Goal: Task Accomplishment & Management: Manage account settings

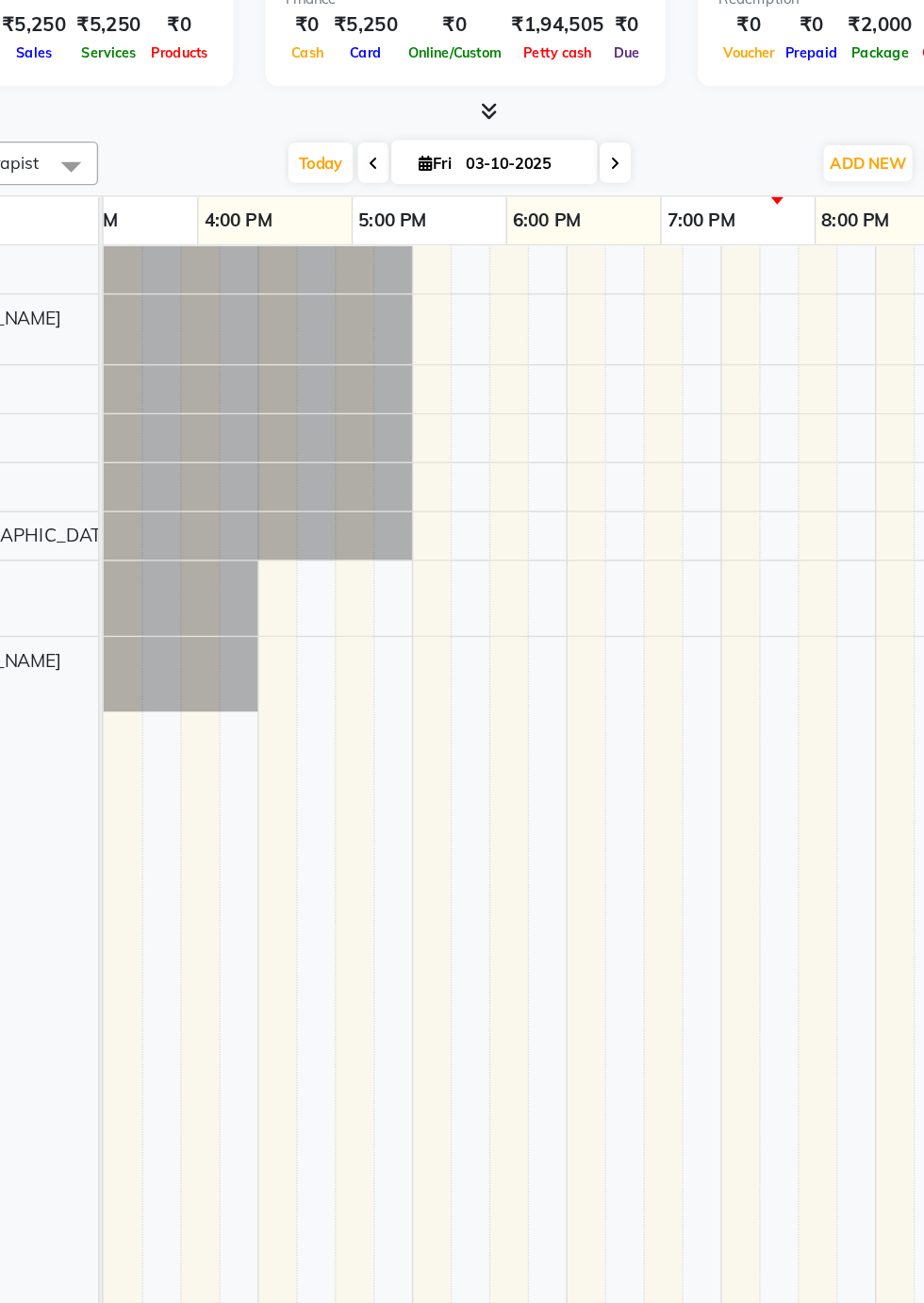
scroll to position [0, 950]
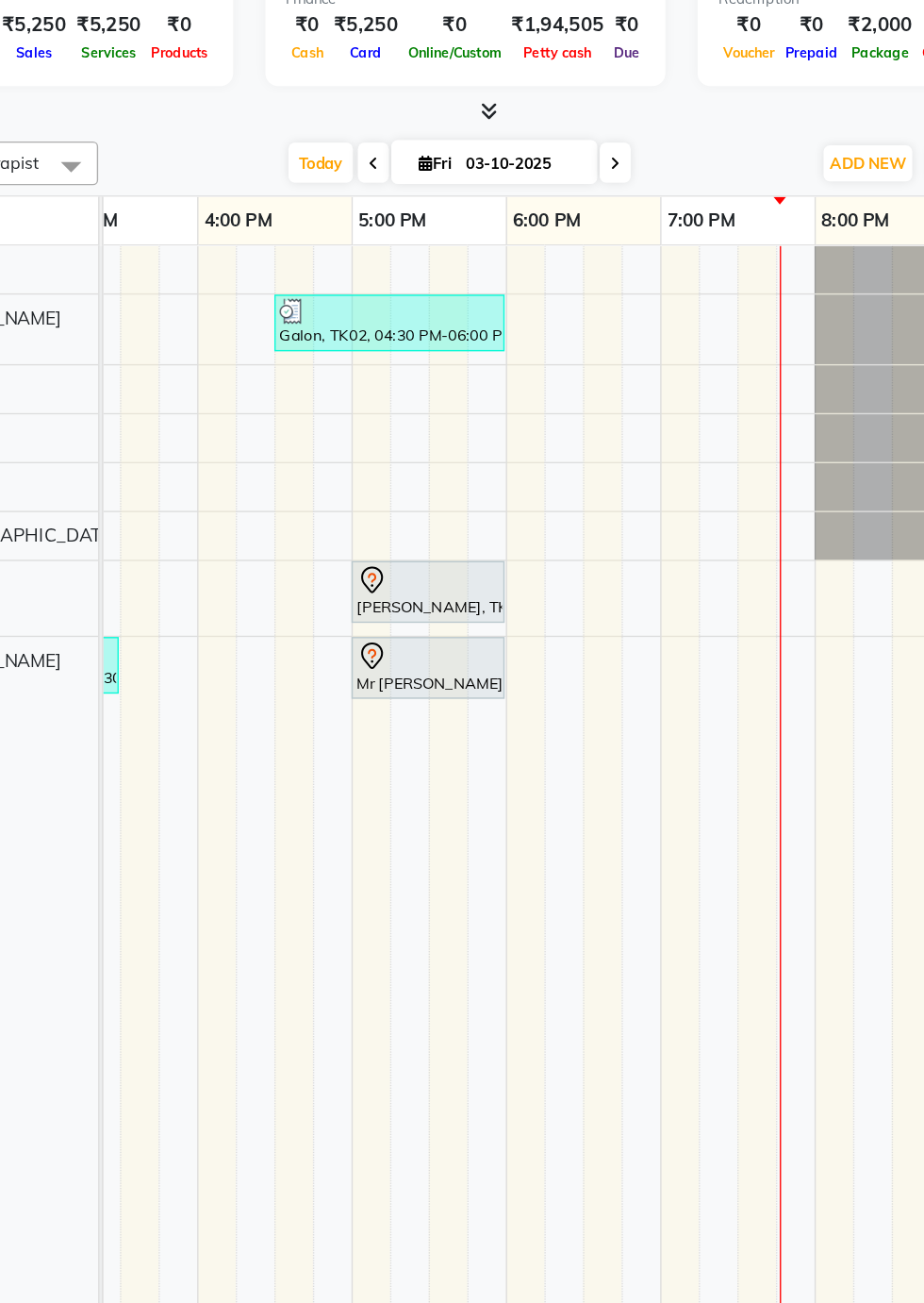
click at [446, 649] on div "Mr [PERSON_NAME], TK03, 05:00 PM-06:00 PM, Deep Tissue Repair Therapy 60 Min([D…" at bounding box center [449, 644] width 108 height 40
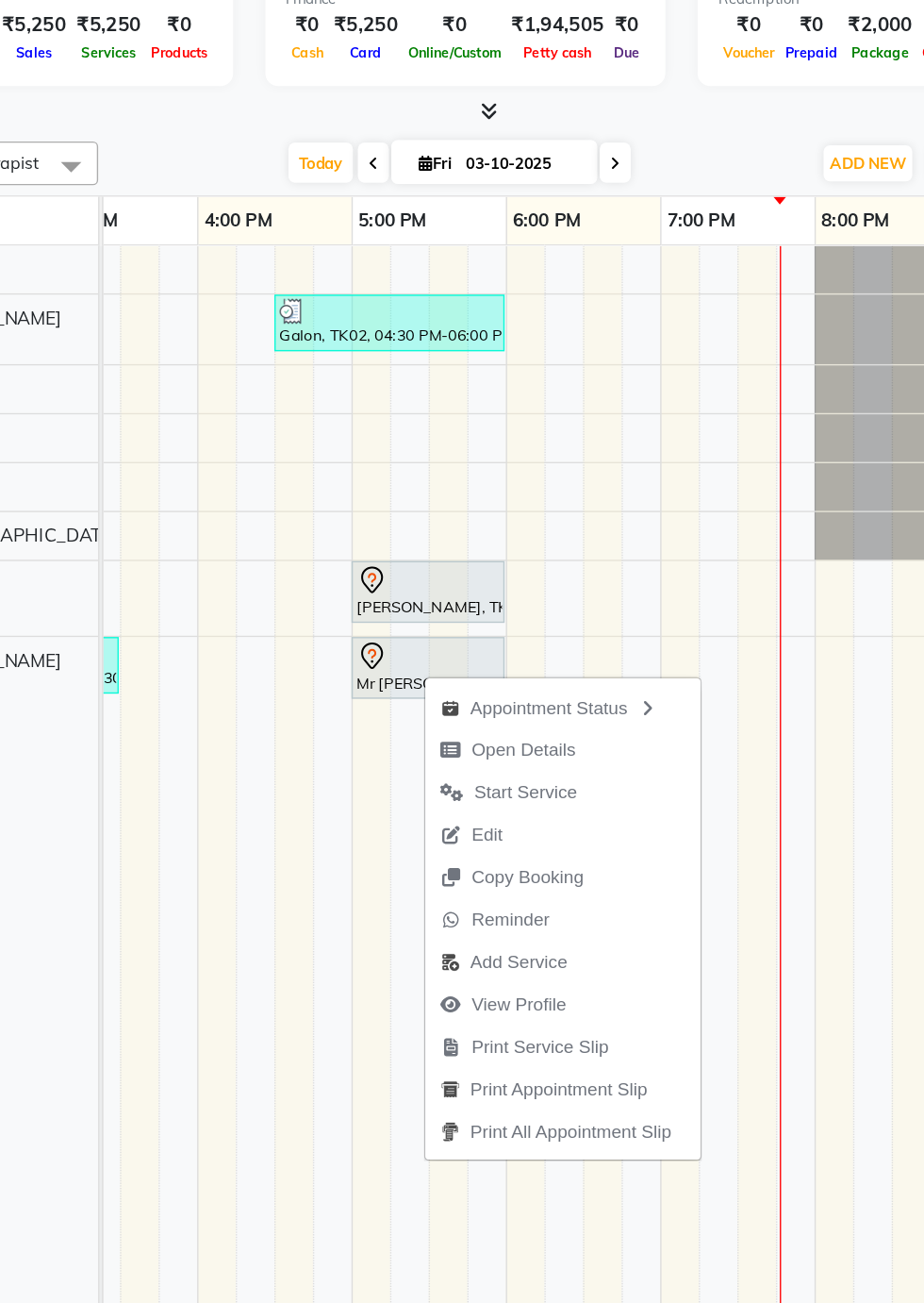
click at [544, 712] on span "Open Details" at bounding box center [518, 704] width 76 height 20
select select "7"
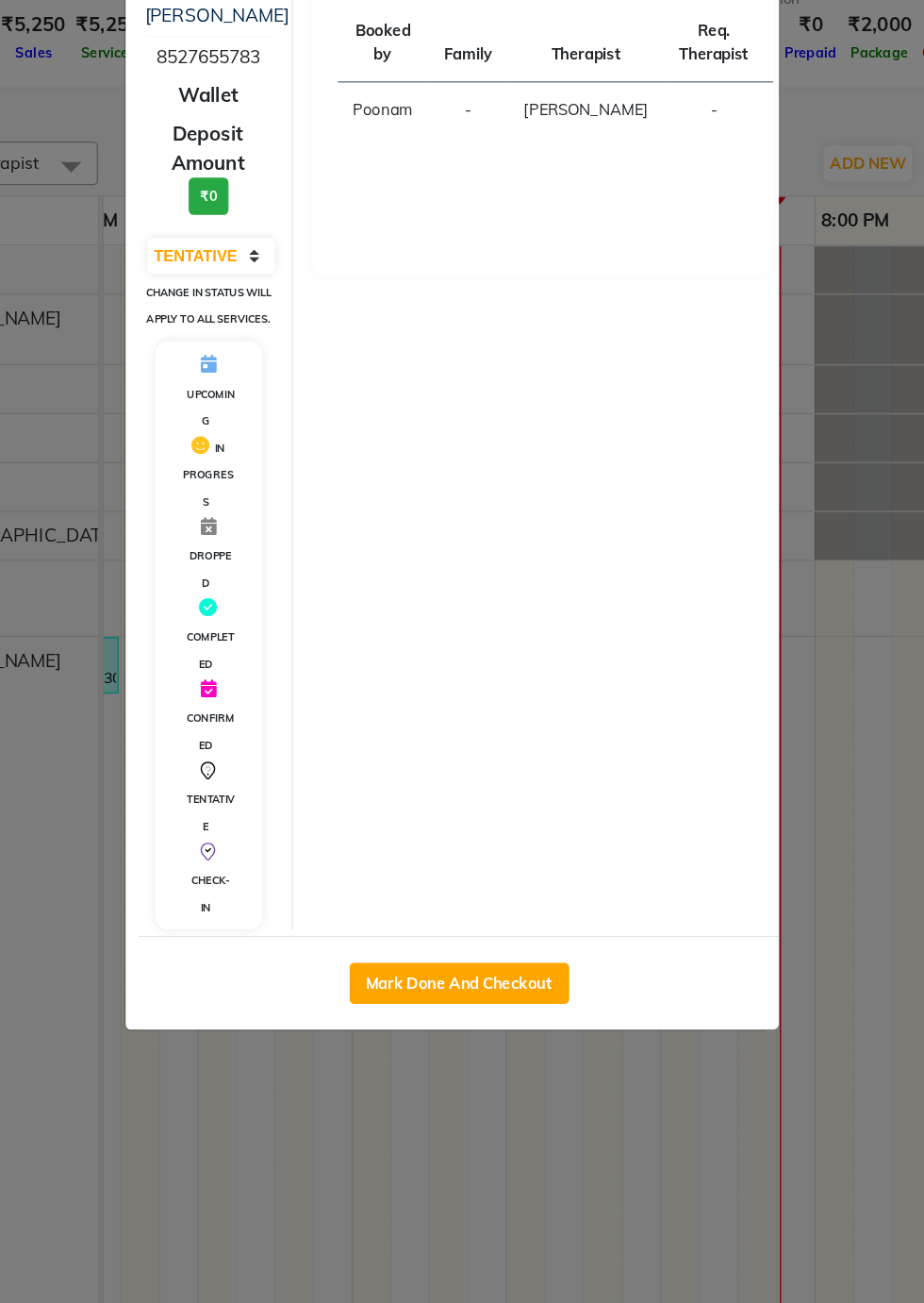
scroll to position [16, 0]
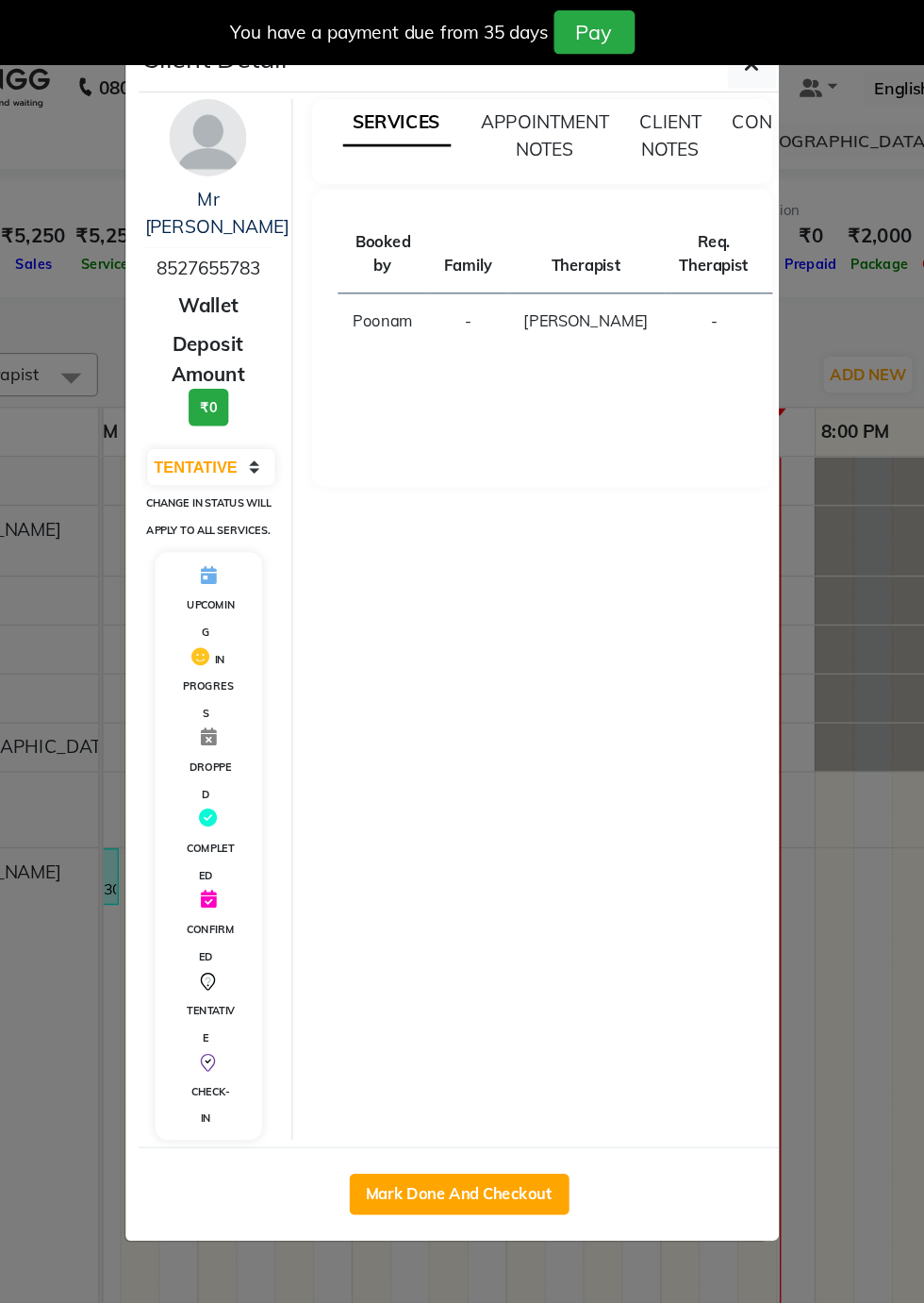
click at [508, 883] on button "Mark Done And Checkout" at bounding box center [471, 875] width 161 height 30
select select "8678"
select select "service"
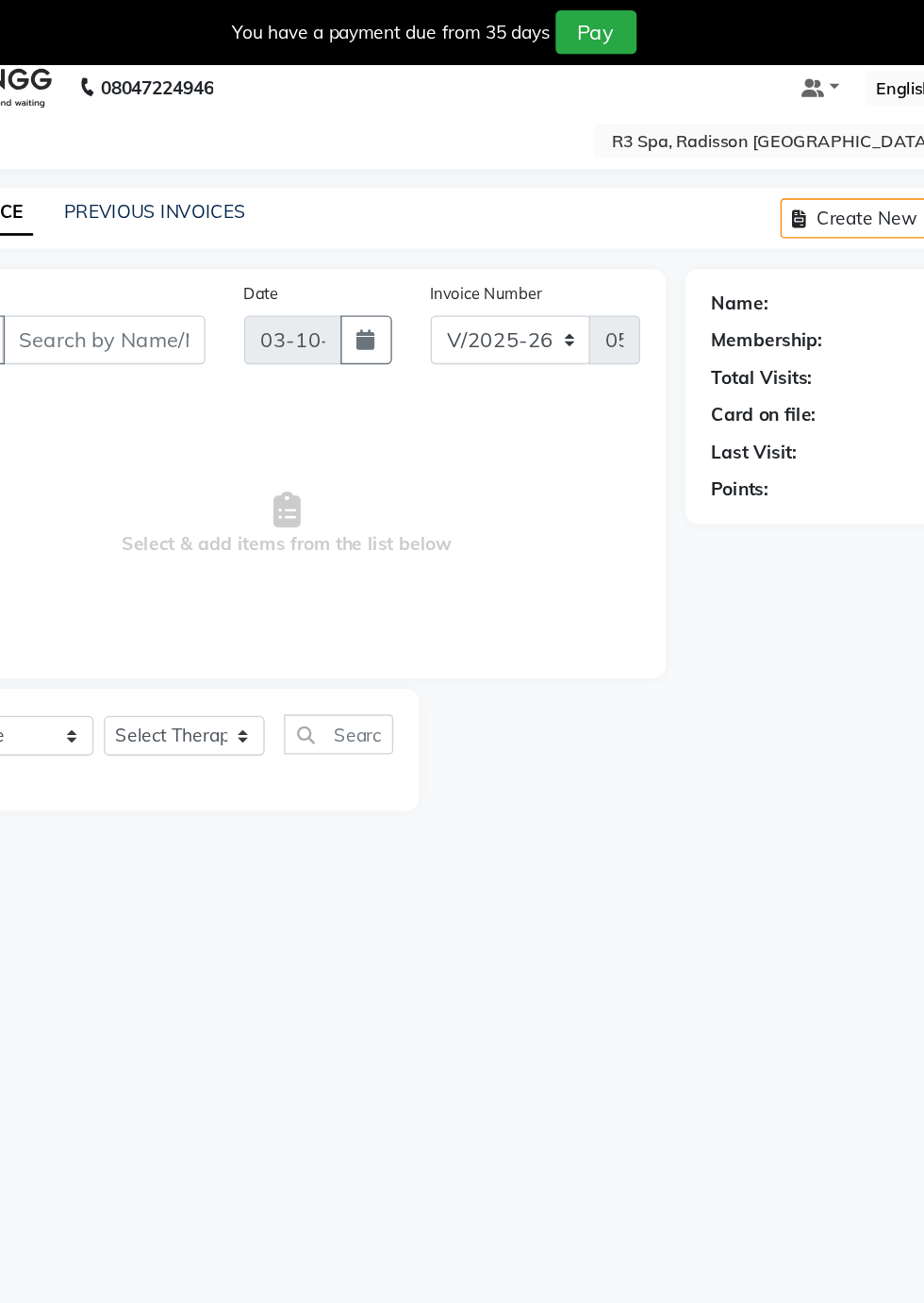
type input "85******83"
select select "92498"
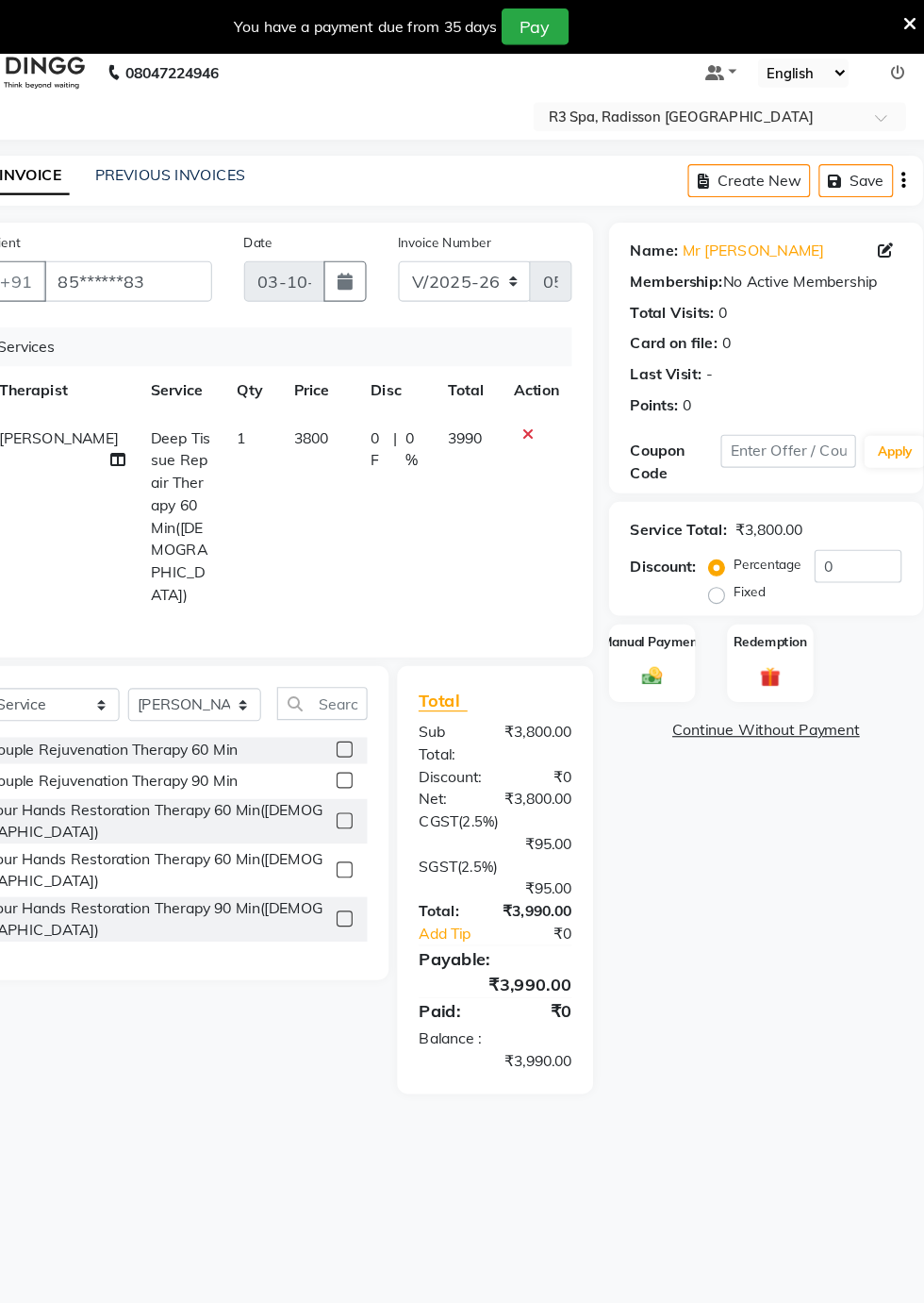
click at [686, 592] on img at bounding box center [675, 599] width 29 height 20
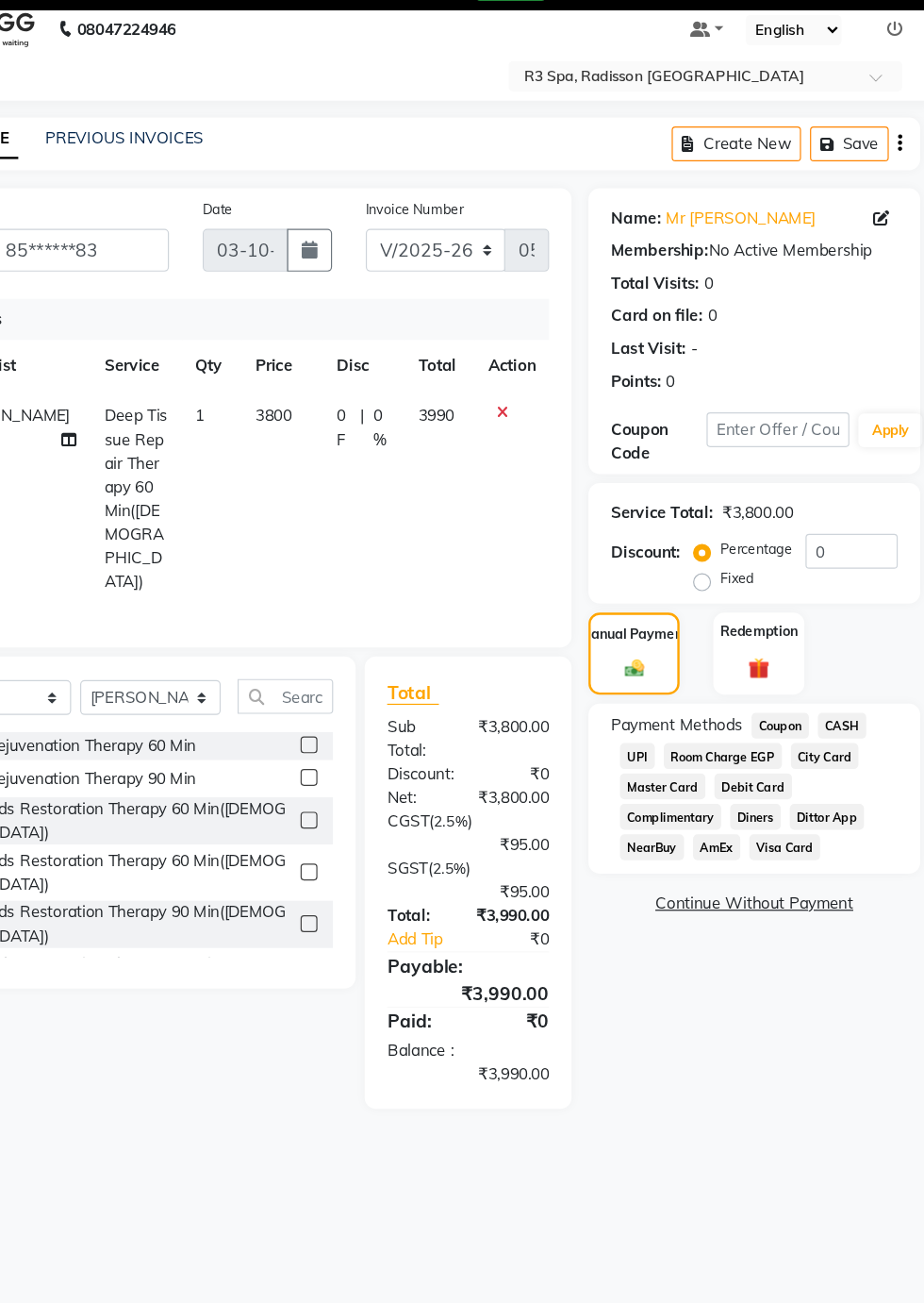
scroll to position [16, 0]
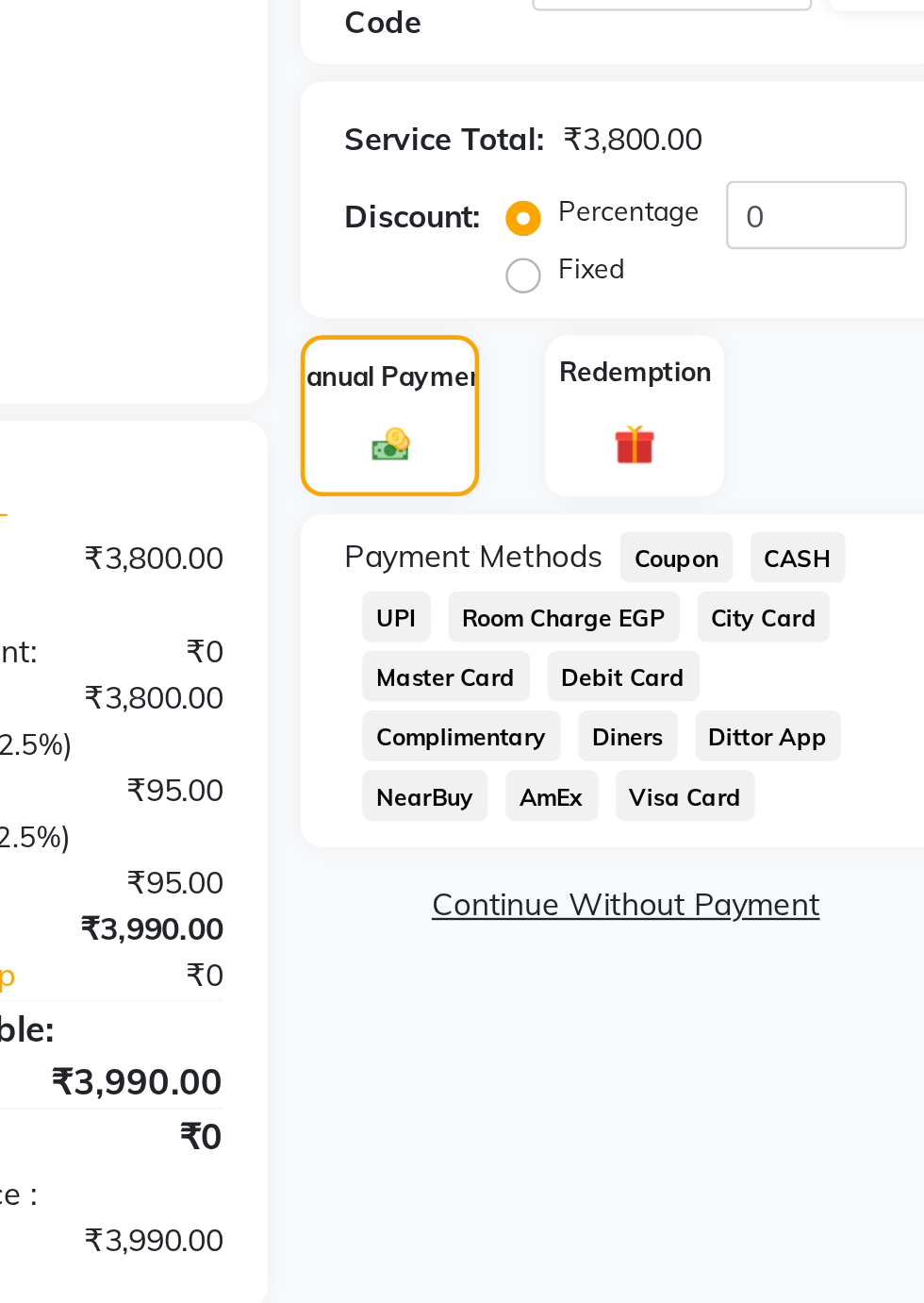
click at [771, 749] on span "Visa Card" at bounding box center [801, 750] width 61 height 21
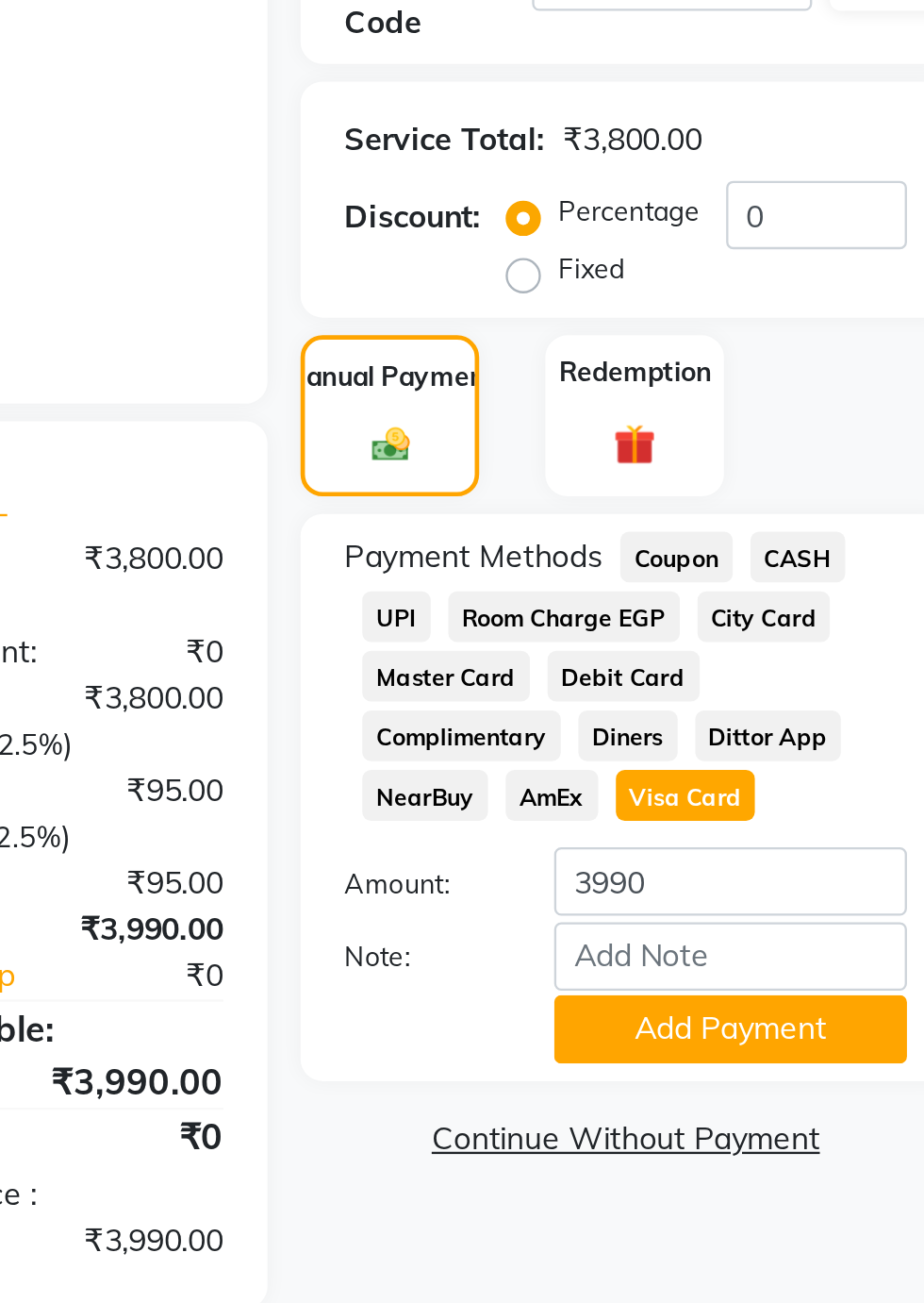
click at [866, 849] on button "Add Payment" at bounding box center [821, 849] width 151 height 29
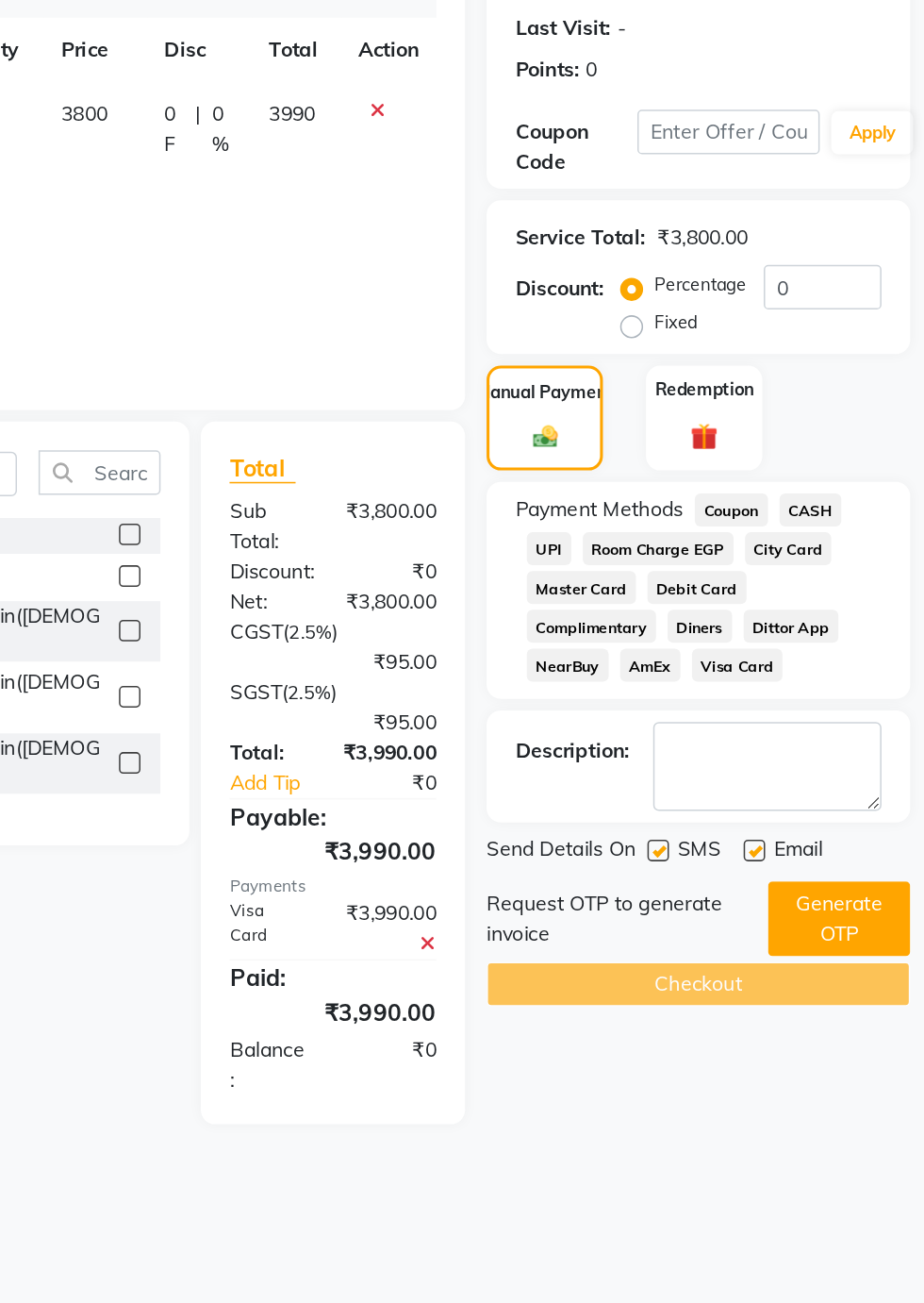
click at [864, 919] on button "Generate OTP" at bounding box center [868, 916] width 94 height 49
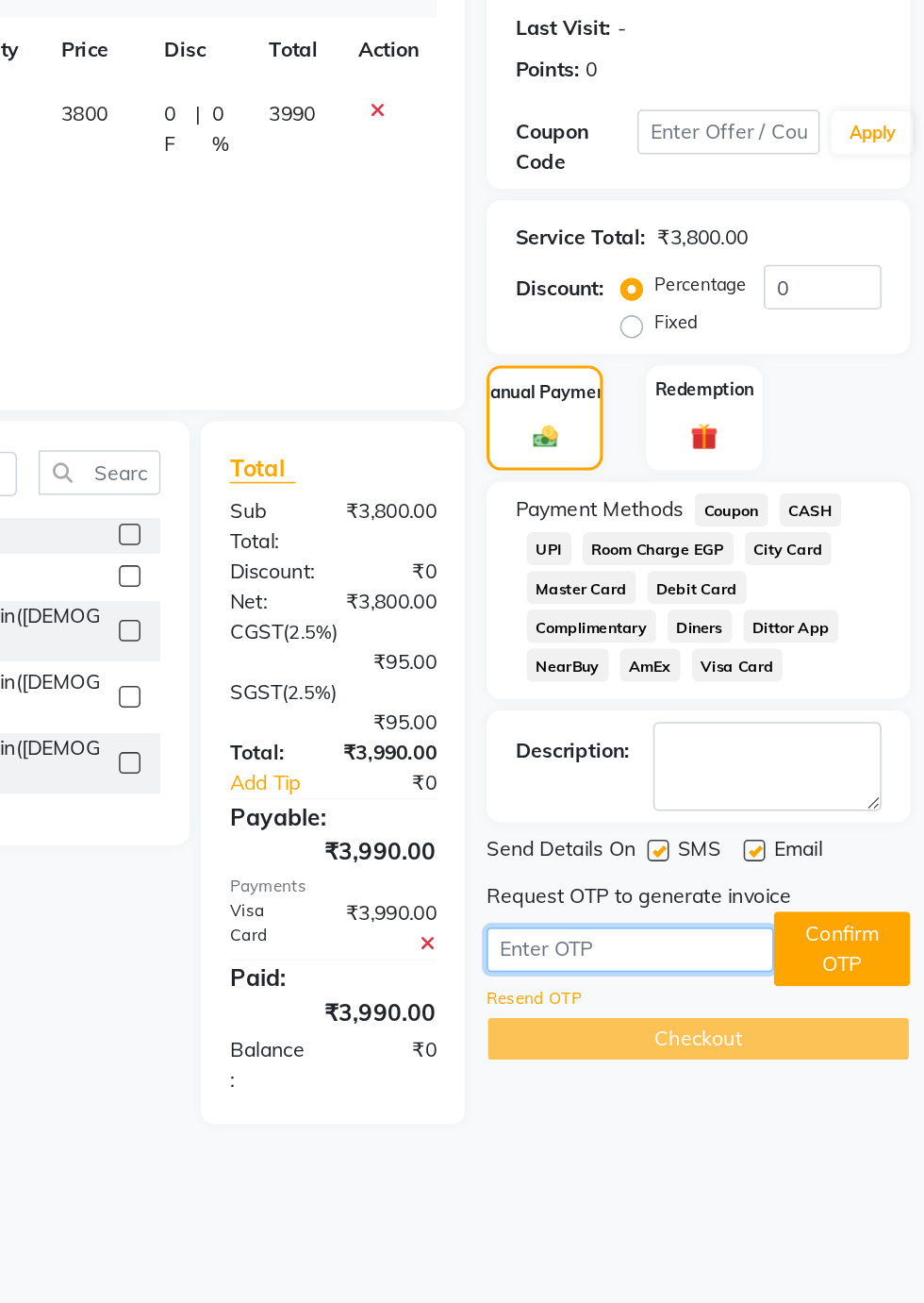
click at [669, 932] on input "text" at bounding box center [730, 936] width 188 height 29
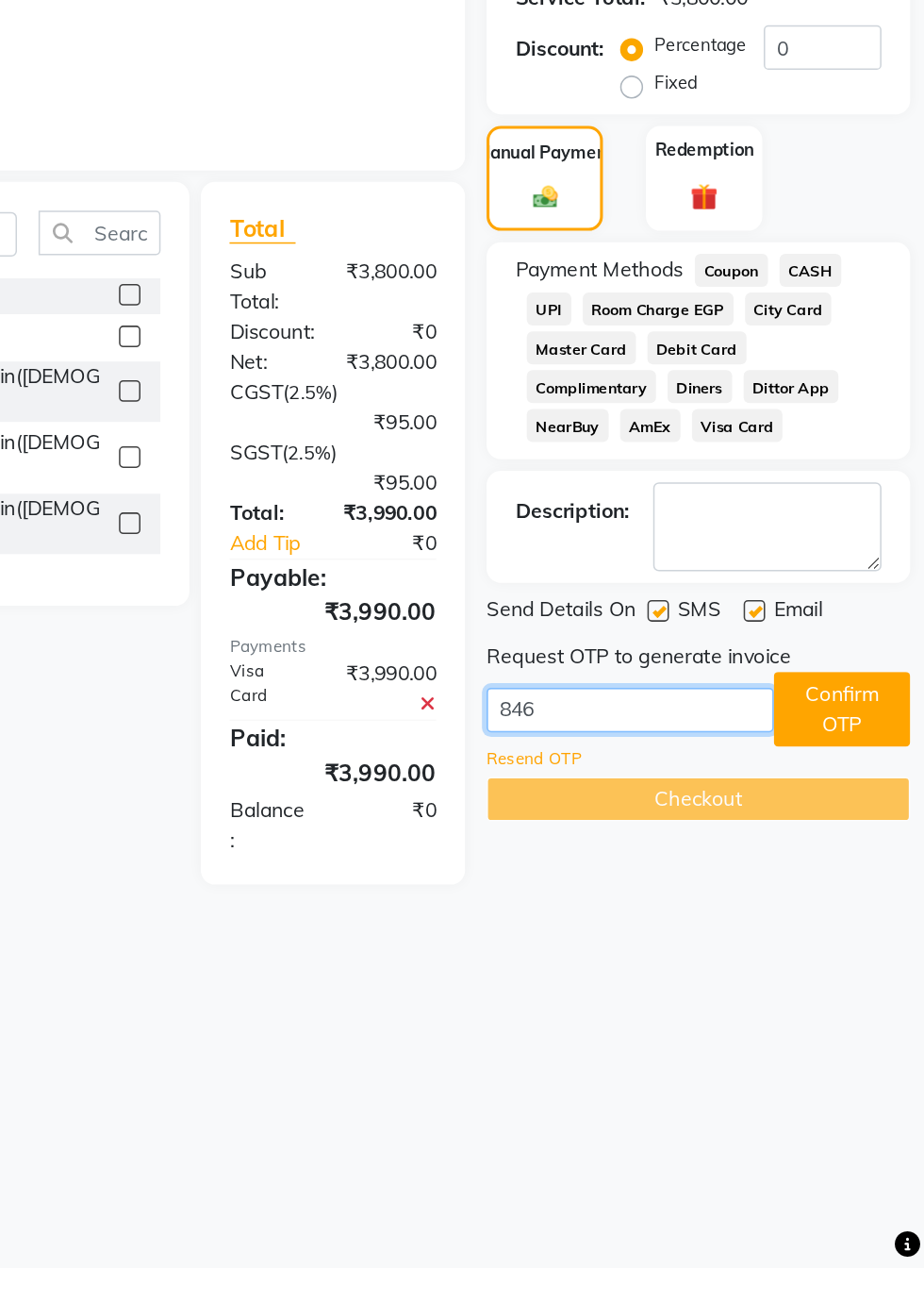
type input "8467"
click at [870, 928] on button "Confirm OTP" at bounding box center [870, 936] width 90 height 49
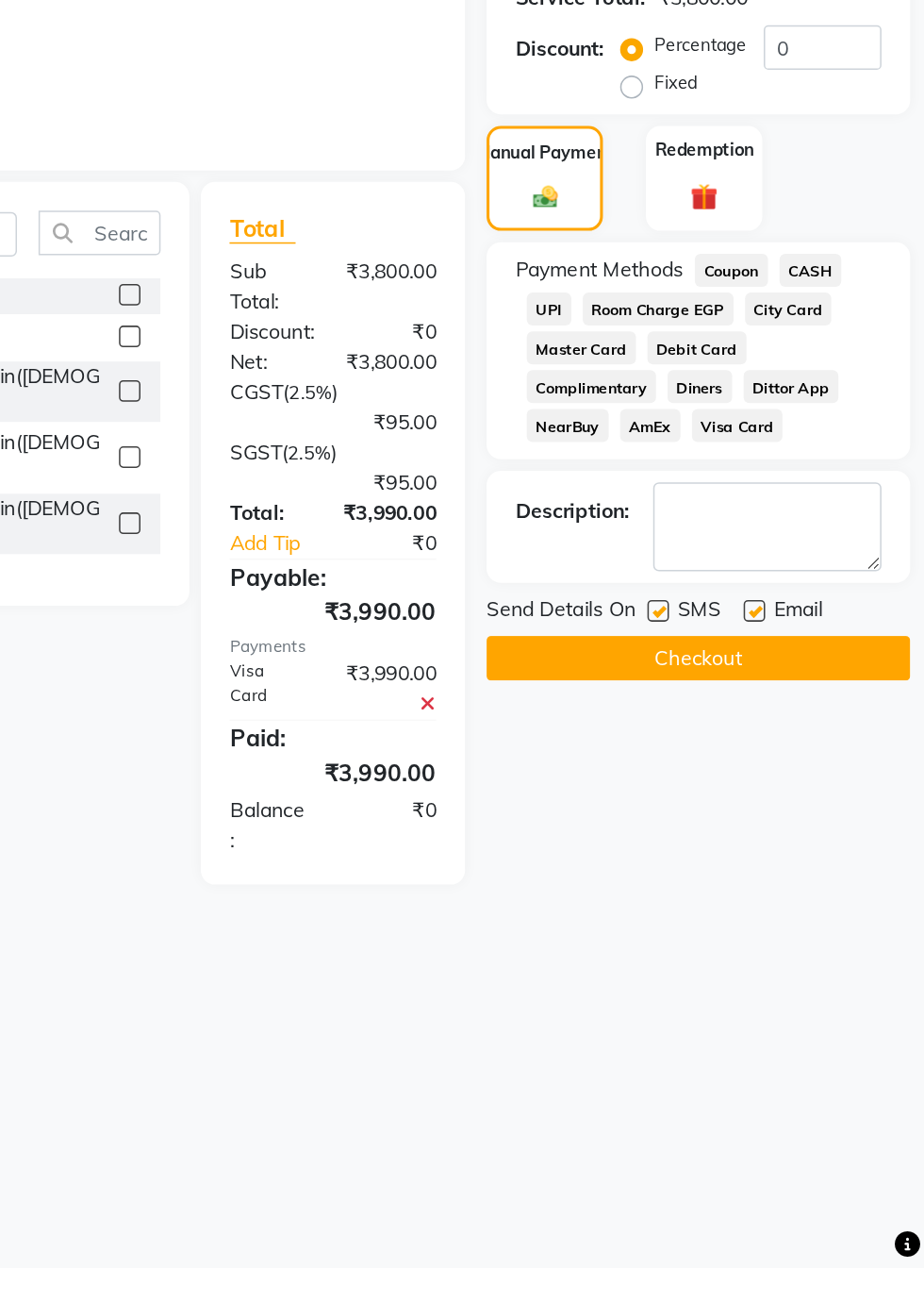
scroll to position [15, 0]
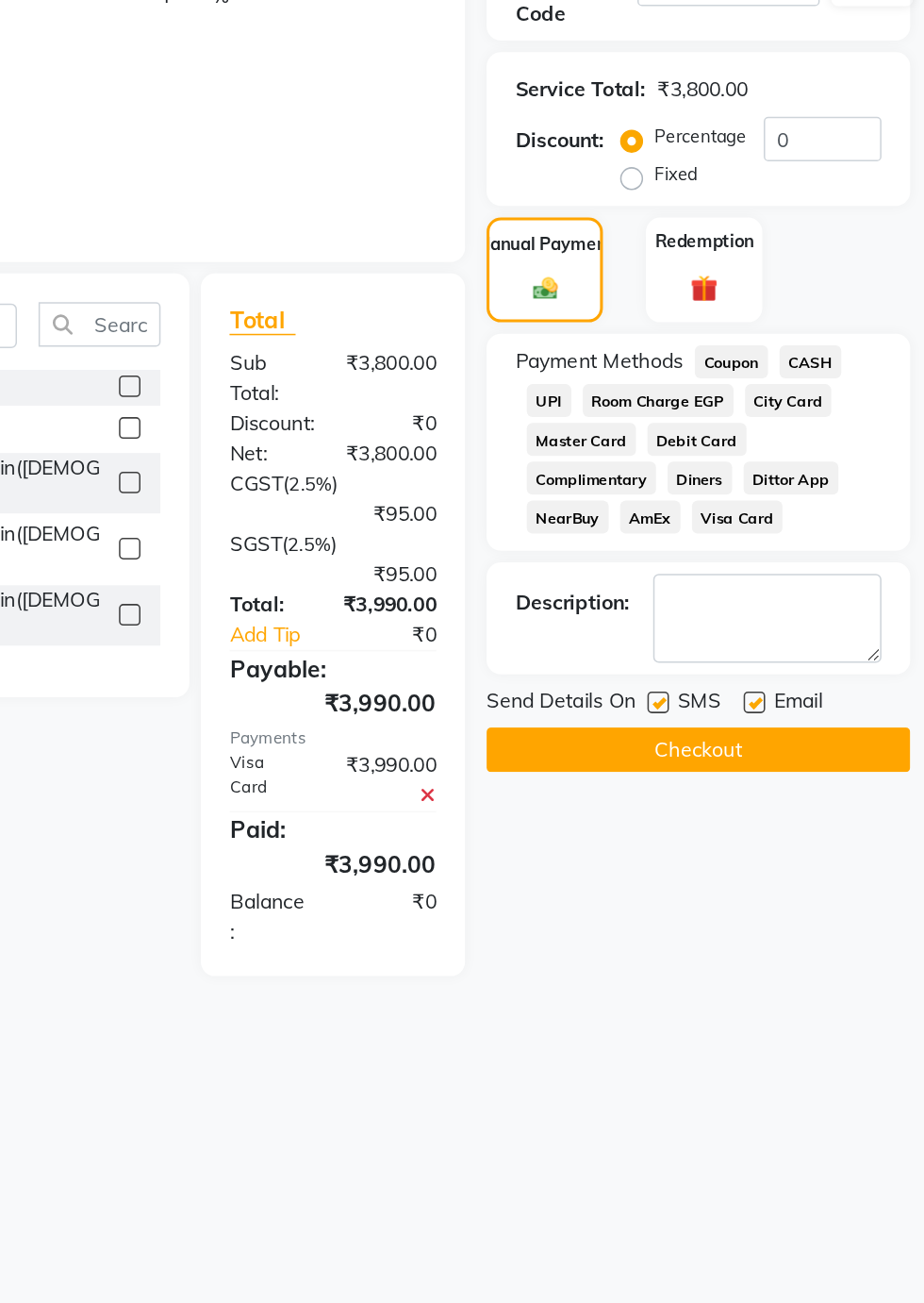
click at [833, 901] on button "Checkout" at bounding box center [775, 903] width 278 height 29
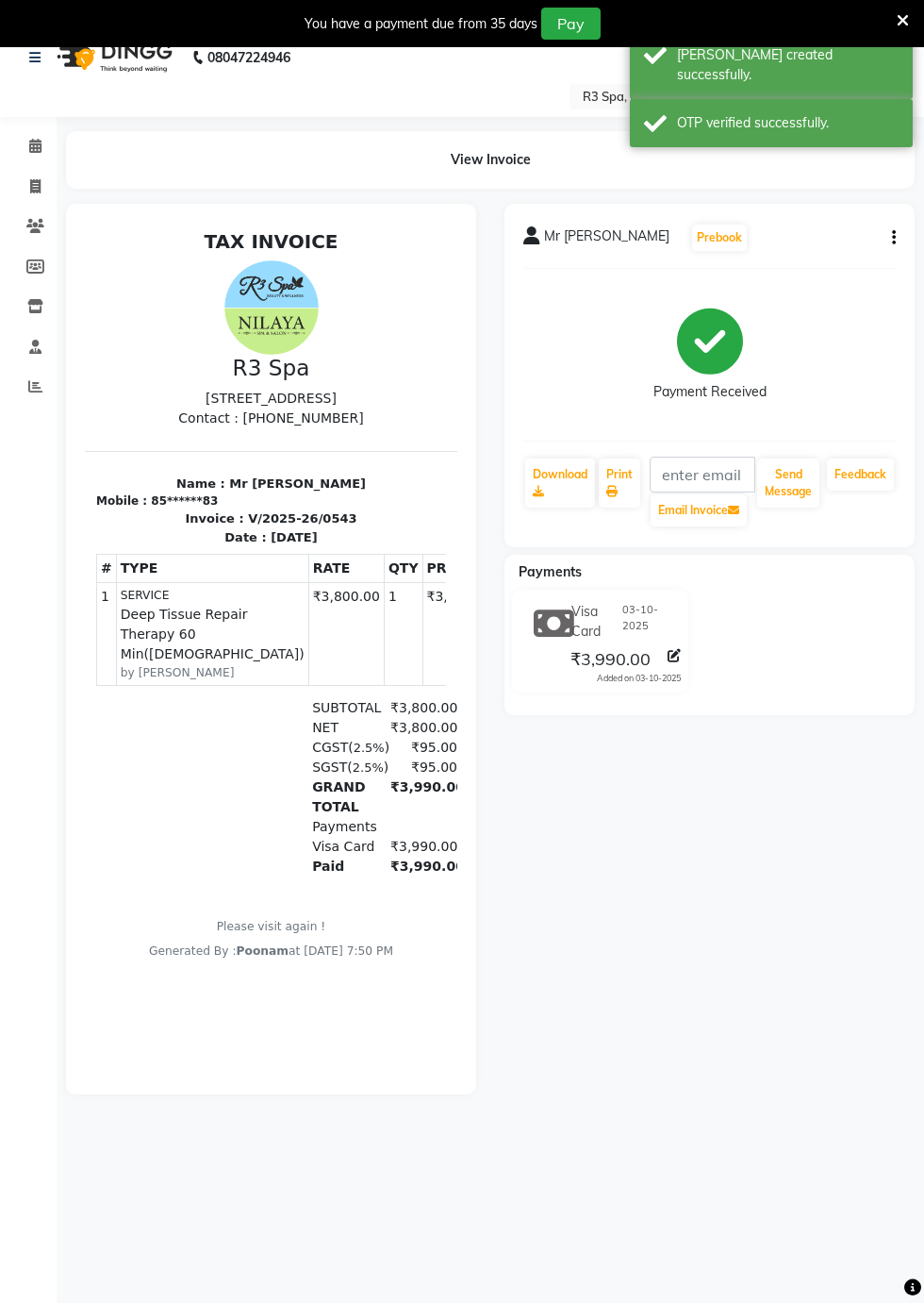
scroll to position [21, 0]
click at [28, 180] on span at bounding box center [36, 188] width 33 height 21
select select "service"
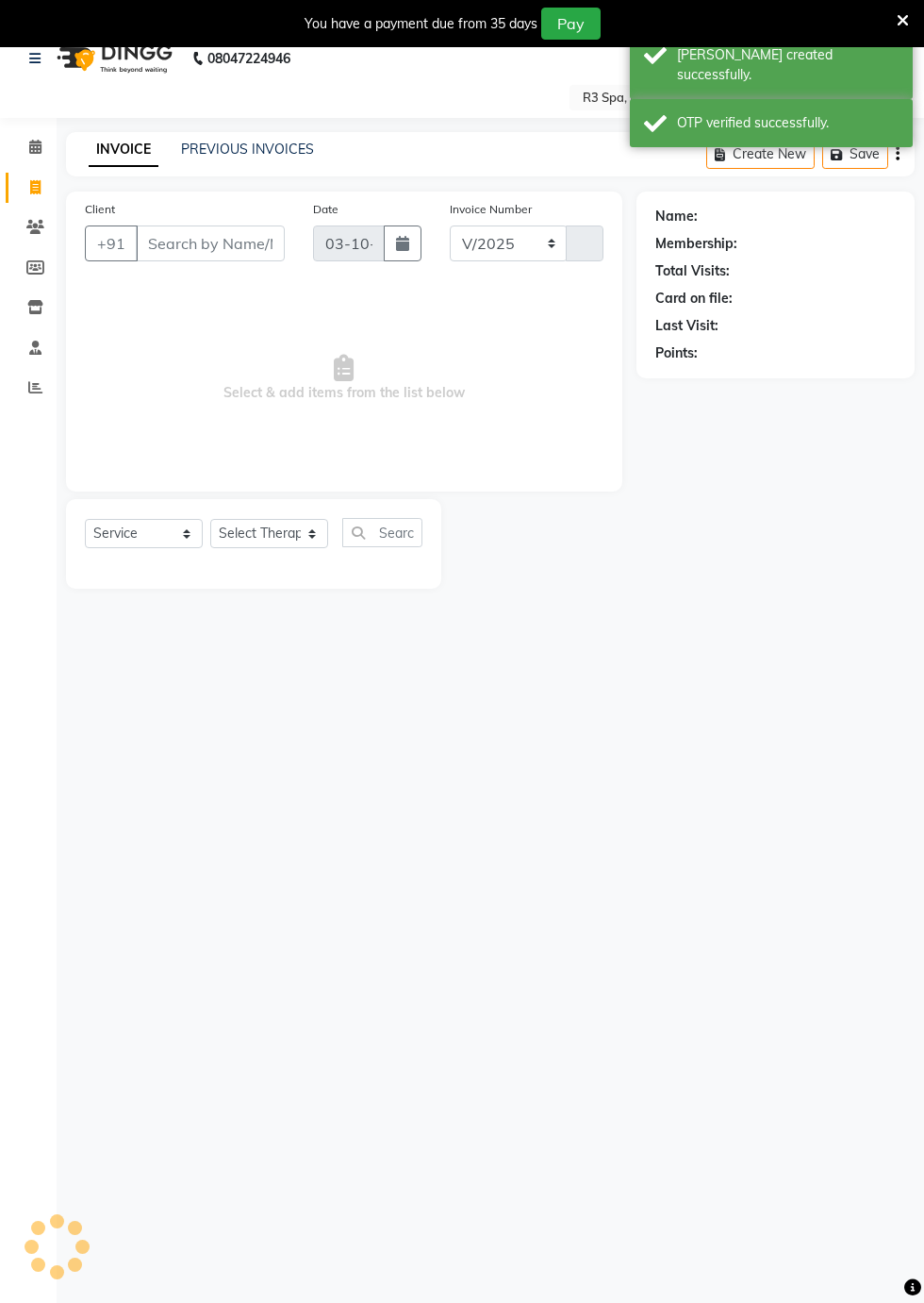
select select "8678"
type input "0544"
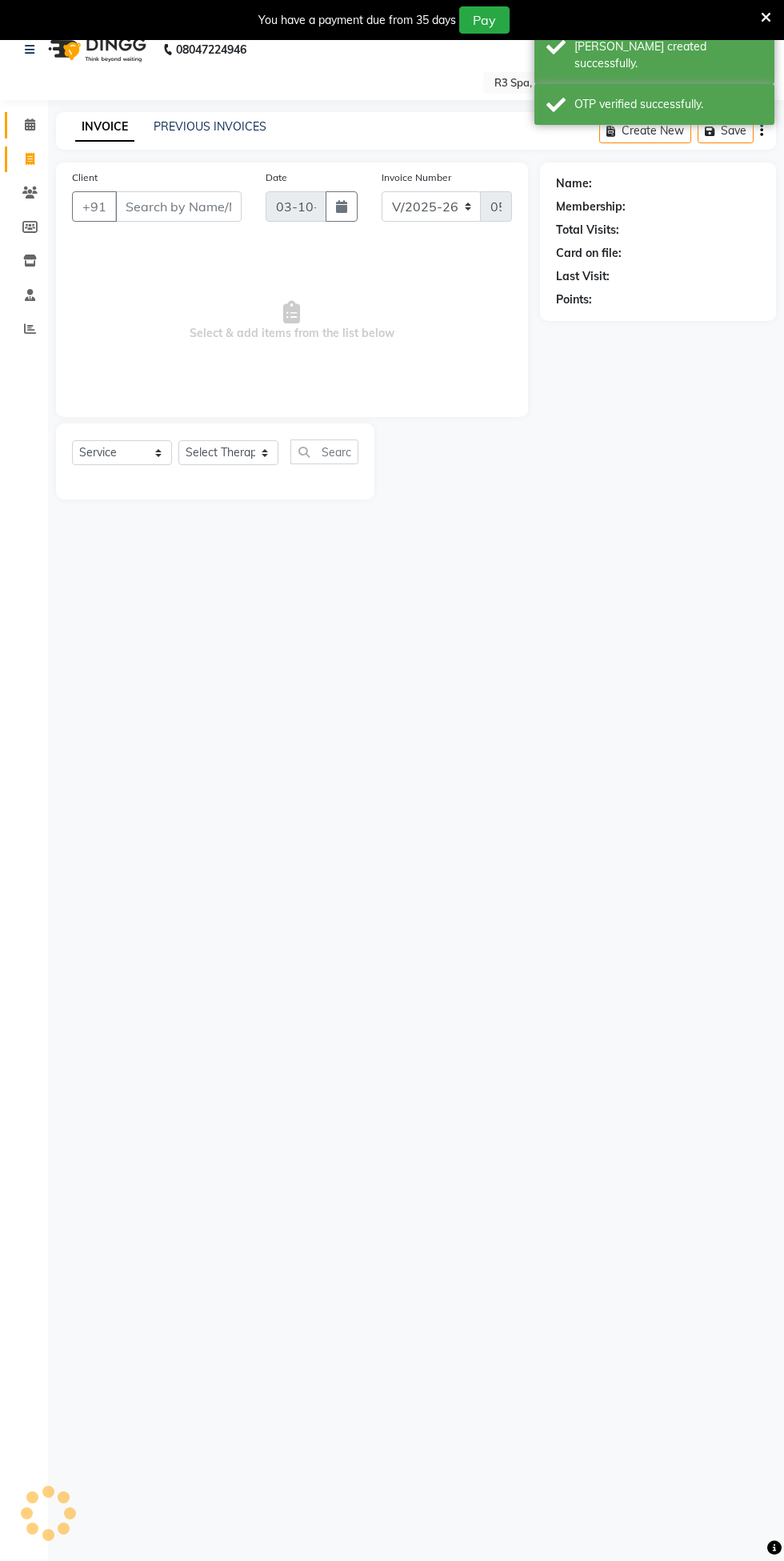
click at [29, 125] on icon at bounding box center [29, 125] width 11 height 12
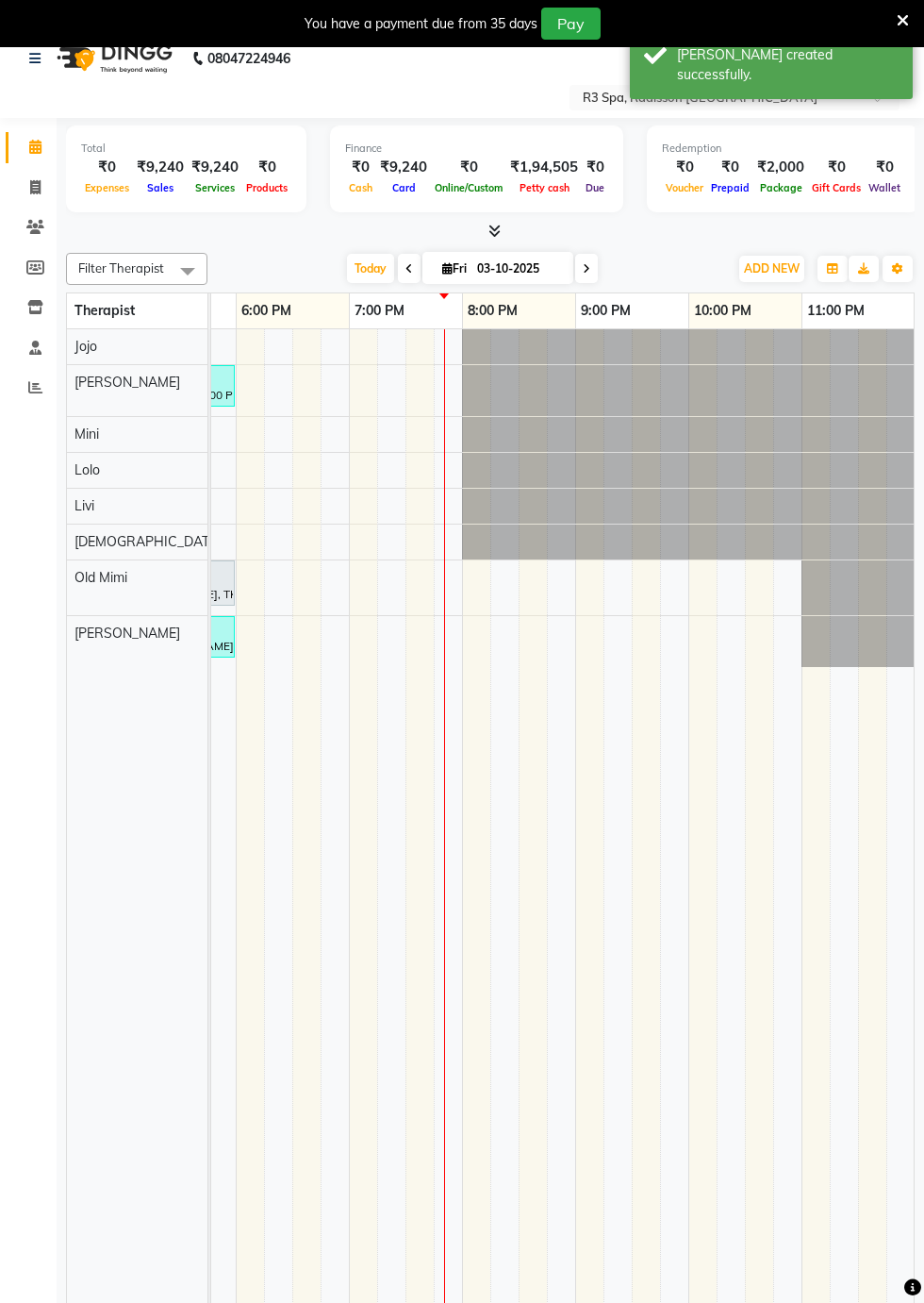
scroll to position [0, 787]
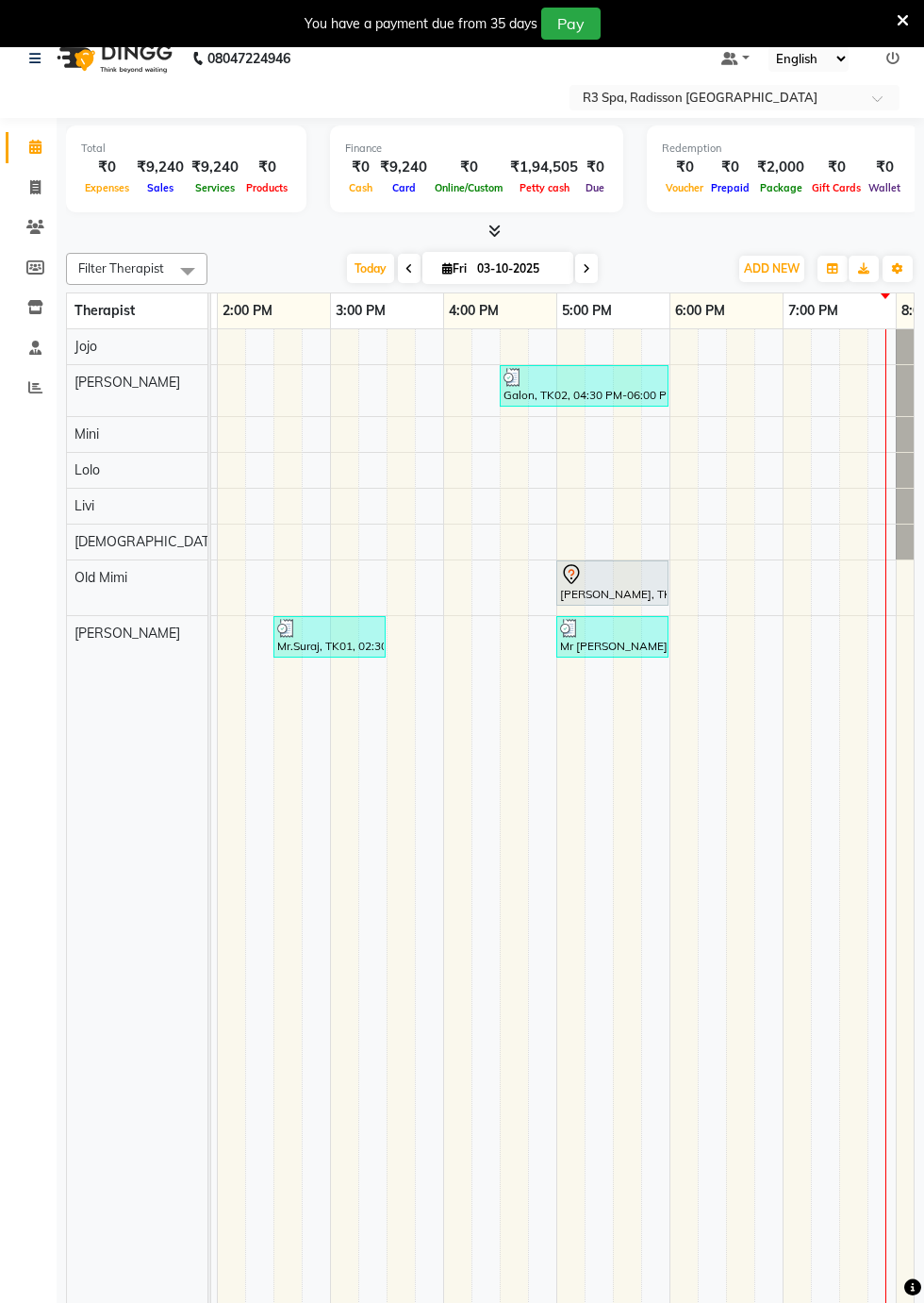
click at [587, 265] on icon at bounding box center [587, 269] width 8 height 12
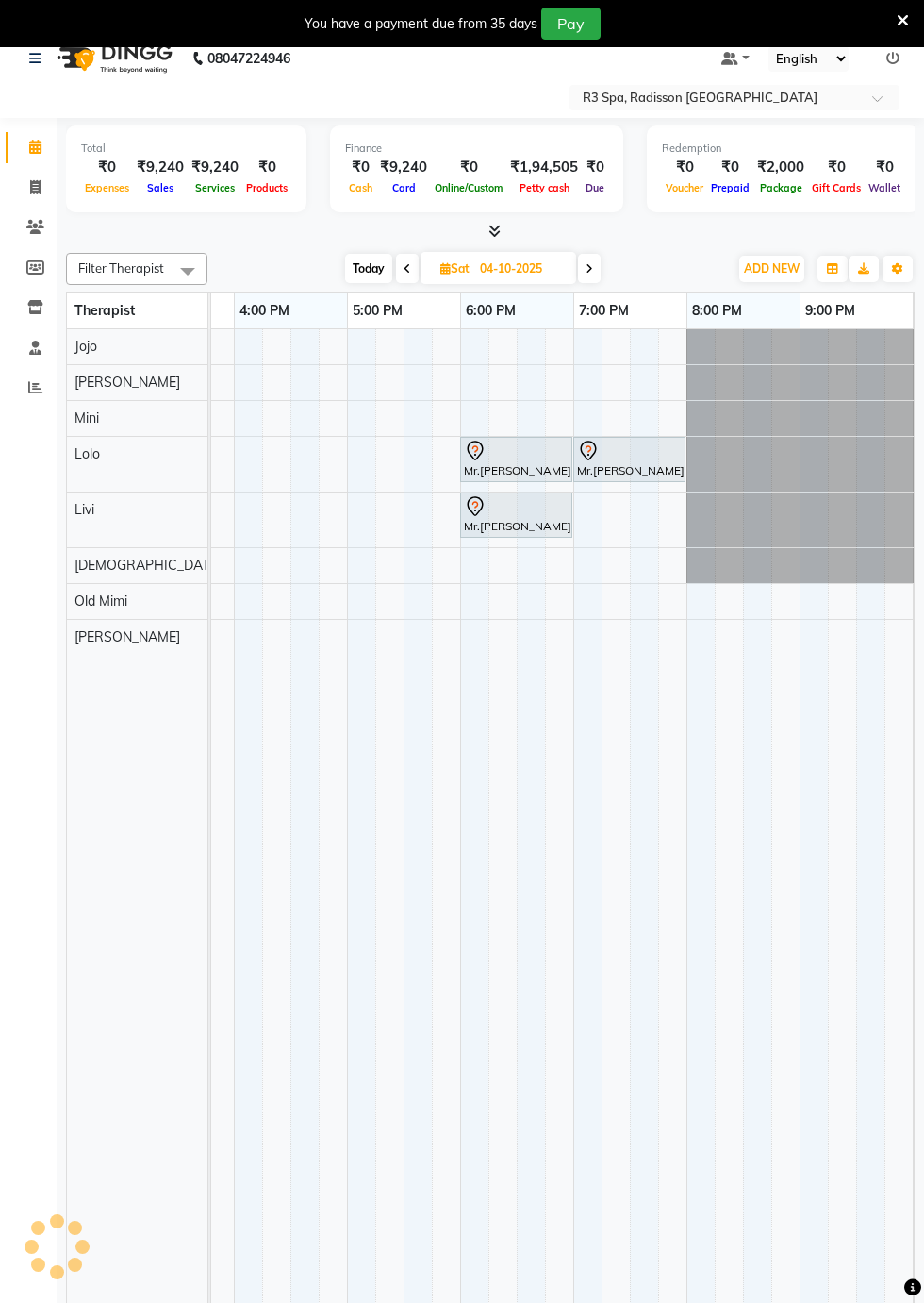
scroll to position [0, 1198]
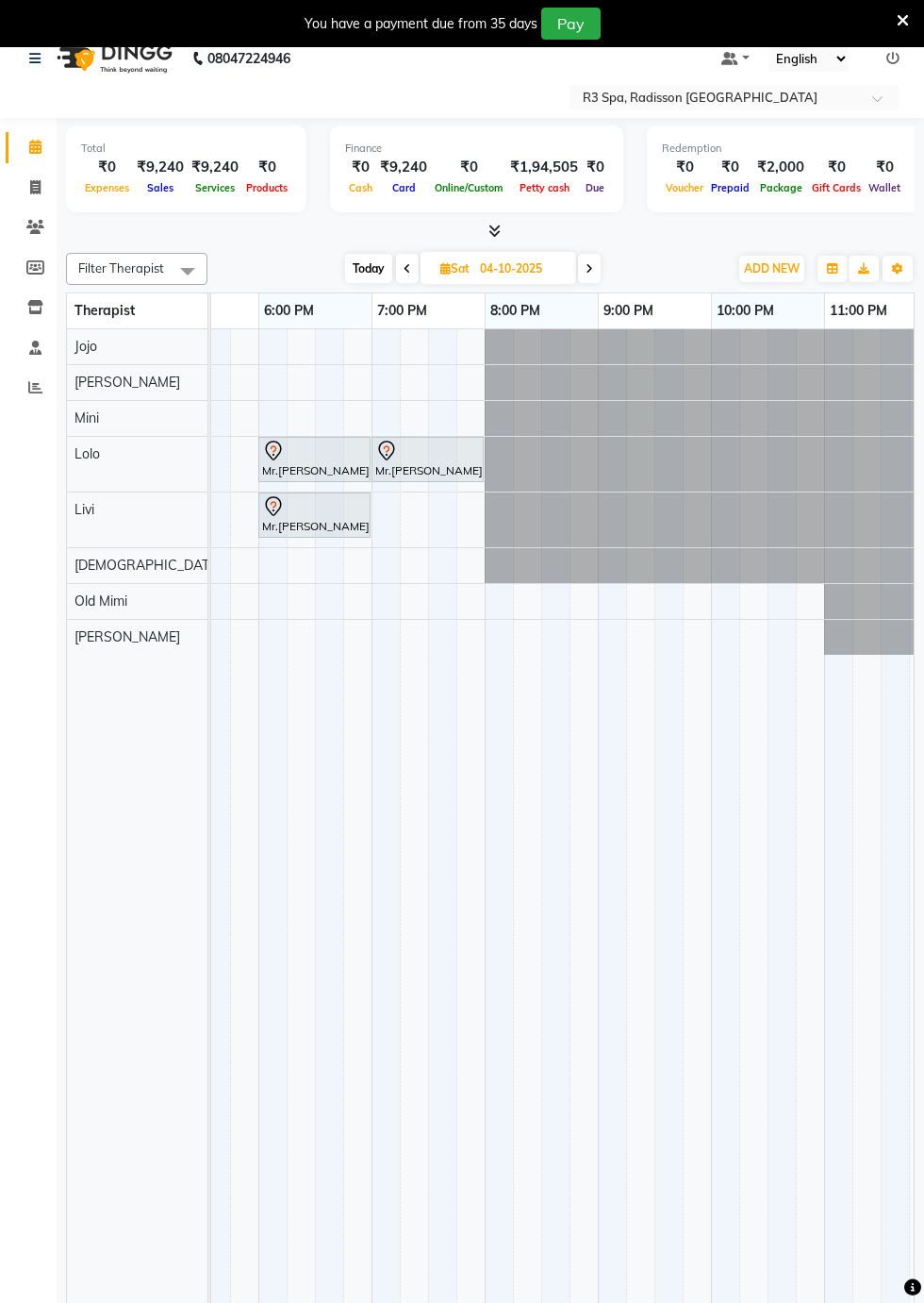
click at [905, 1130] on td at bounding box center [894, 820] width 28 height 982
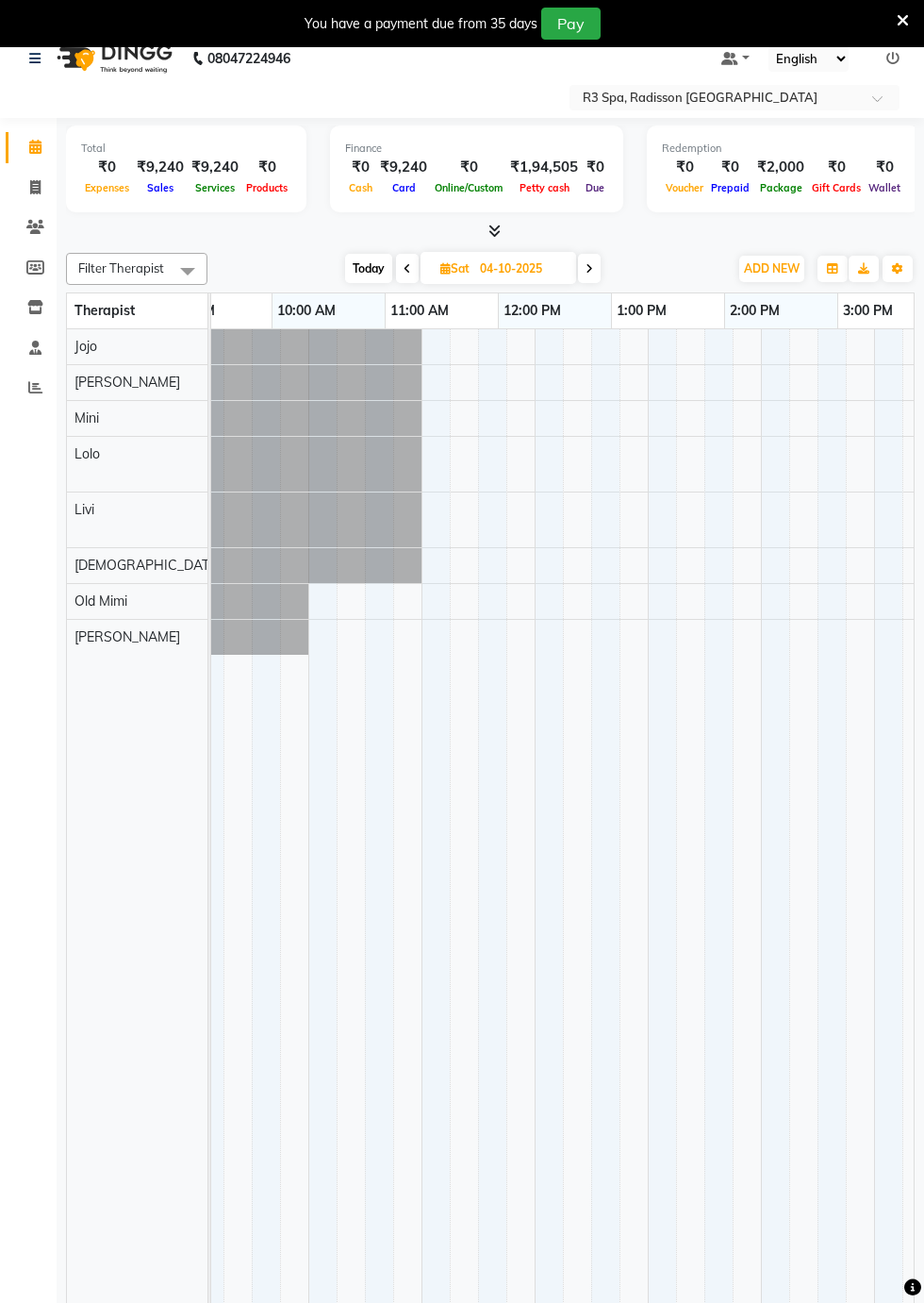
scroll to position [0, 16]
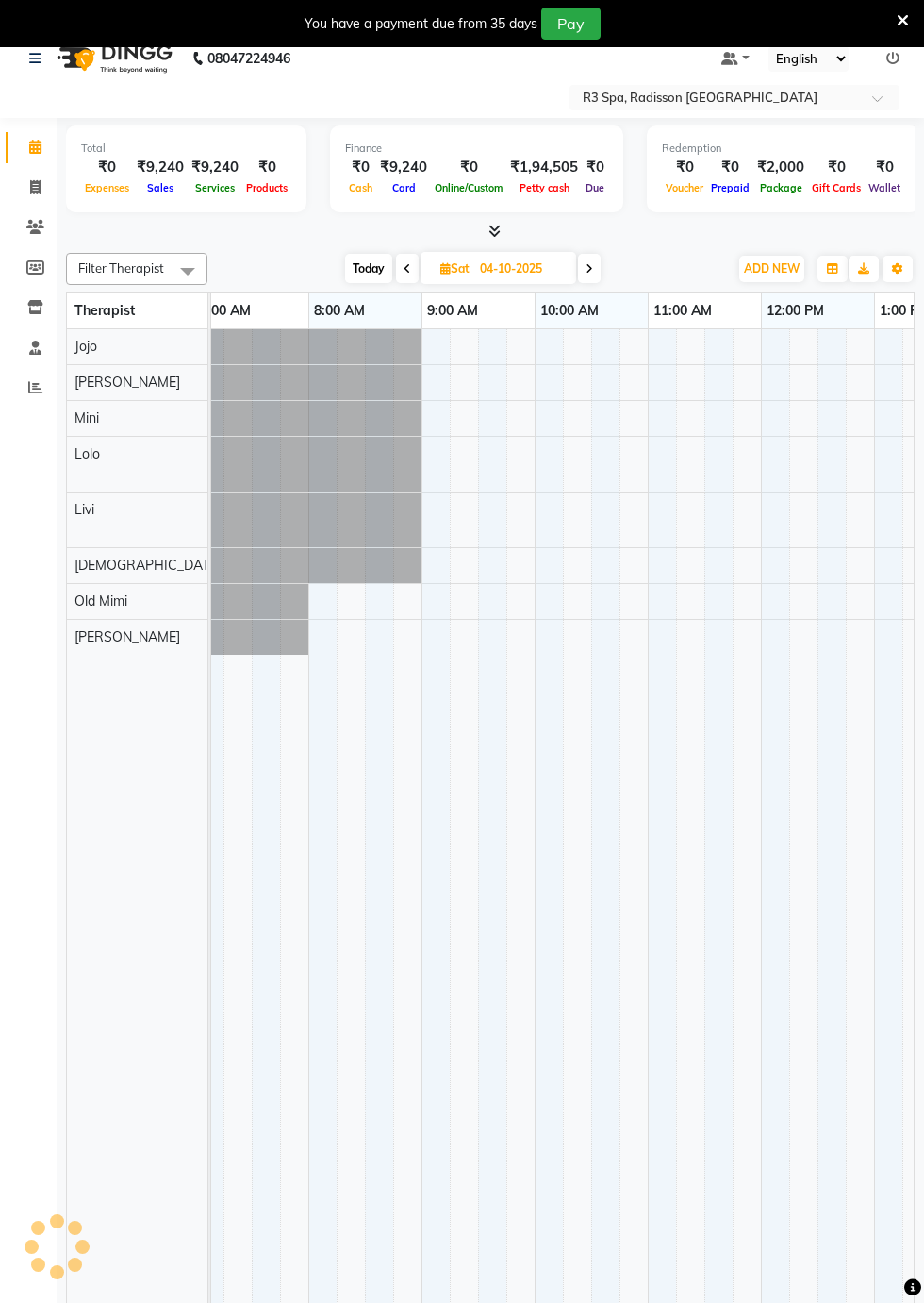
click at [378, 276] on span "Today" at bounding box center [369, 269] width 47 height 29
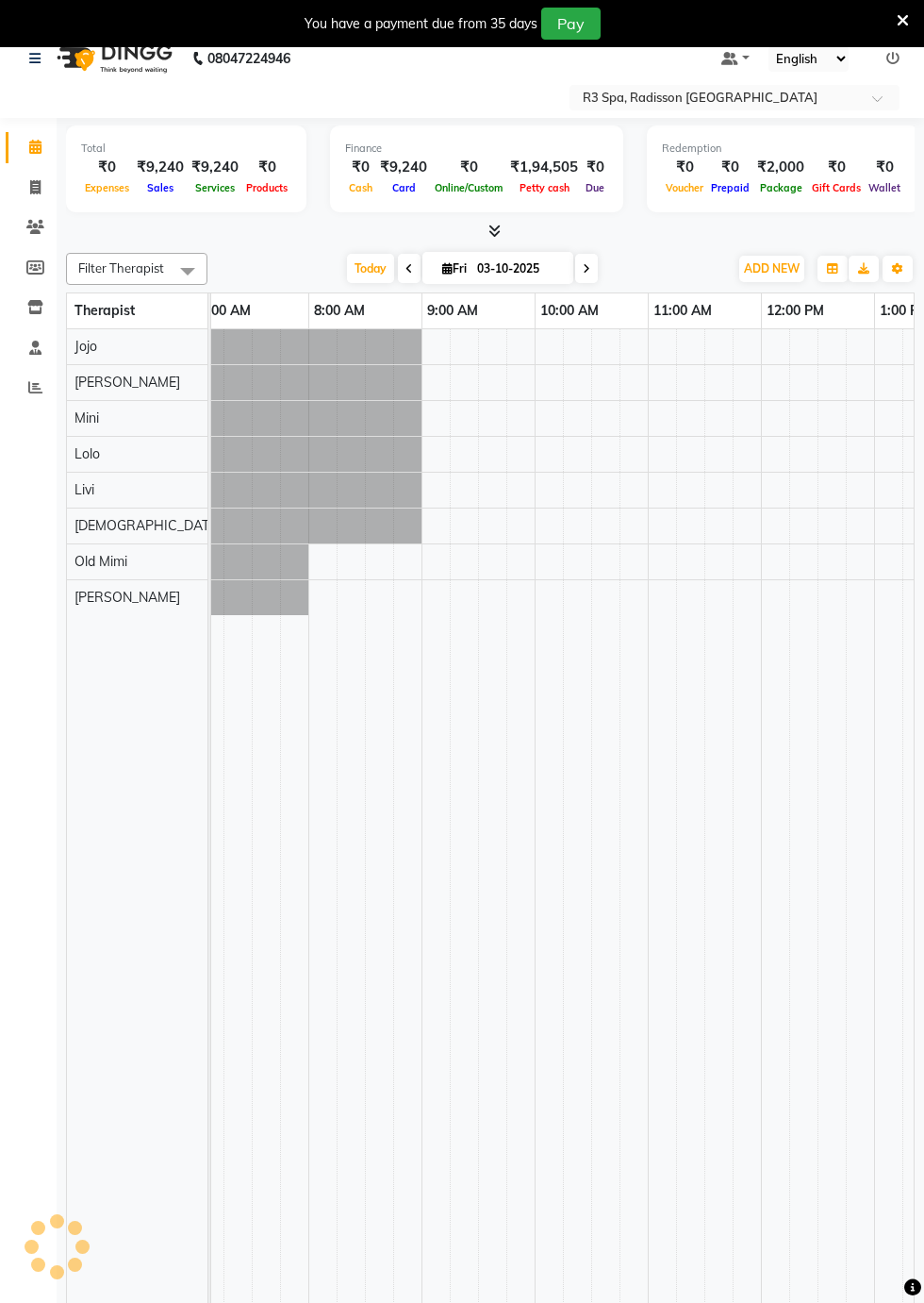
click at [407, 265] on icon at bounding box center [409, 269] width 8 height 12
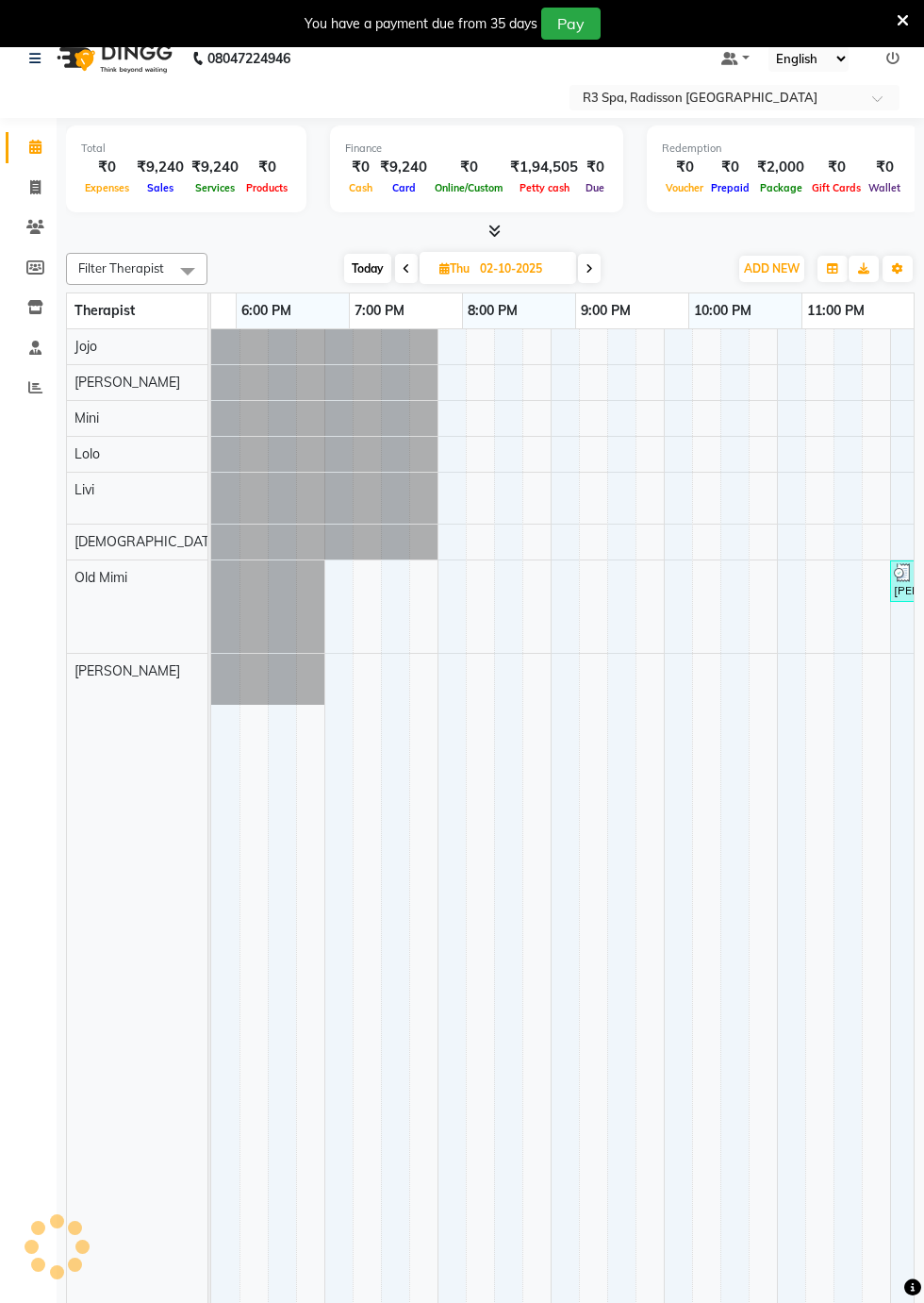
scroll to position [0, 1220]
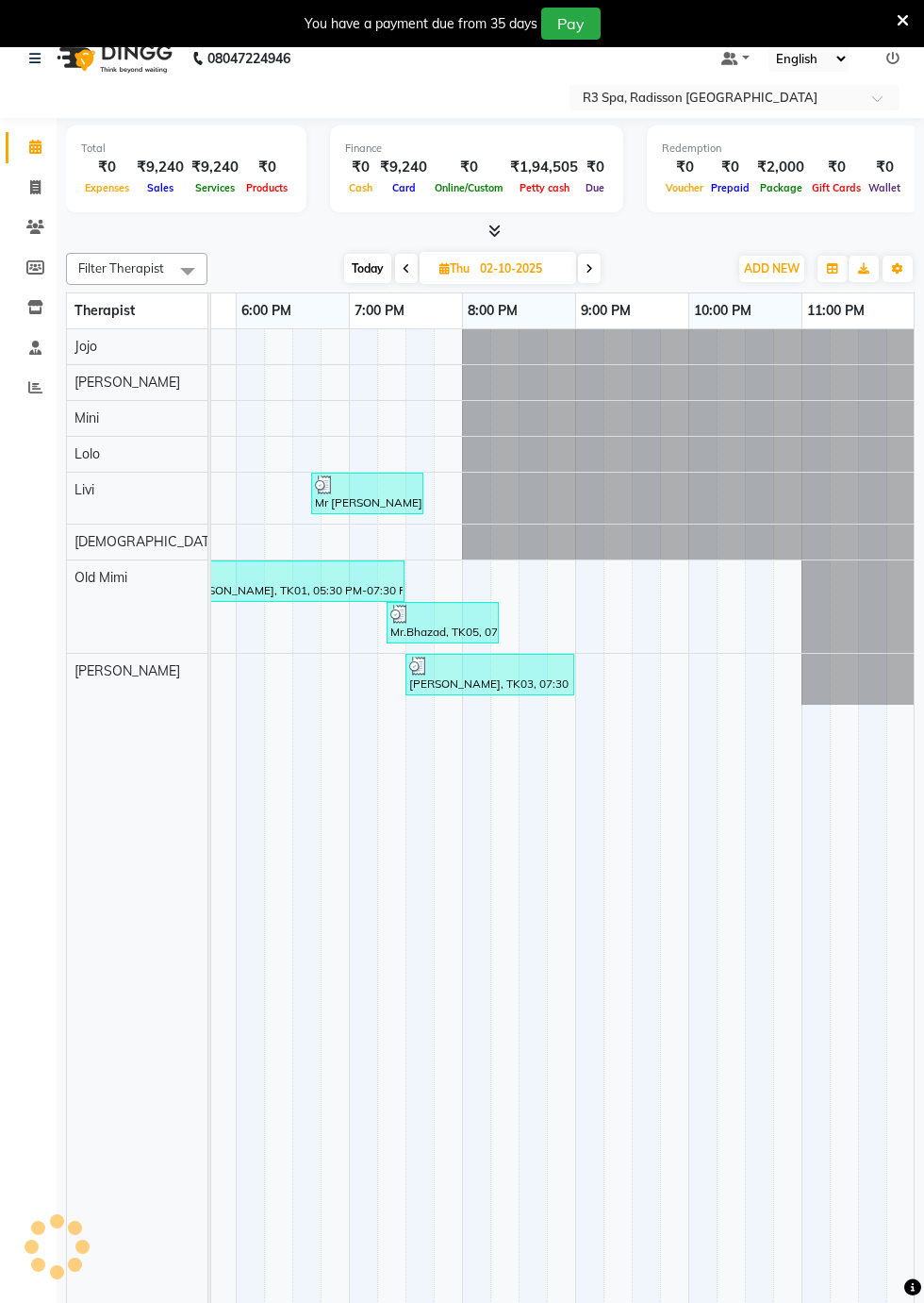
click at [590, 265] on icon at bounding box center [590, 269] width 8 height 12
type input "03-10-2025"
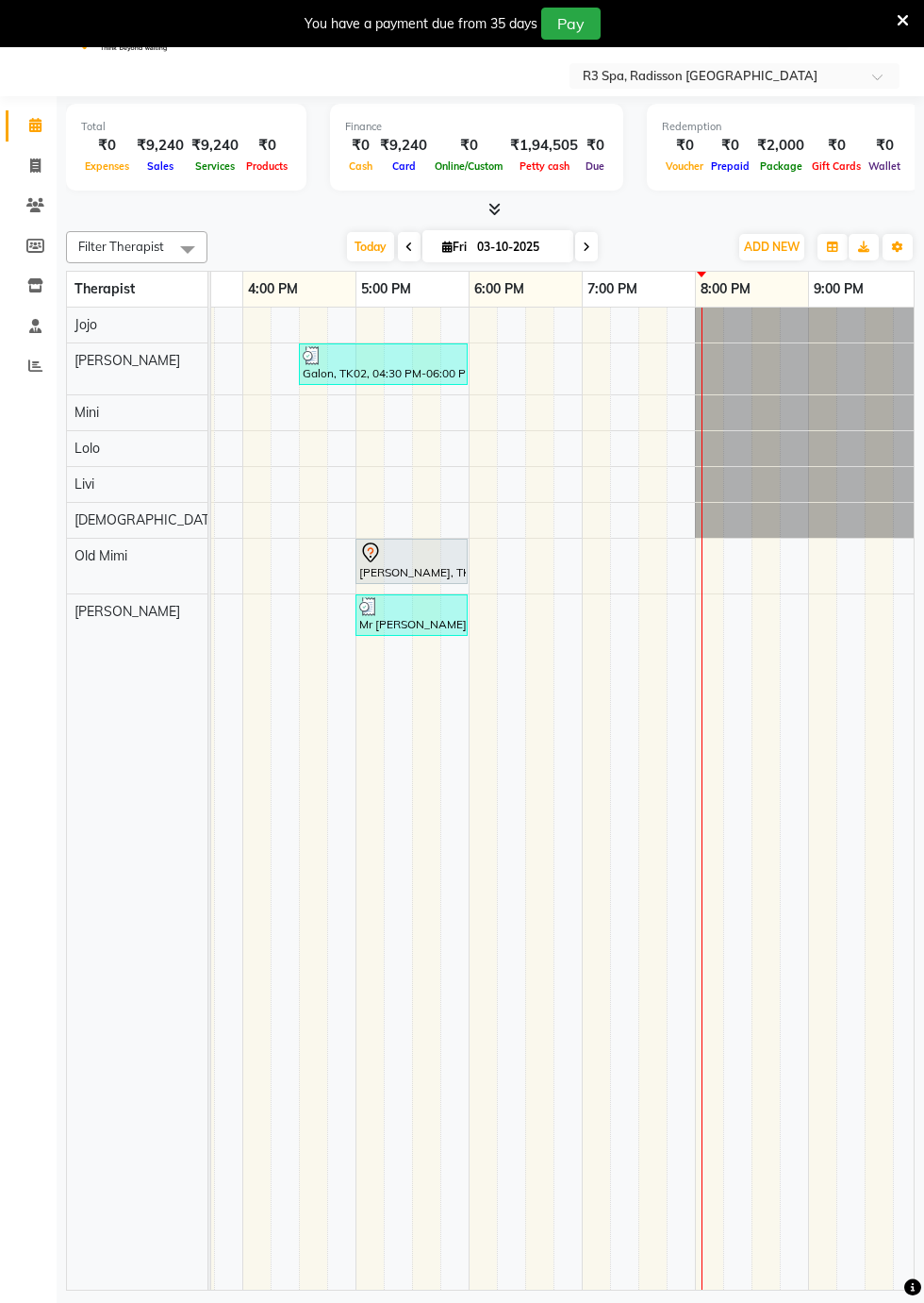
scroll to position [45, 0]
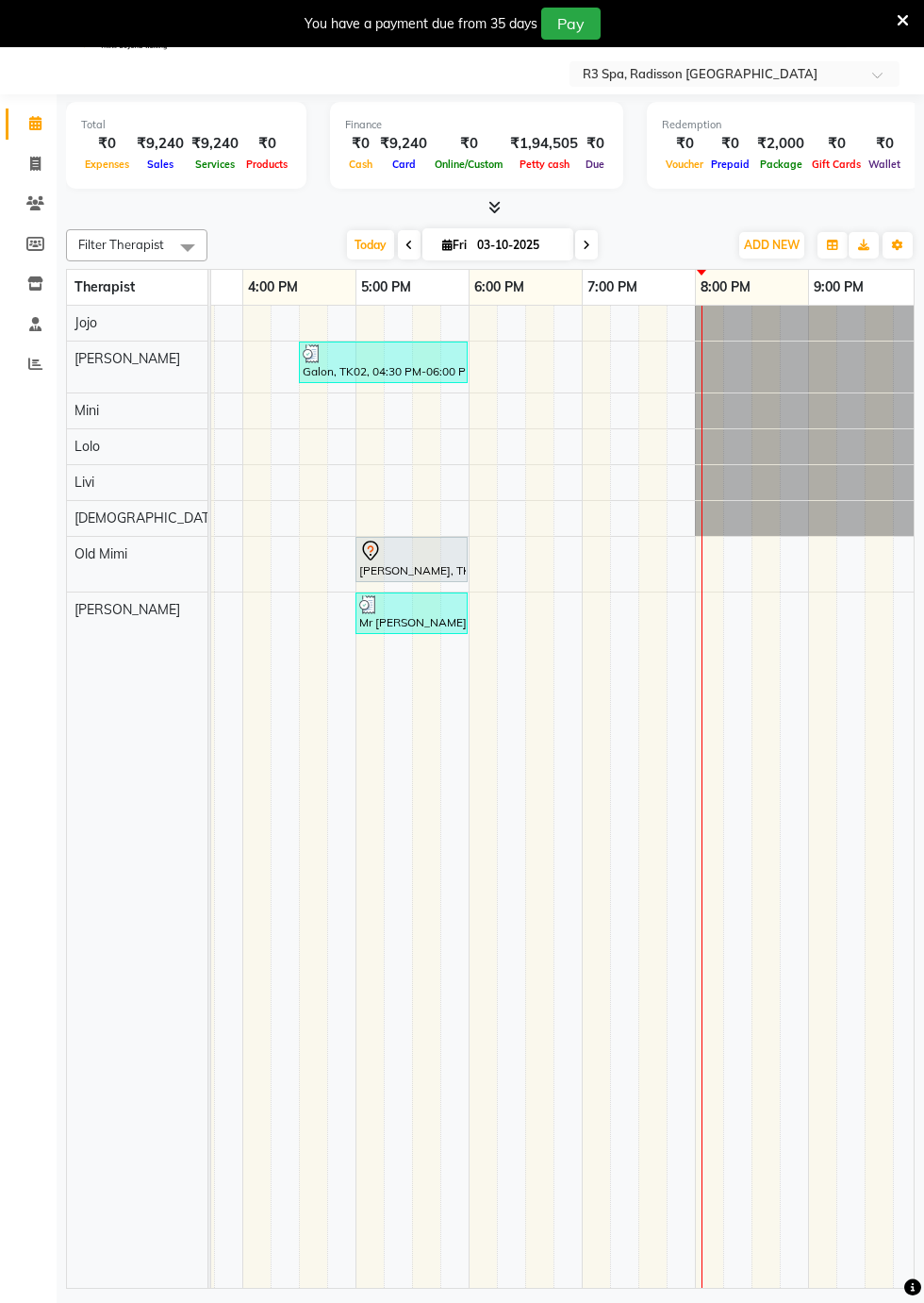
click at [709, 487] on div at bounding box center [921, 483] width 453 height 35
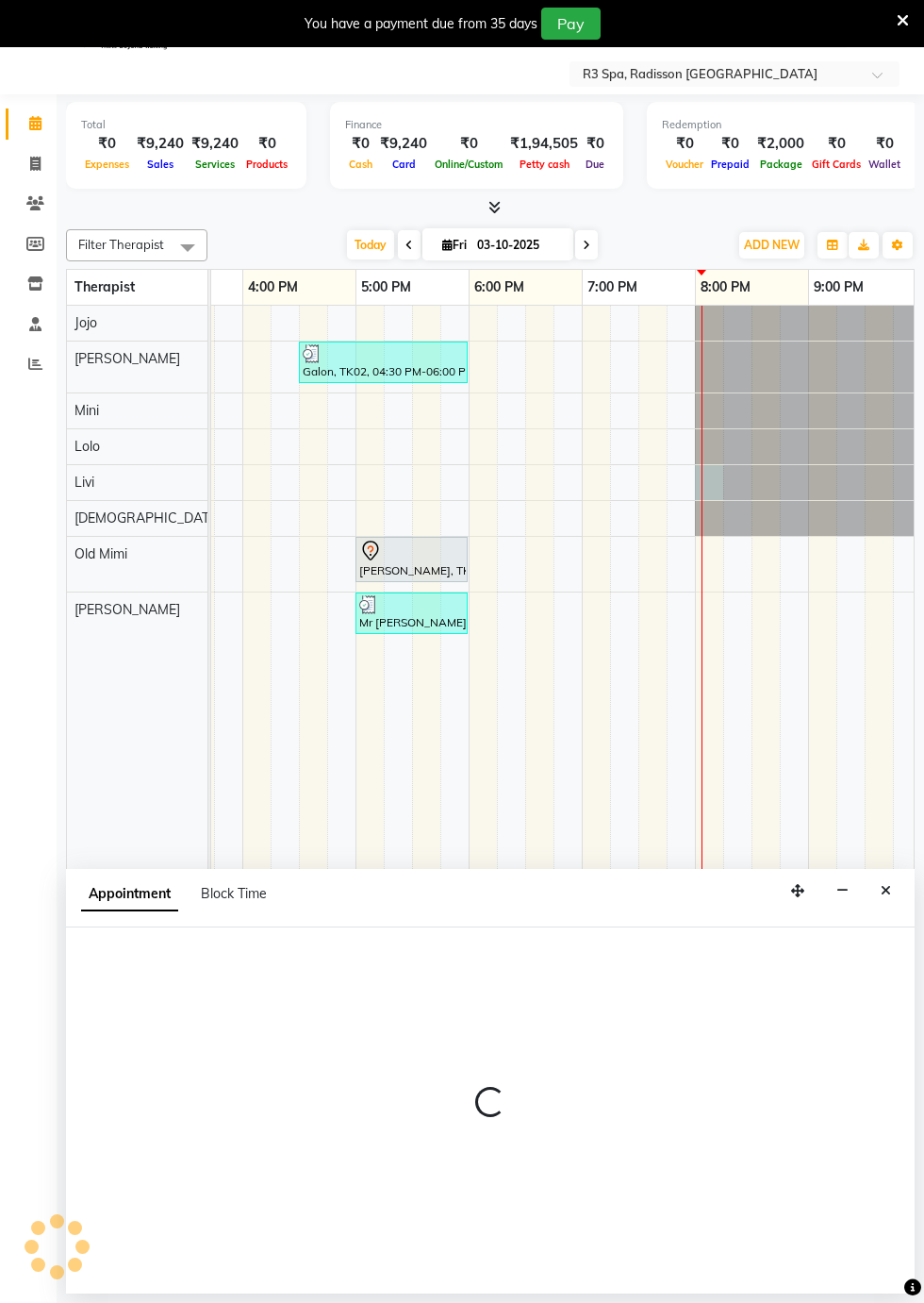
select select "87567"
select select "tentative"
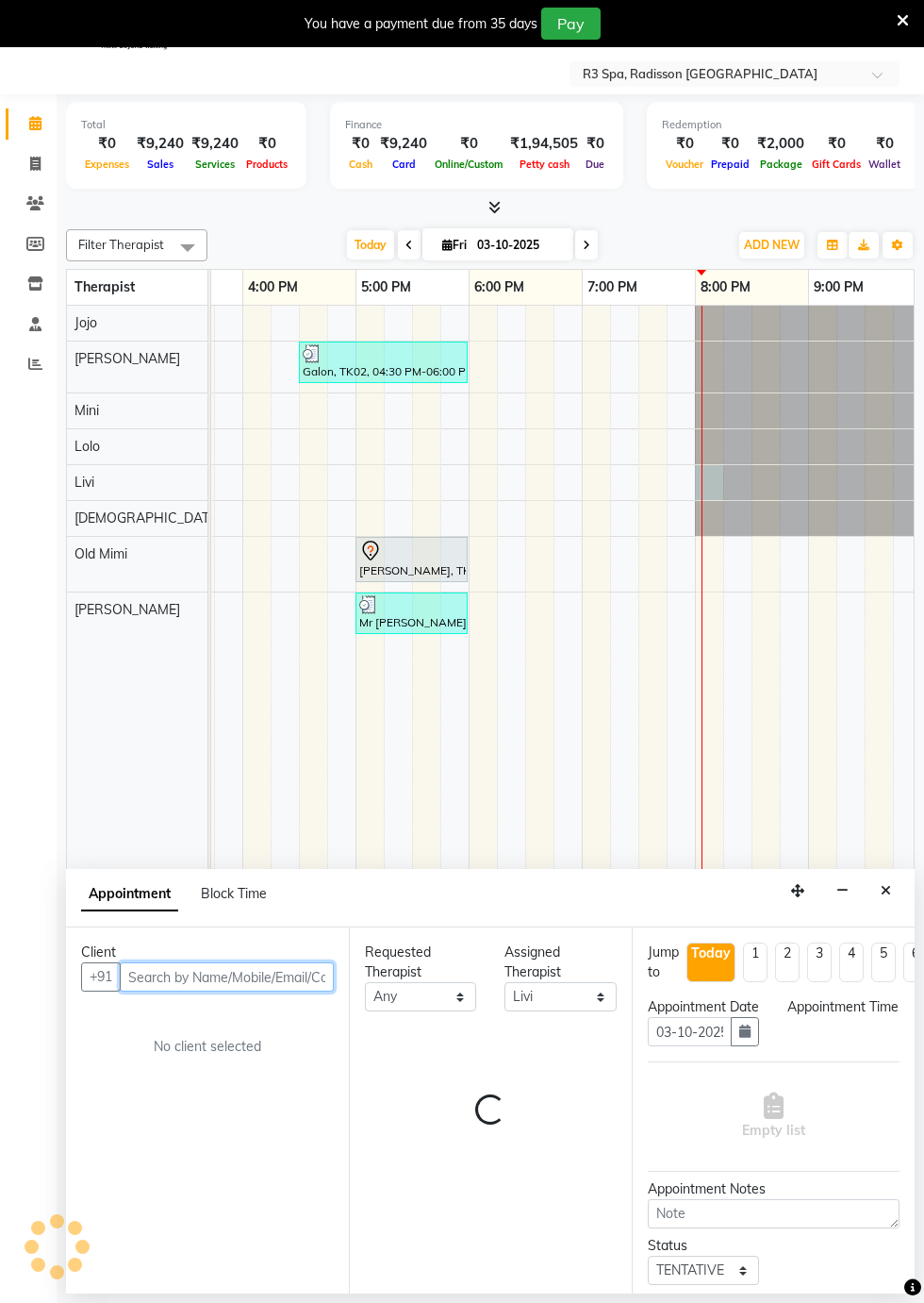
select select "1200"
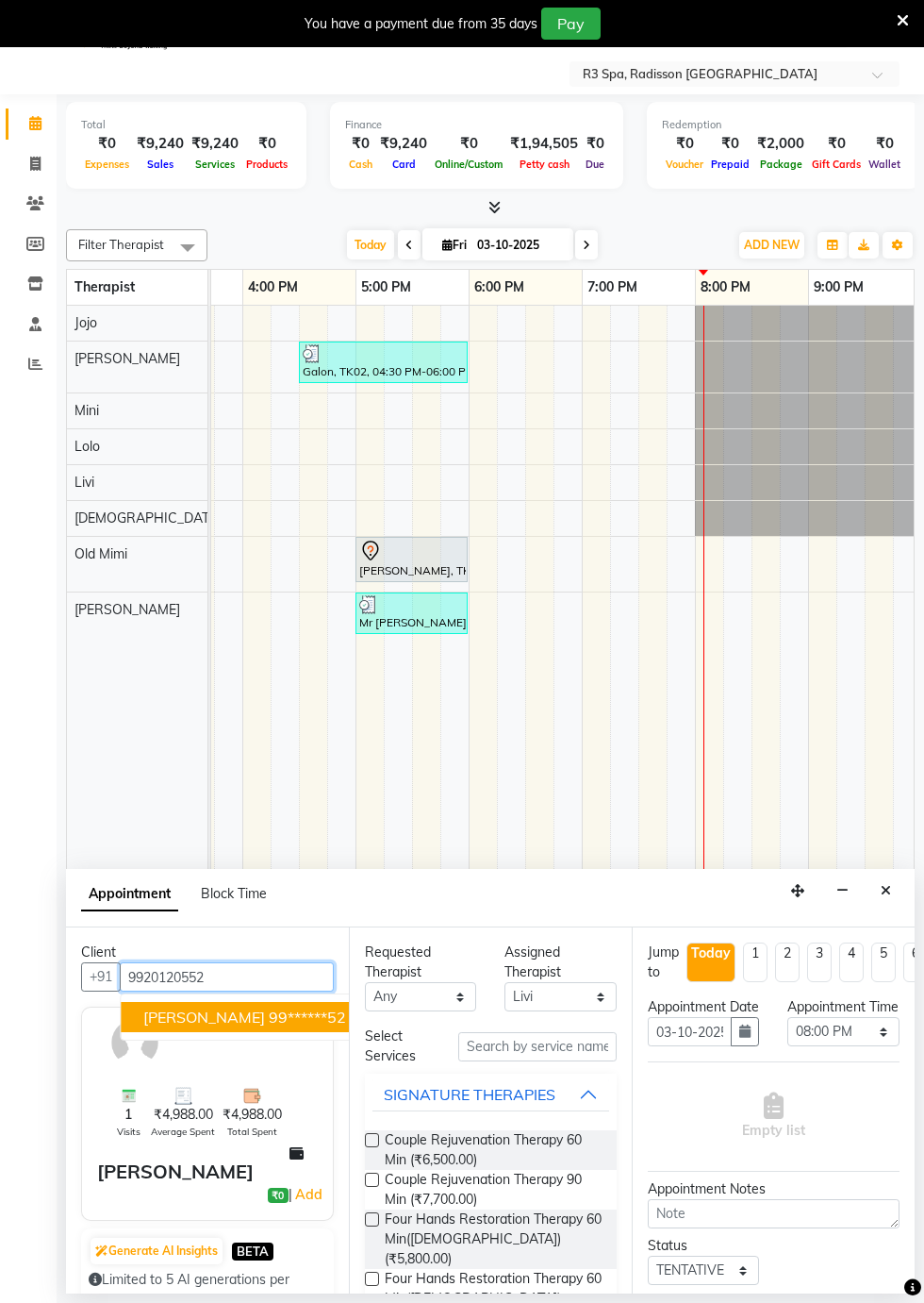
click at [209, 1022] on span "[PERSON_NAME]" at bounding box center [204, 1017] width 122 height 19
type input "99******52"
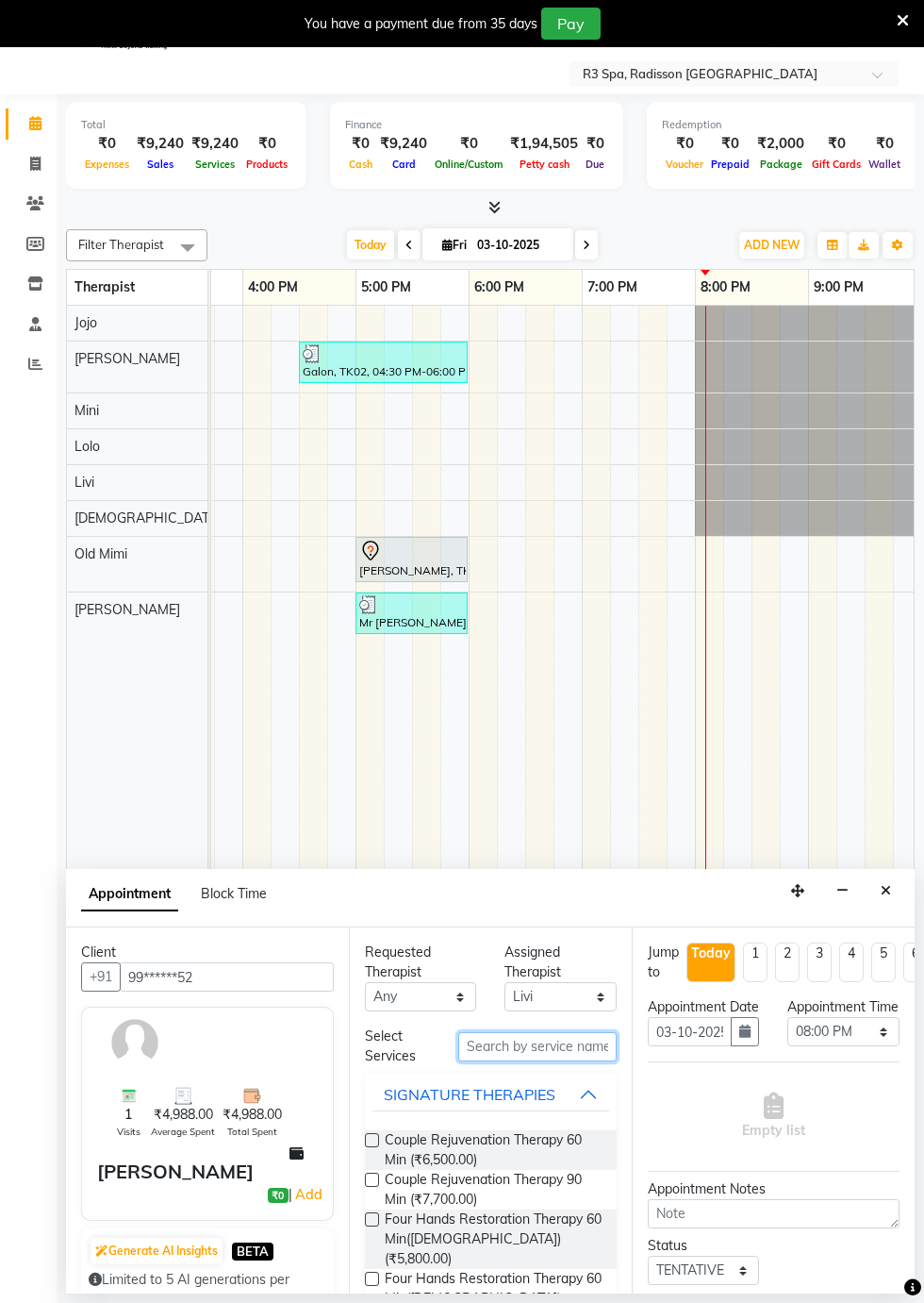
click at [493, 1044] on input "text" at bounding box center [538, 1047] width 158 height 29
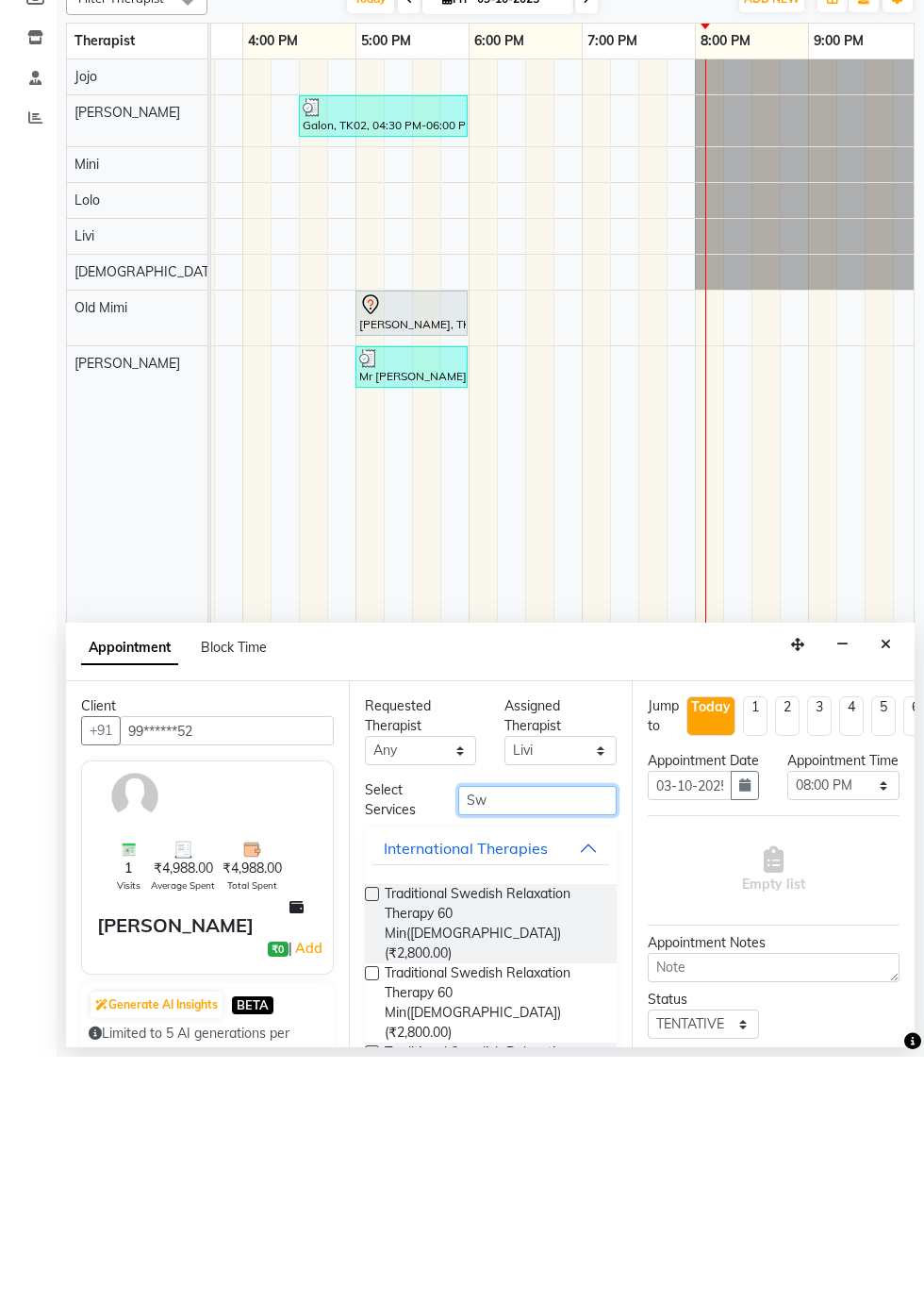
type input "S"
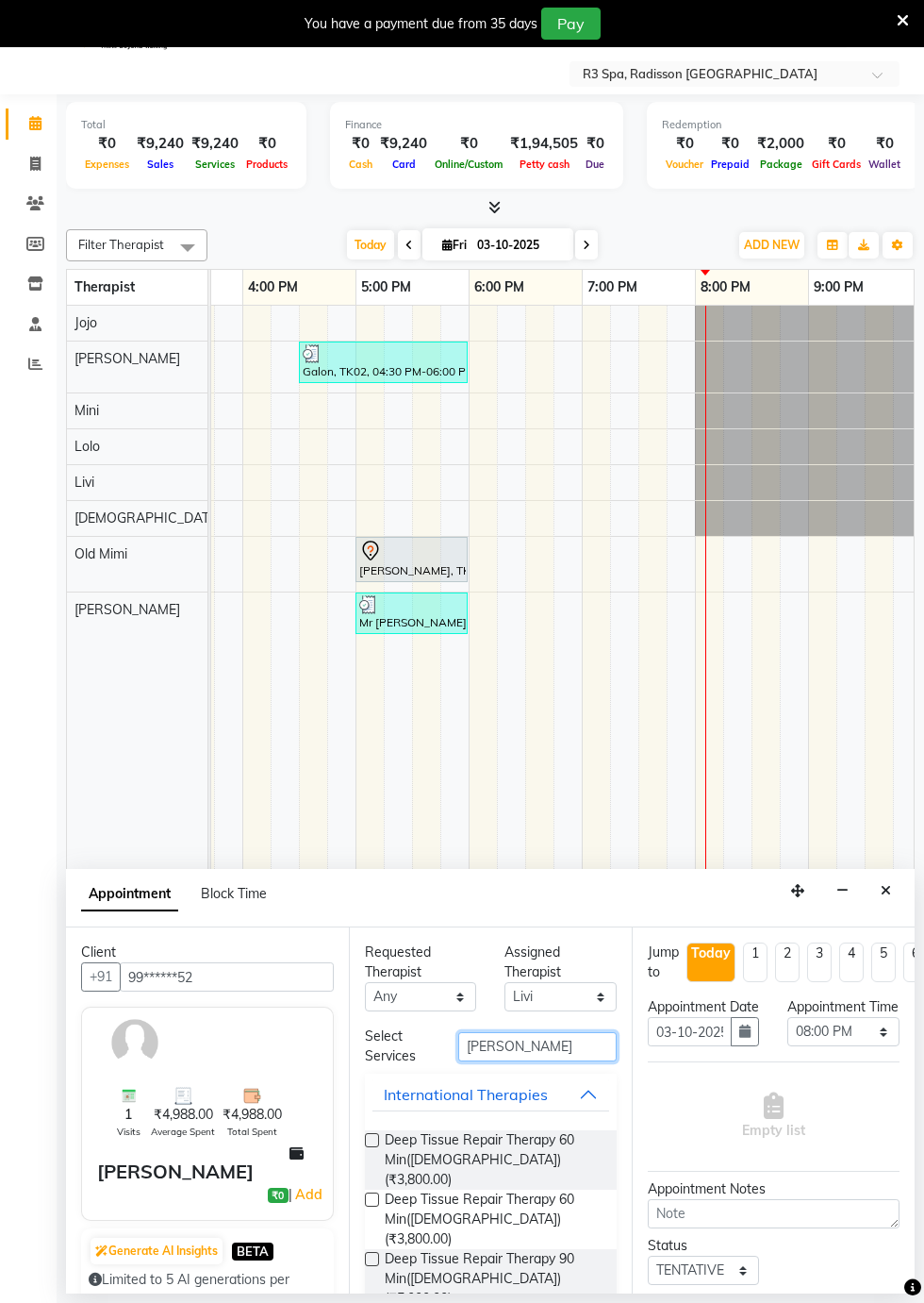
type input "[PERSON_NAME]"
click at [536, 1249] on span "Deep Tissue Repair Therapy 90 Min([DEMOGRAPHIC_DATA]) (₹5,000.00)" at bounding box center [493, 1279] width 217 height 60
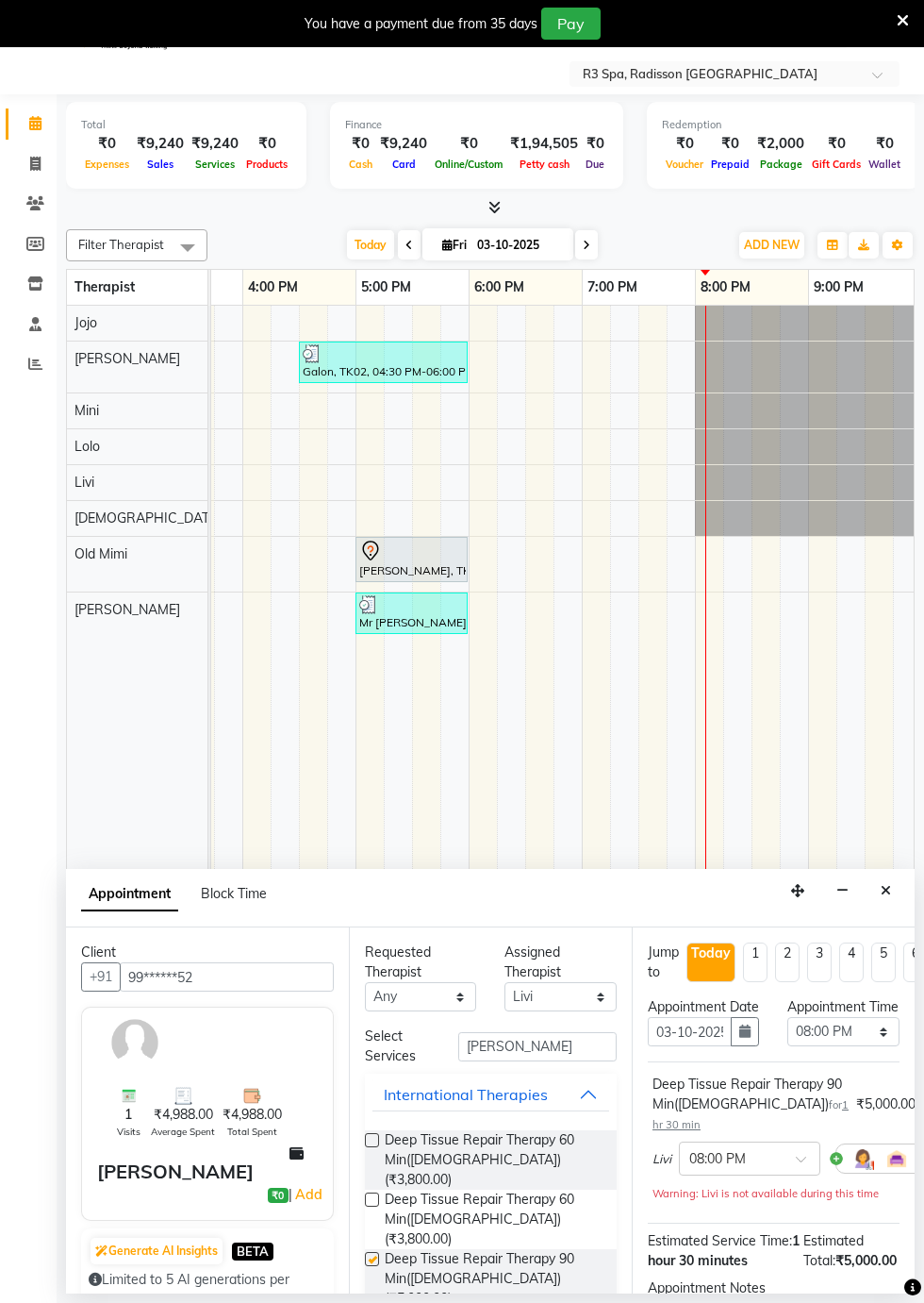
checkbox input "false"
click at [520, 1042] on input "[PERSON_NAME]" at bounding box center [538, 1047] width 158 height 29
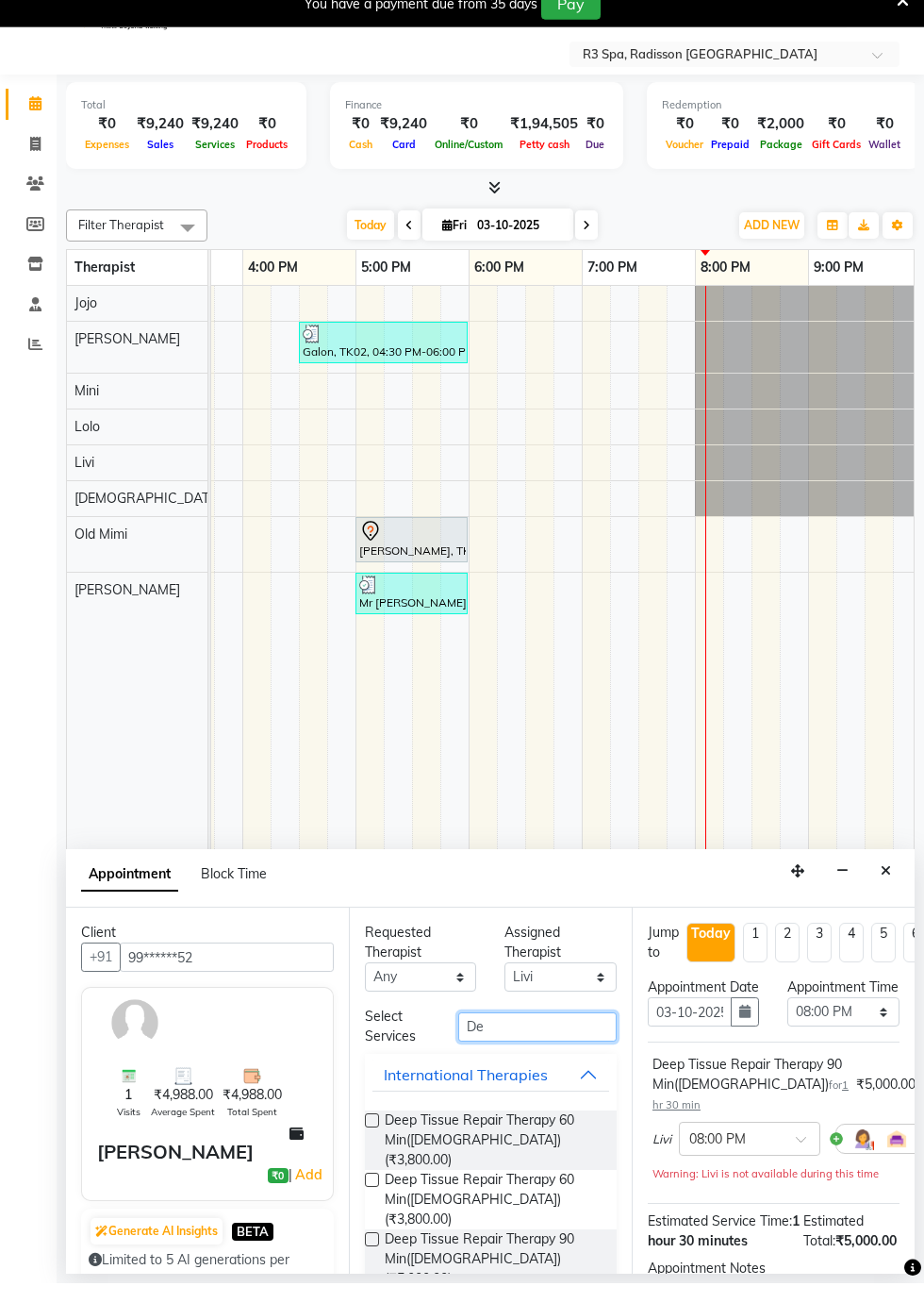
type input "D"
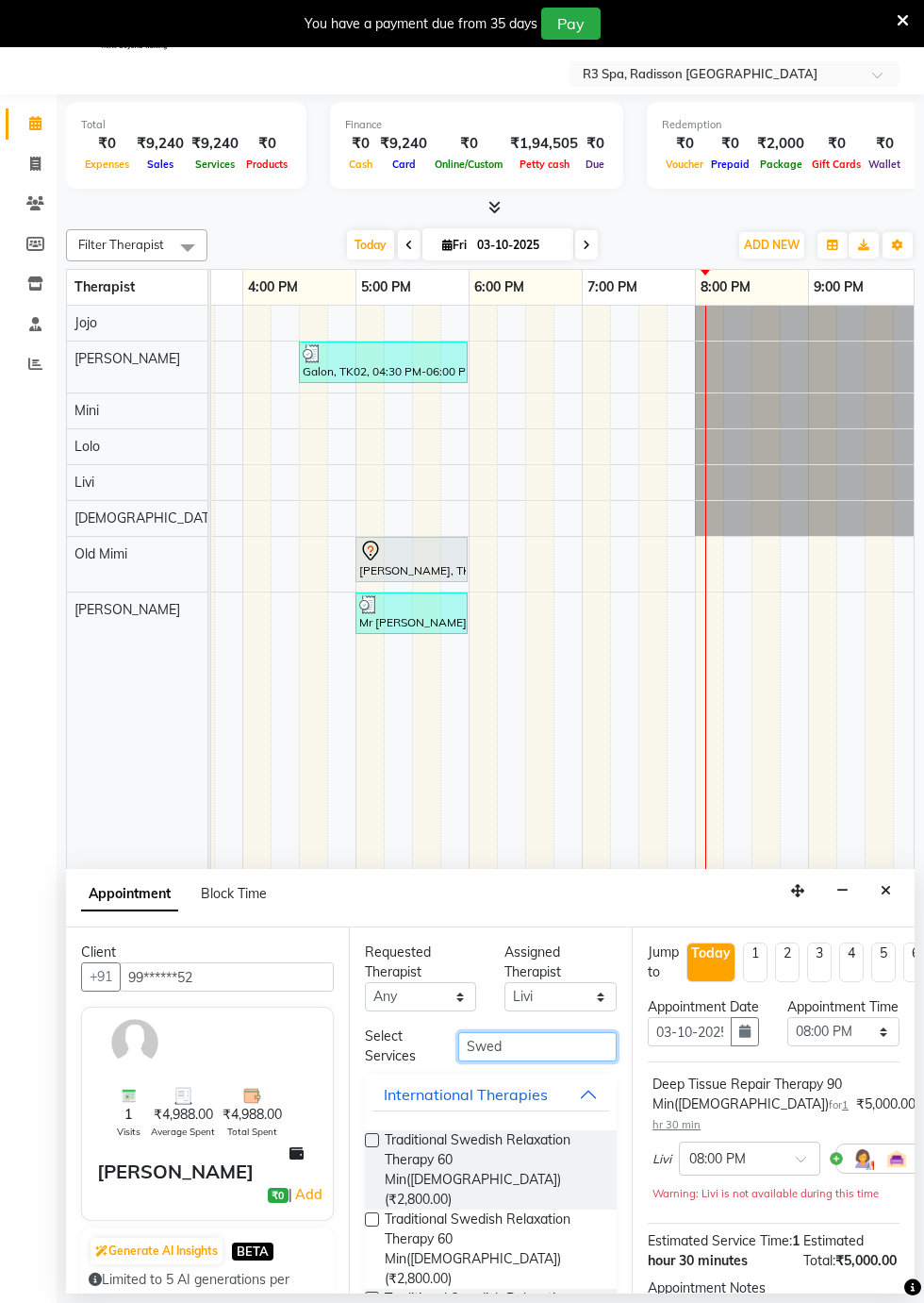
type input "Swed"
click at [490, 1162] on span "Traditional Swedish Relaxation Therapy 60 Min([DEMOGRAPHIC_DATA]) (₹2,800.00)" at bounding box center [493, 1170] width 217 height 79
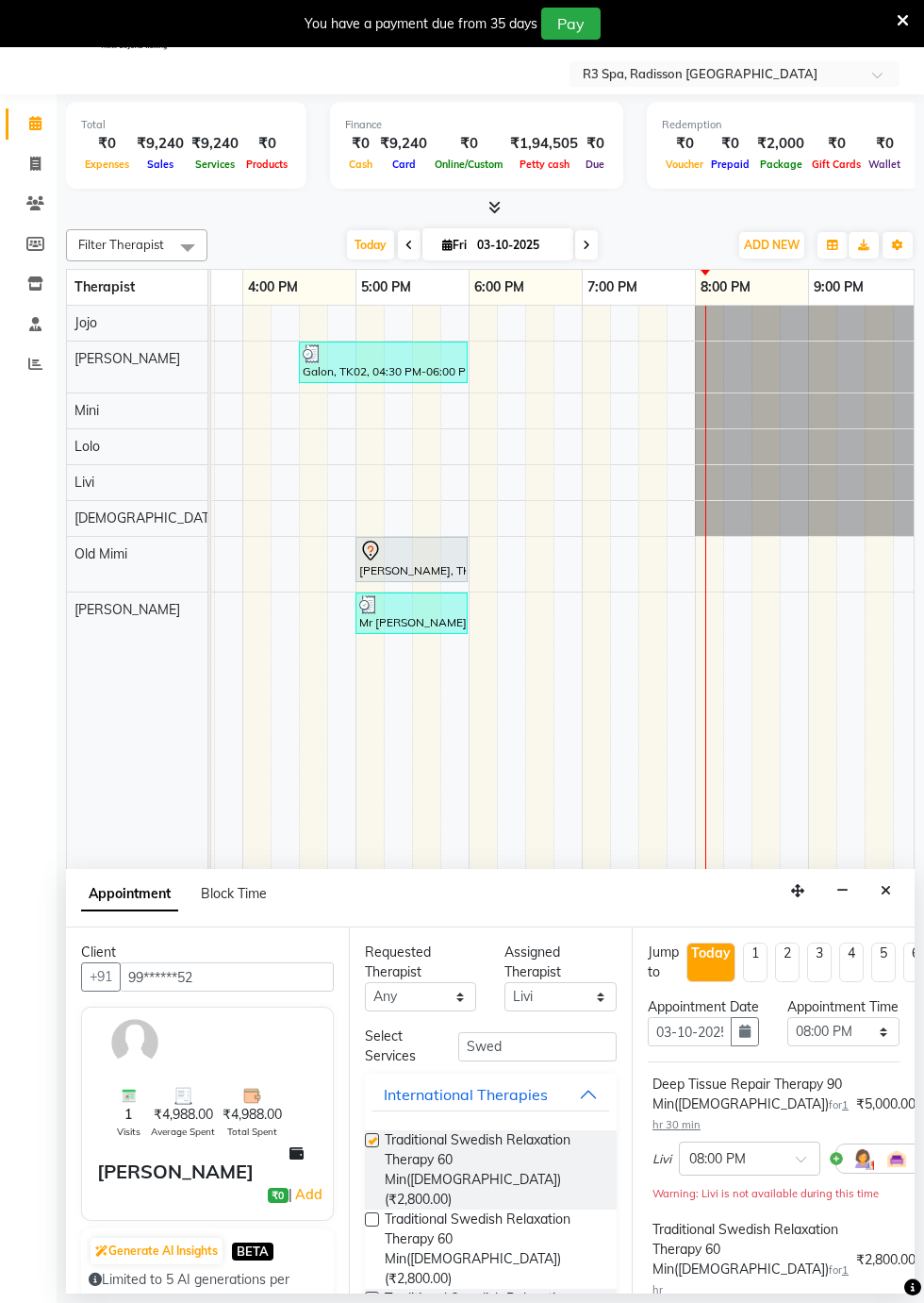
checkbox input "false"
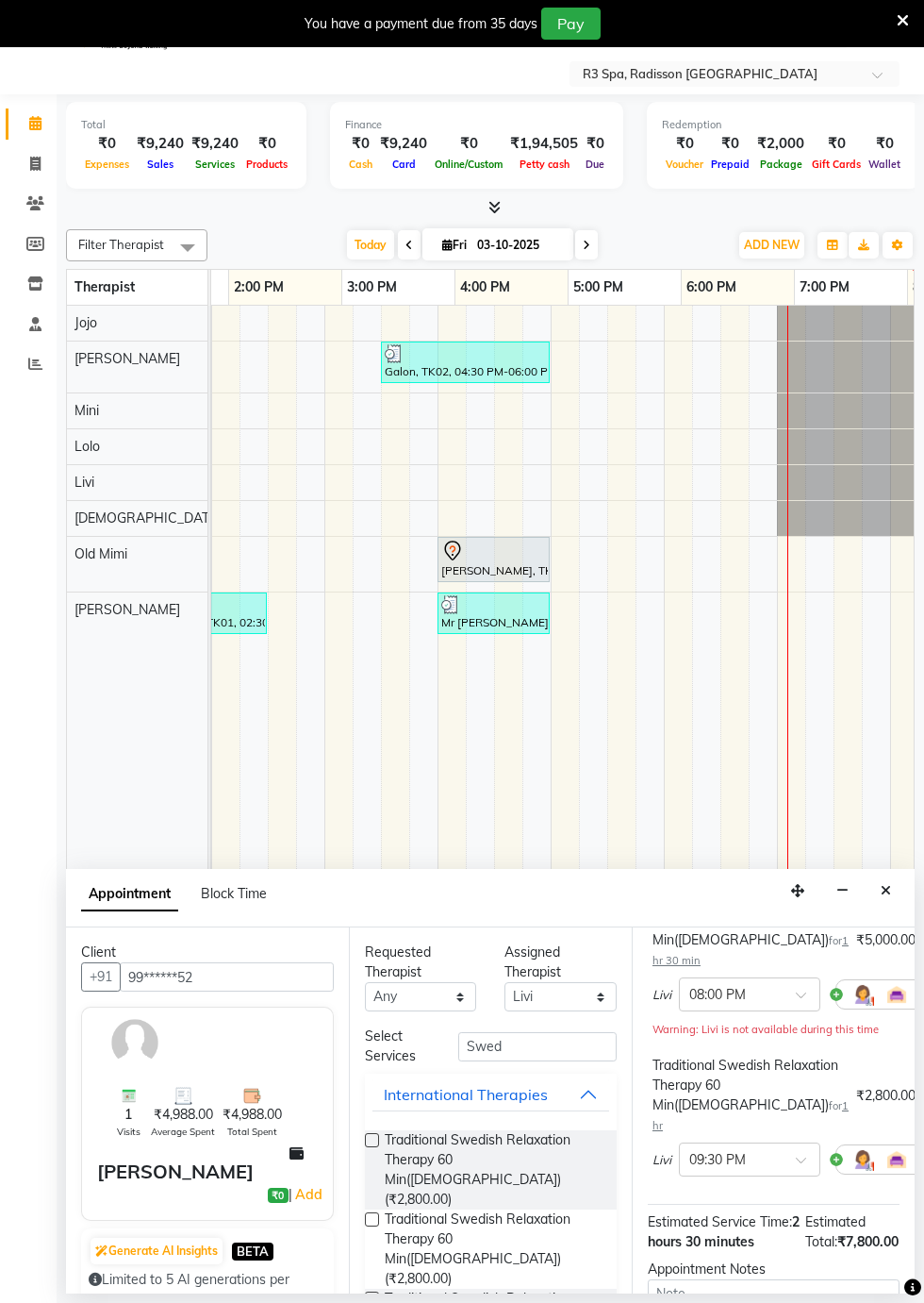
scroll to position [0, 906]
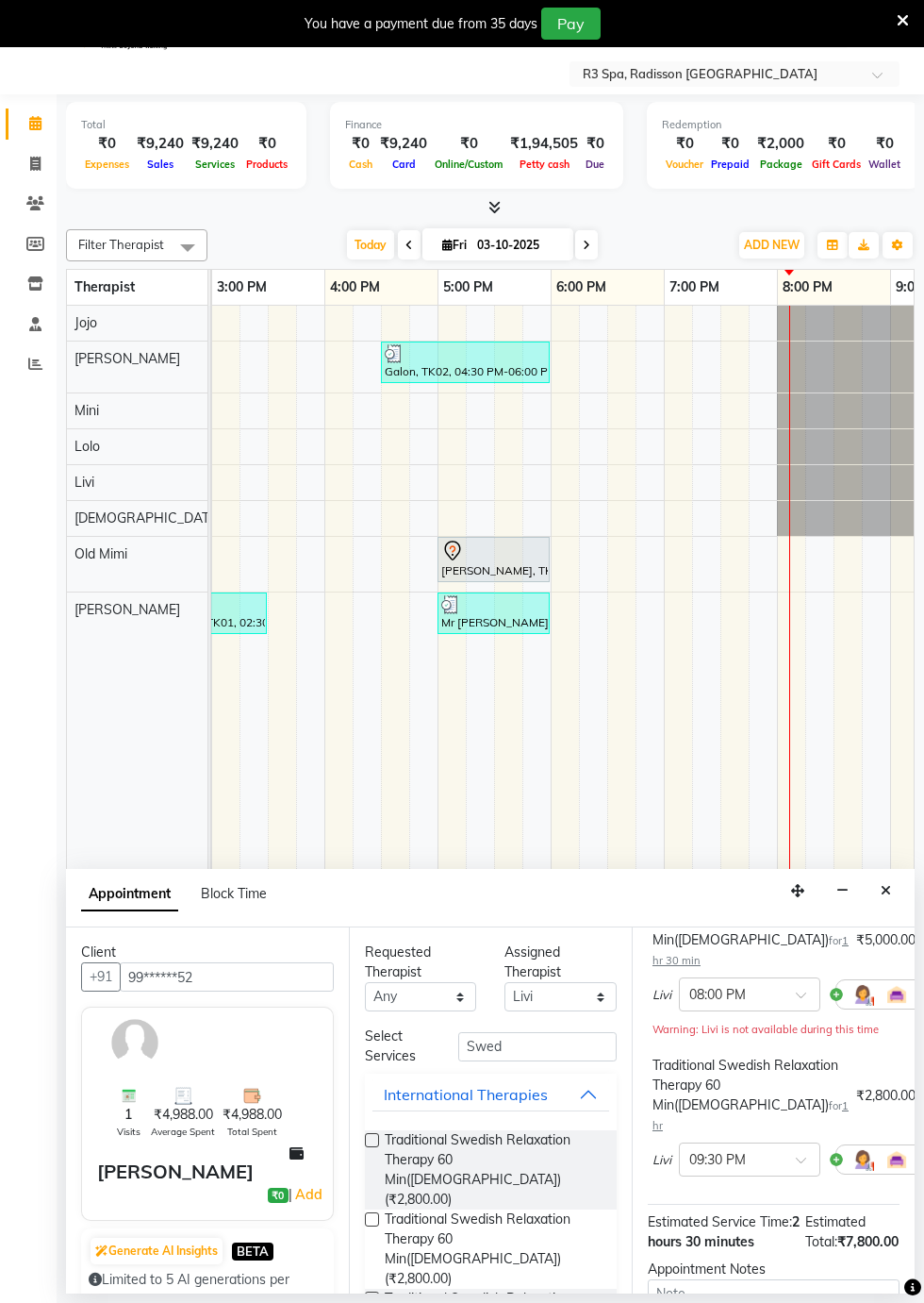
click at [854, 1159] on img at bounding box center [862, 1159] width 22 height 22
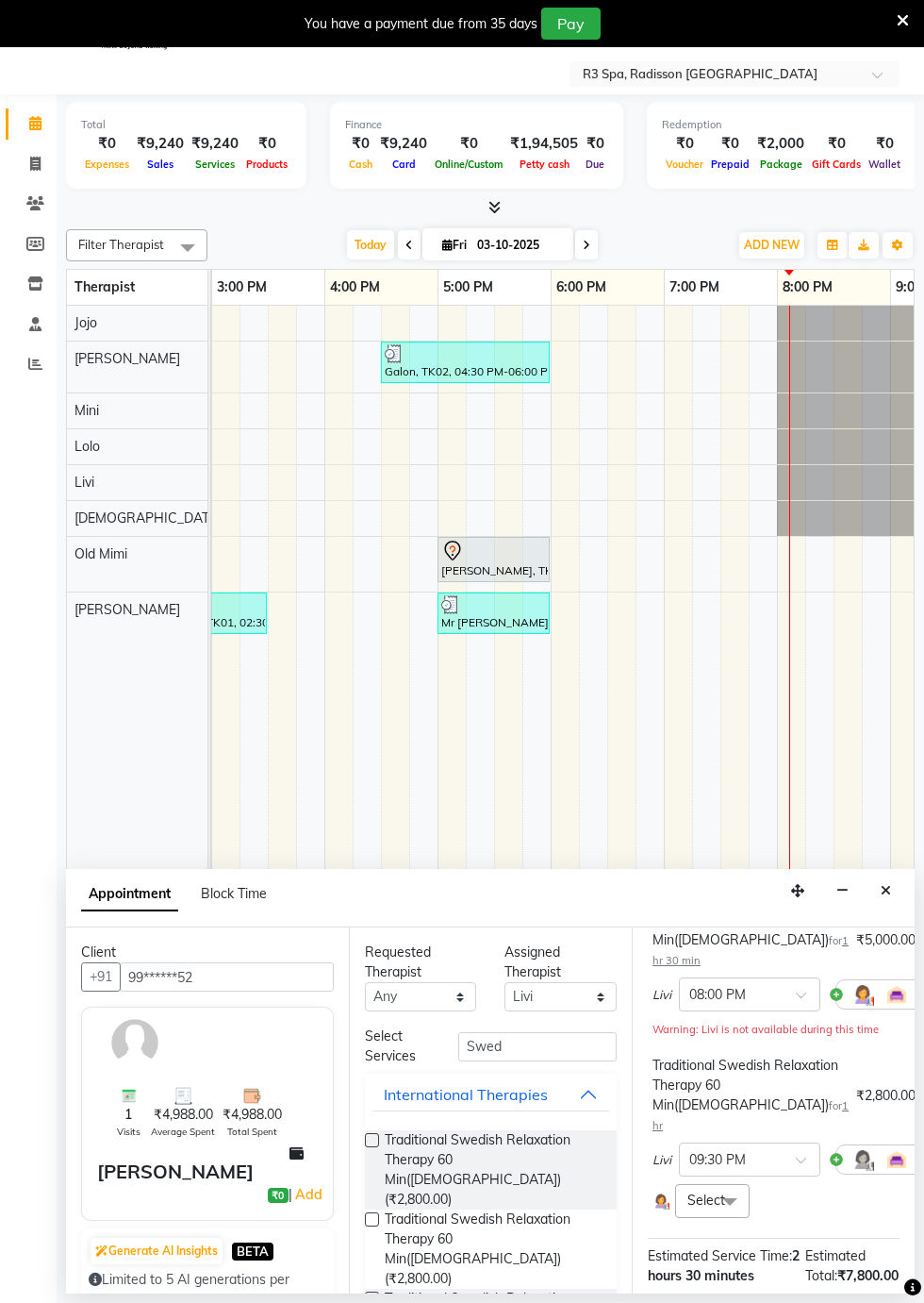
click at [724, 1202] on span at bounding box center [730, 1202] width 38 height 36
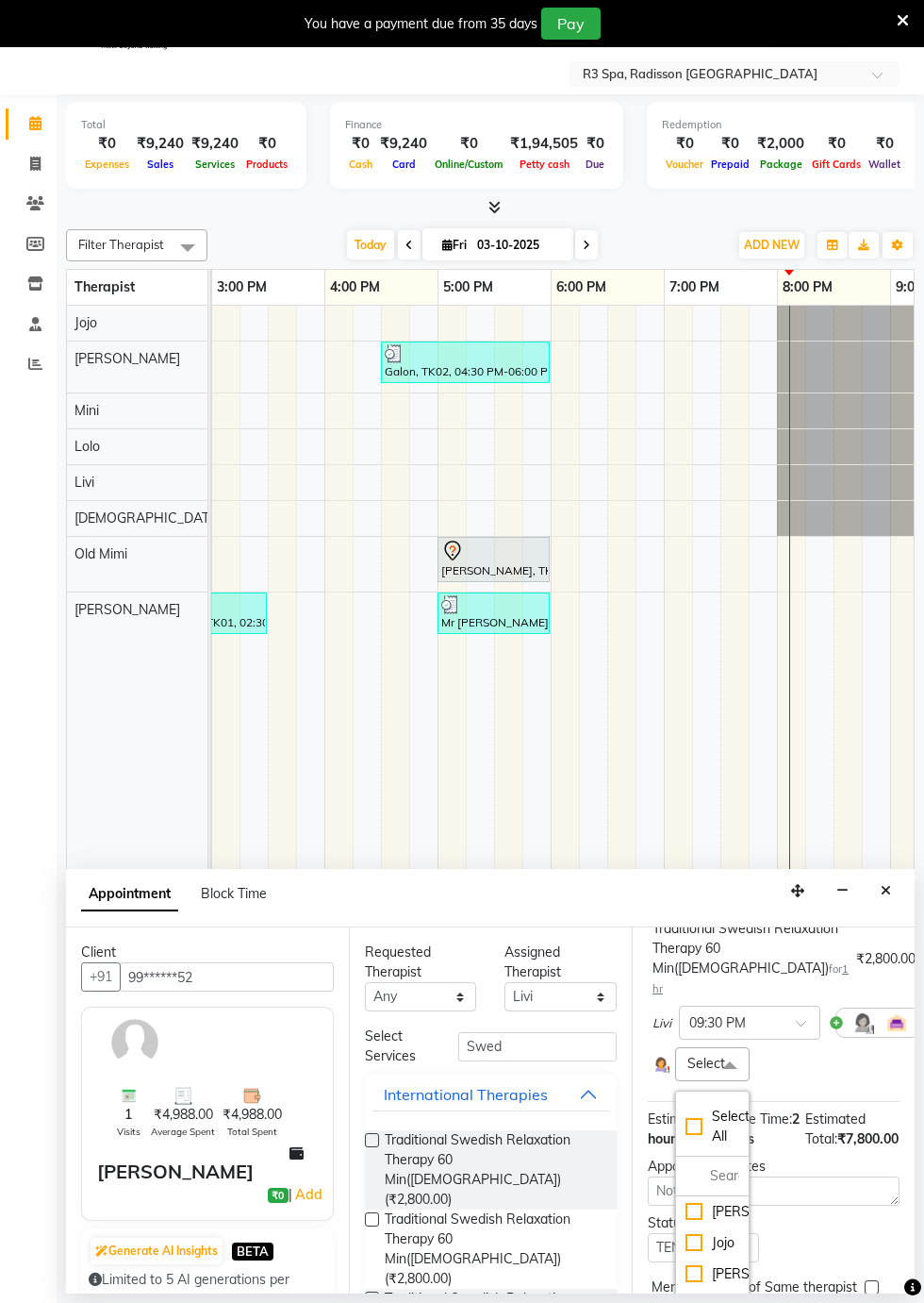
scroll to position [332, 0]
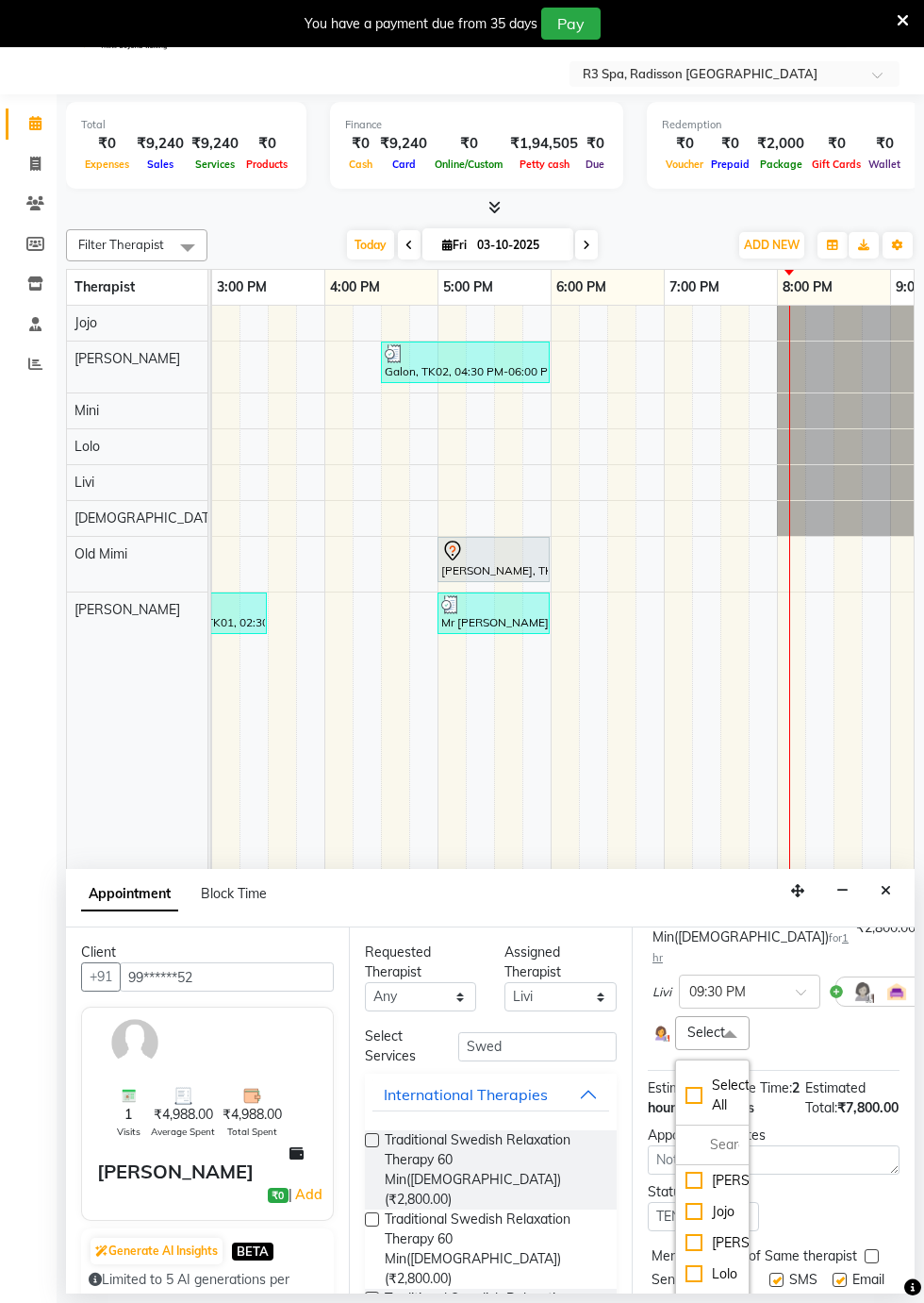
click at [706, 1245] on div "[PERSON_NAME]" at bounding box center [713, 1243] width 54 height 20
checkbox input "true"
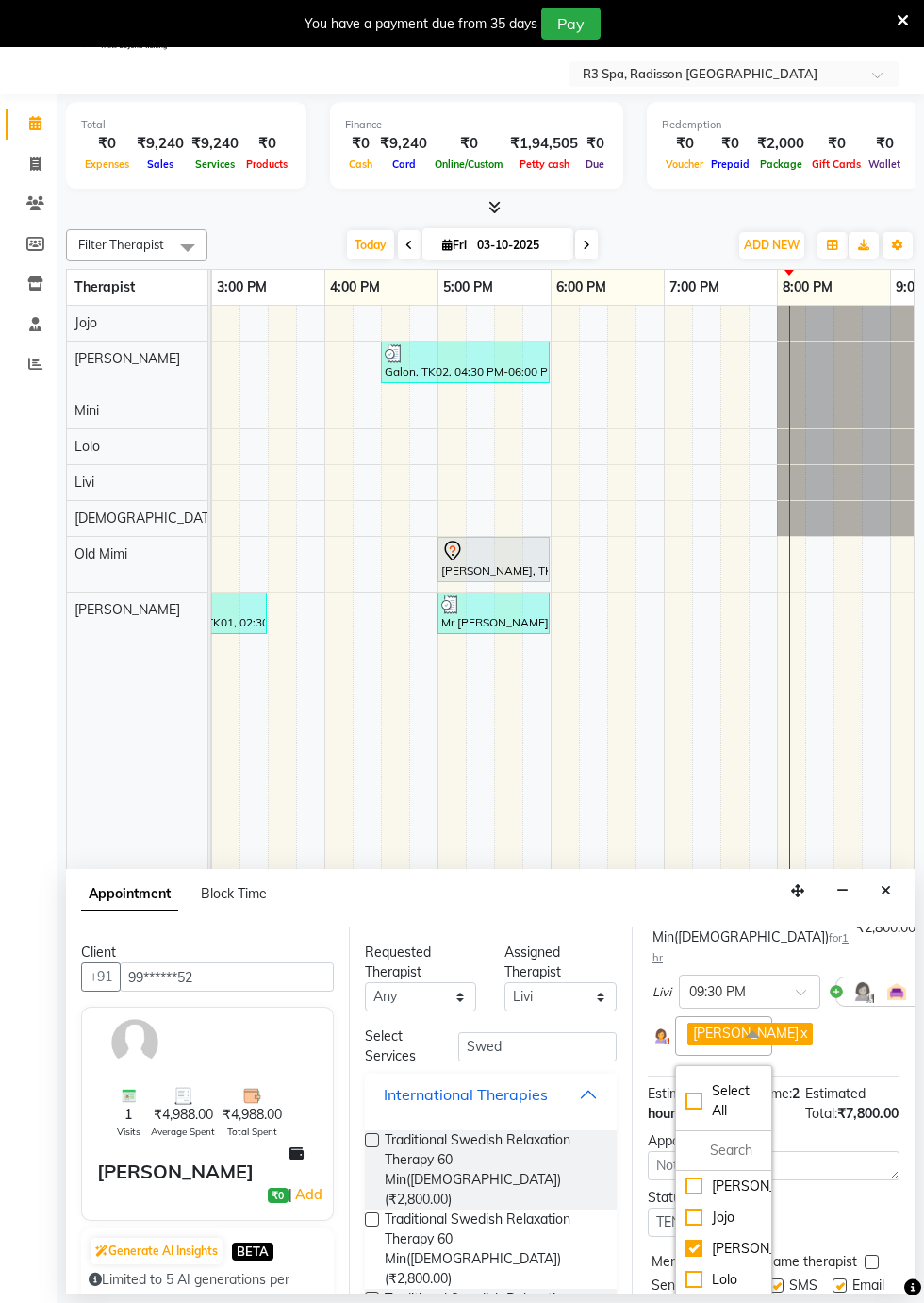
scroll to position [448, 0]
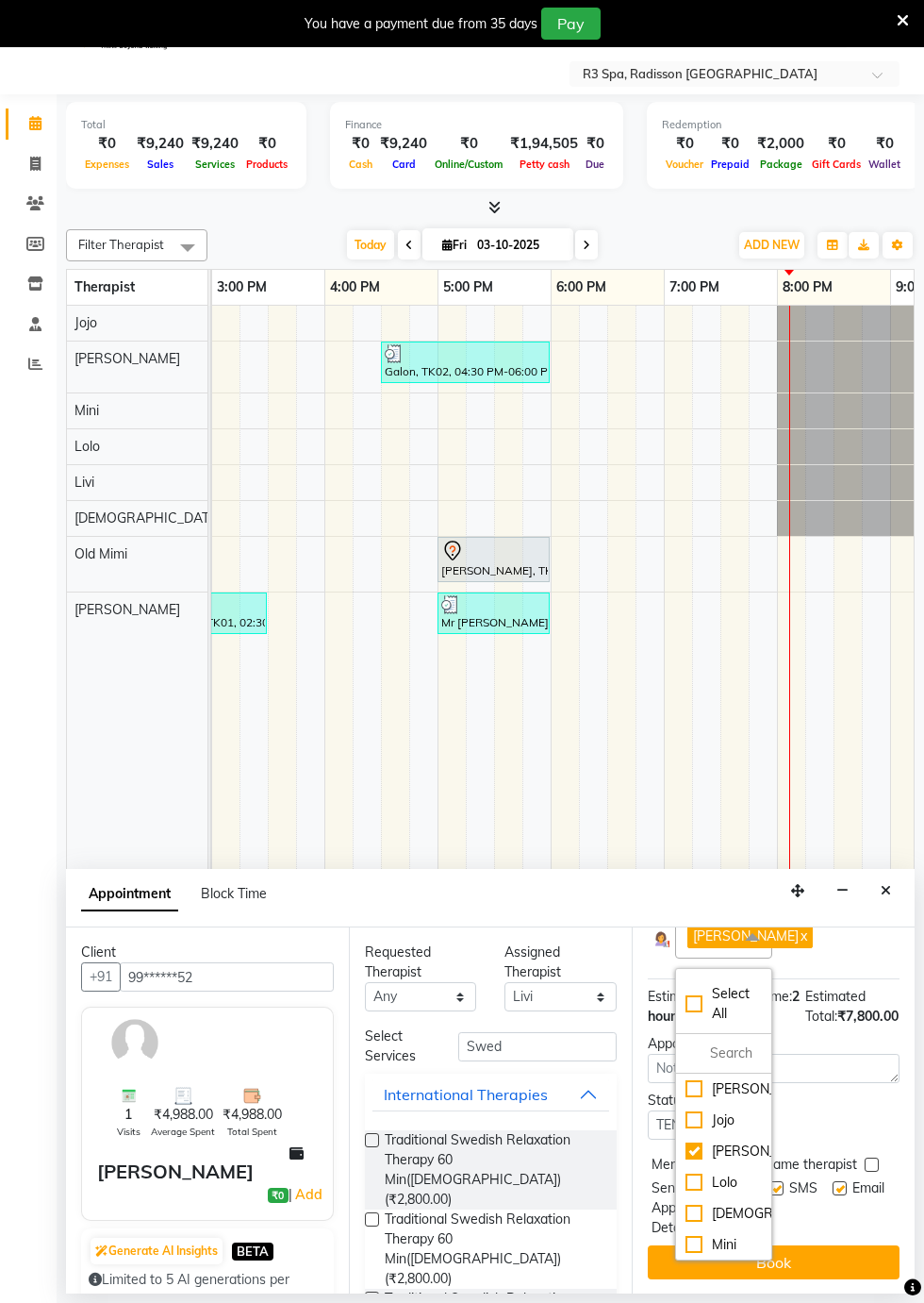
click at [815, 1257] on button "Book" at bounding box center [773, 1261] width 252 height 34
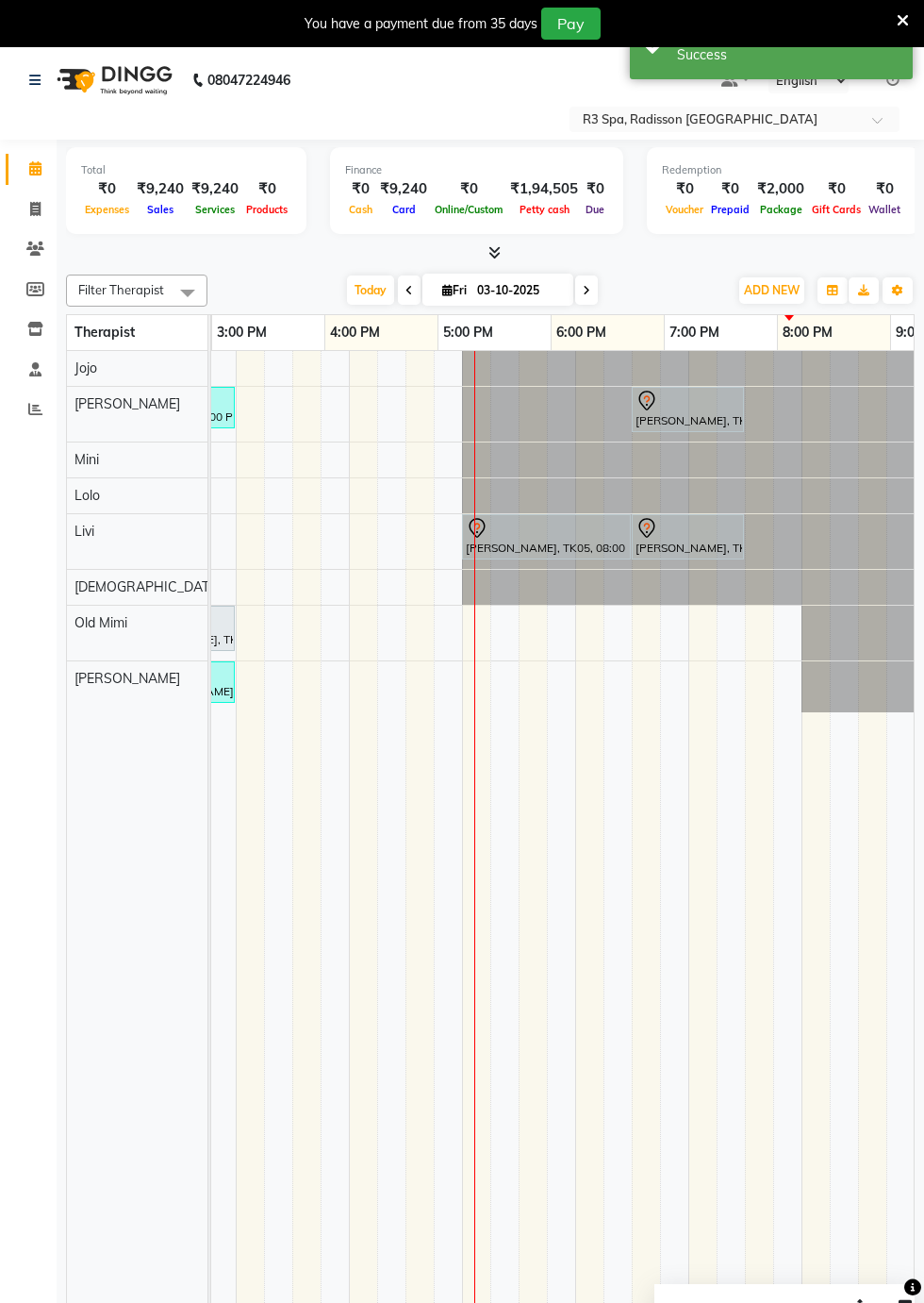
scroll to position [0, 1220]
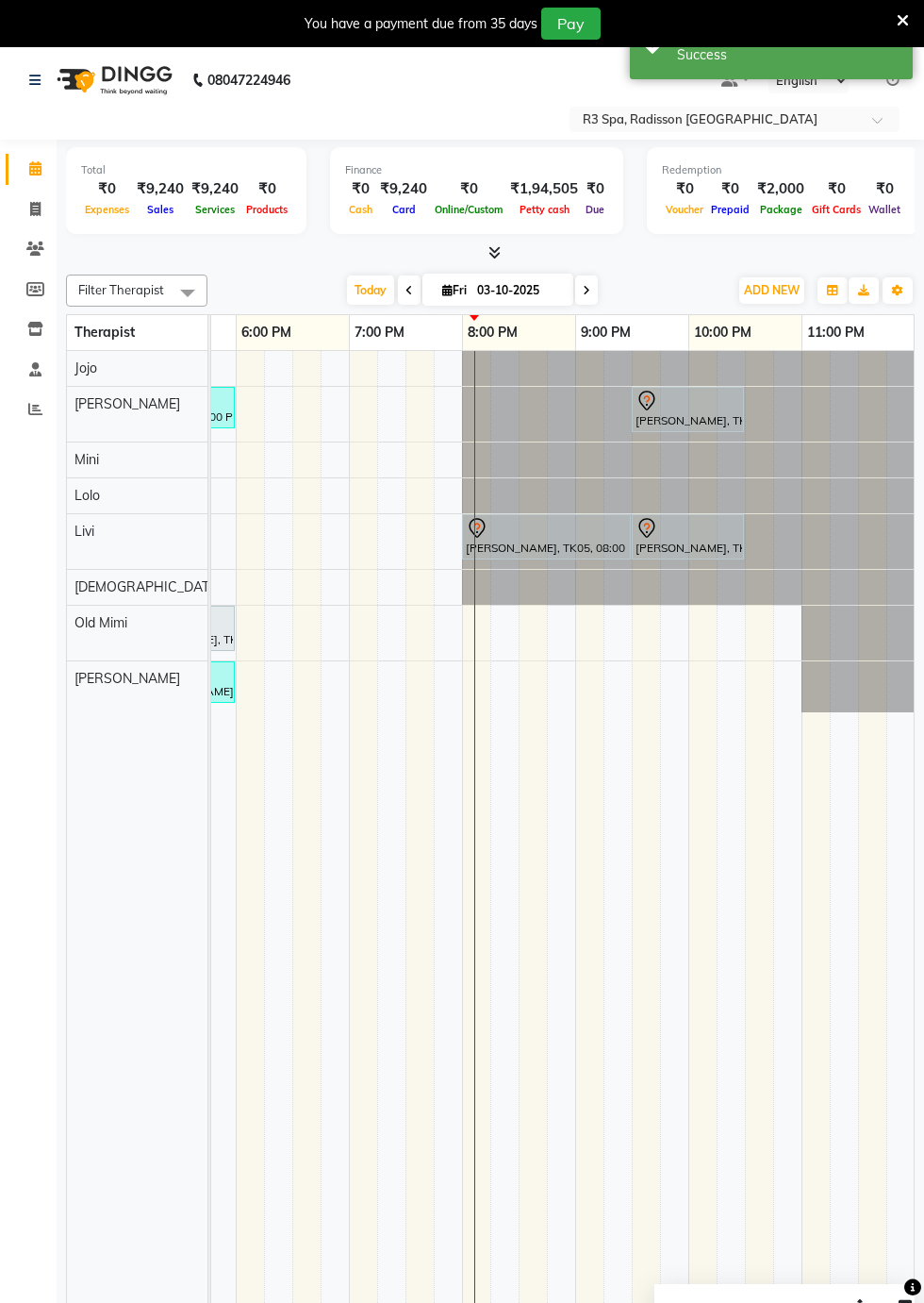
click at [482, 542] on div "[PERSON_NAME], TK05, 08:00 PM-09:30 PM, Deep Tissue Repair Therapy 90 Min([DEMO…" at bounding box center [546, 536] width 165 height 40
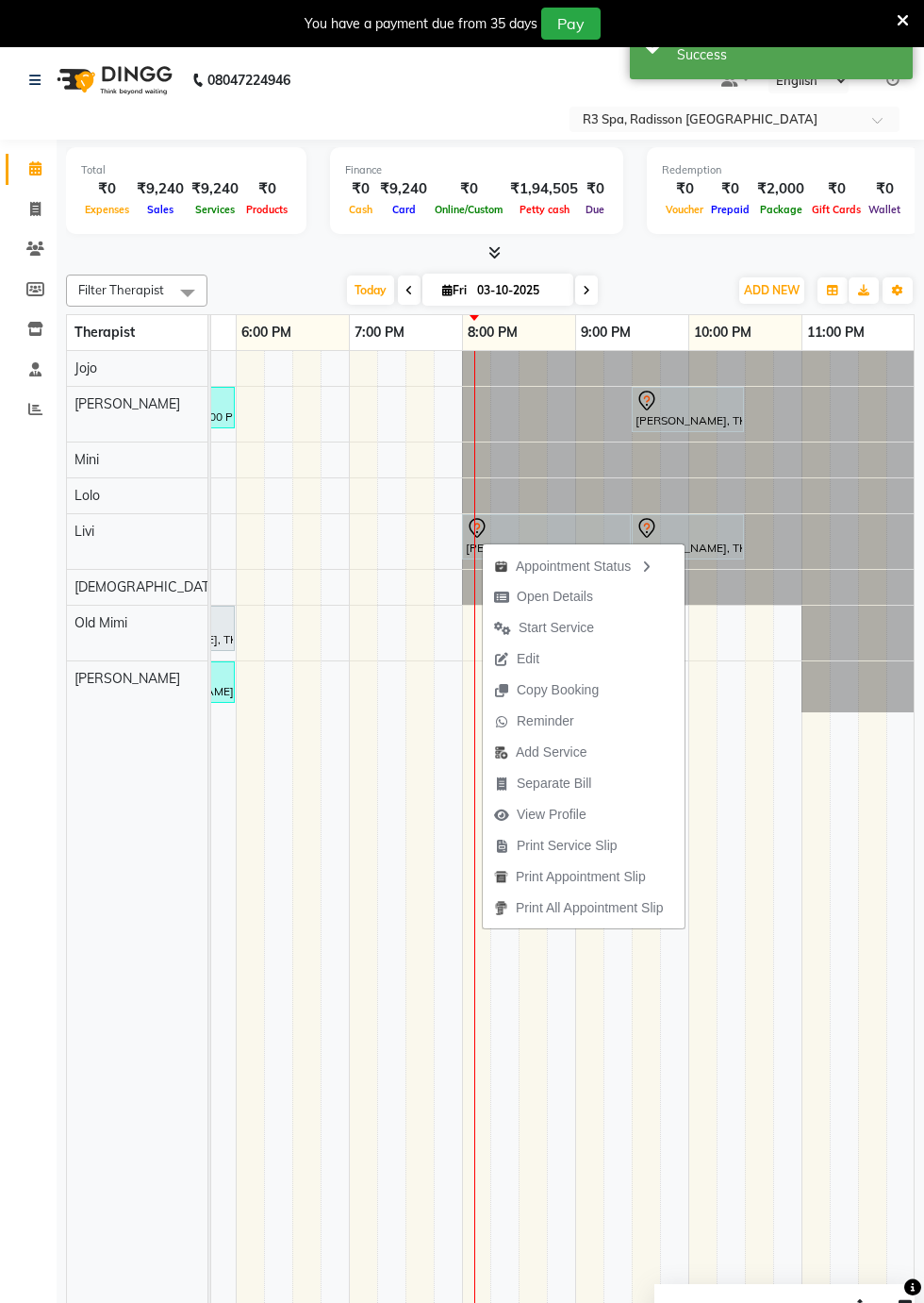
click at [587, 605] on span "Open Details" at bounding box center [554, 597] width 76 height 20
select select "7"
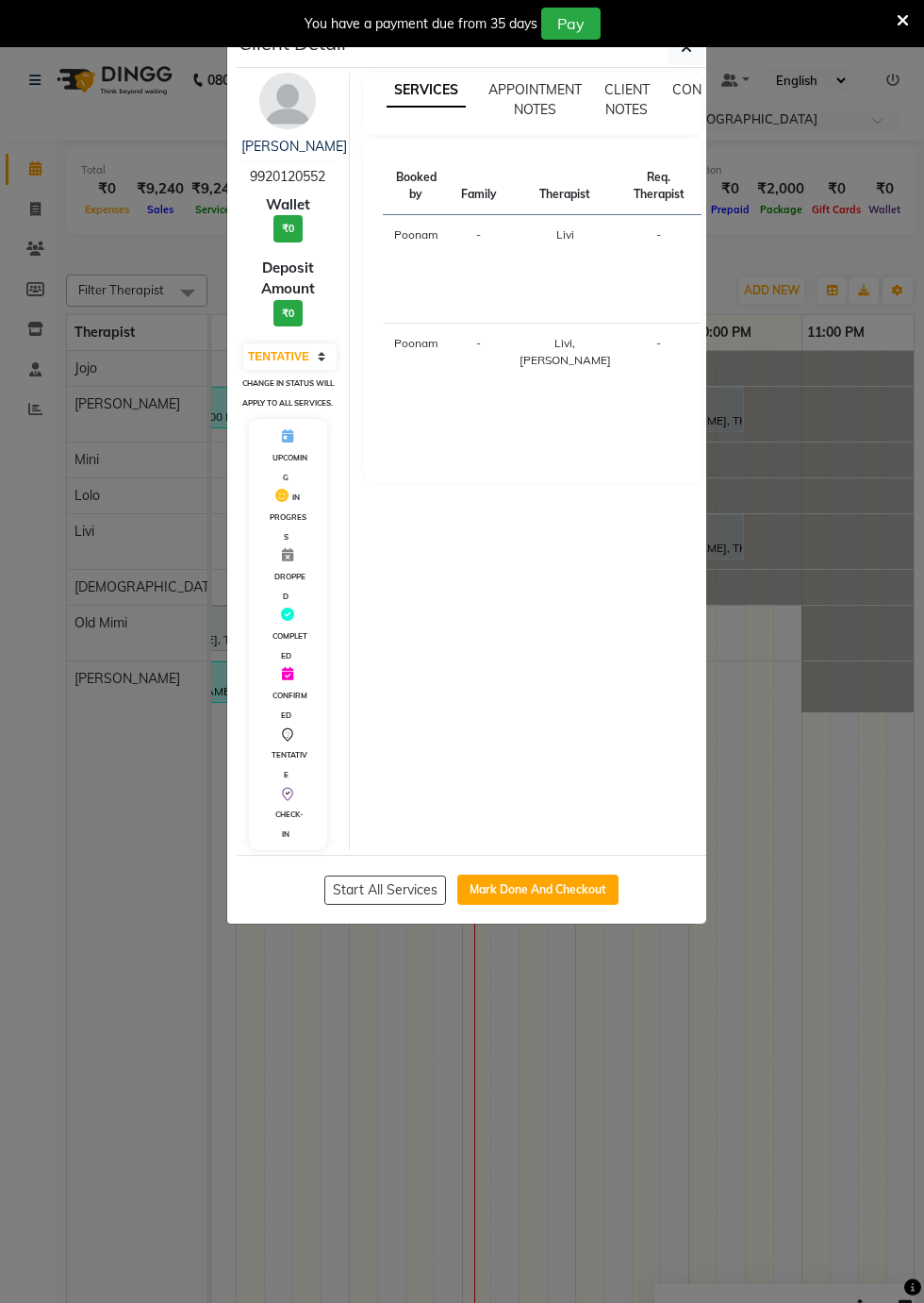
click at [668, 1044] on ngb-modal-window "Client Detail [PERSON_NAME] 9920120552 Wallet ₹0 Deposit Amount ₹0 Select IN SE…" at bounding box center [462, 651] width 924 height 1303
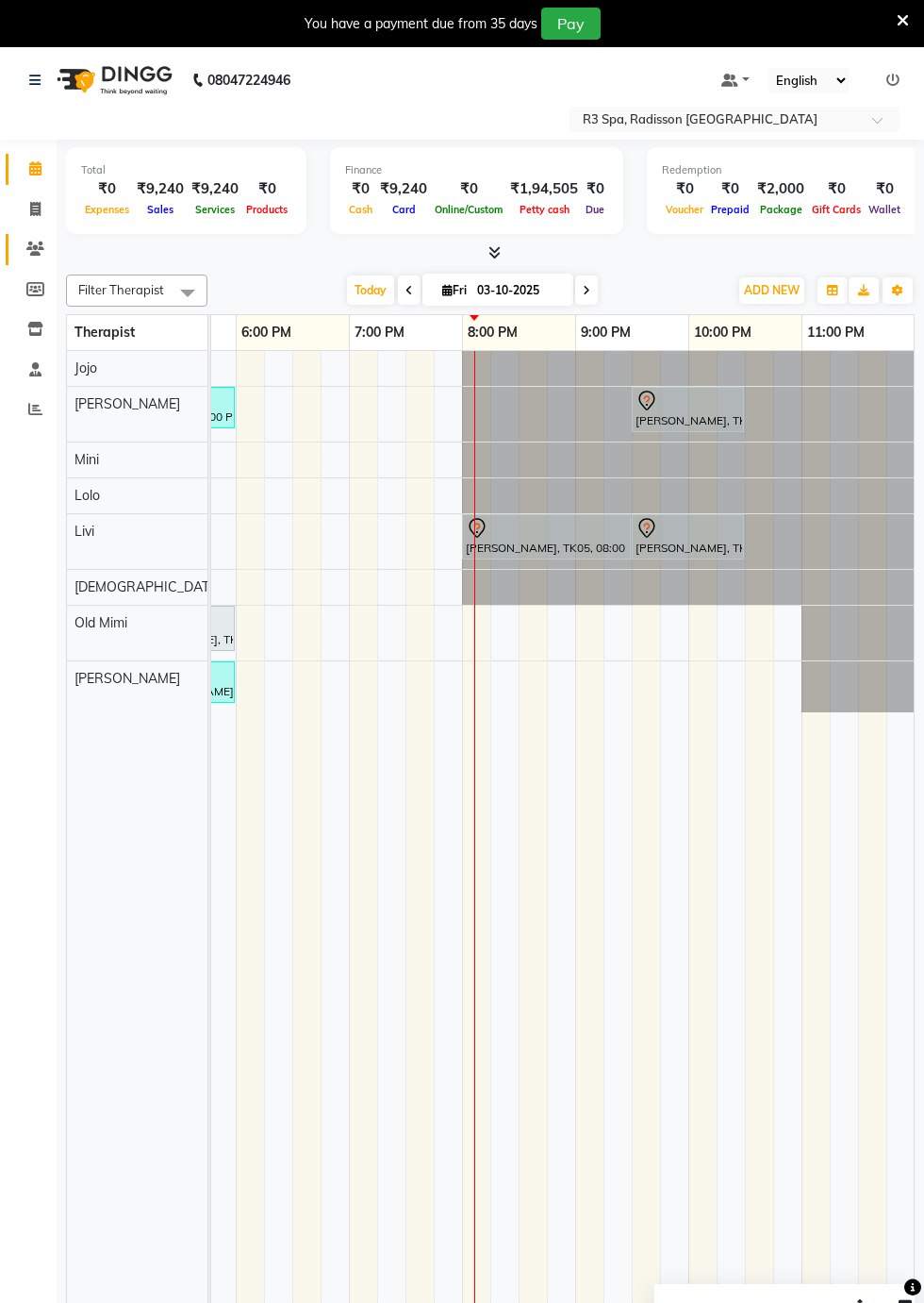
click at [32, 256] on icon at bounding box center [35, 248] width 18 height 14
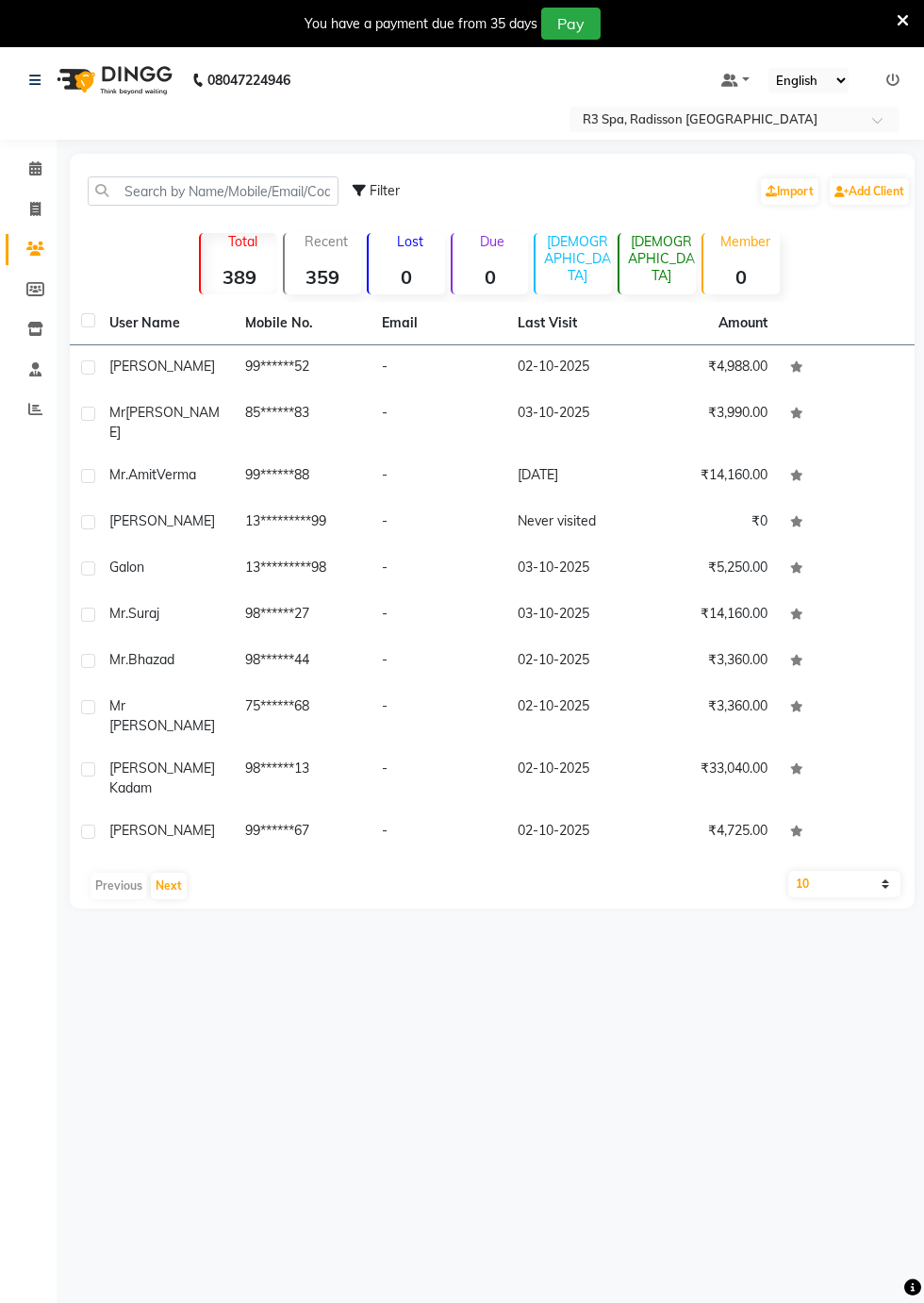
click at [193, 367] on div "[PERSON_NAME]" at bounding box center [165, 366] width 113 height 20
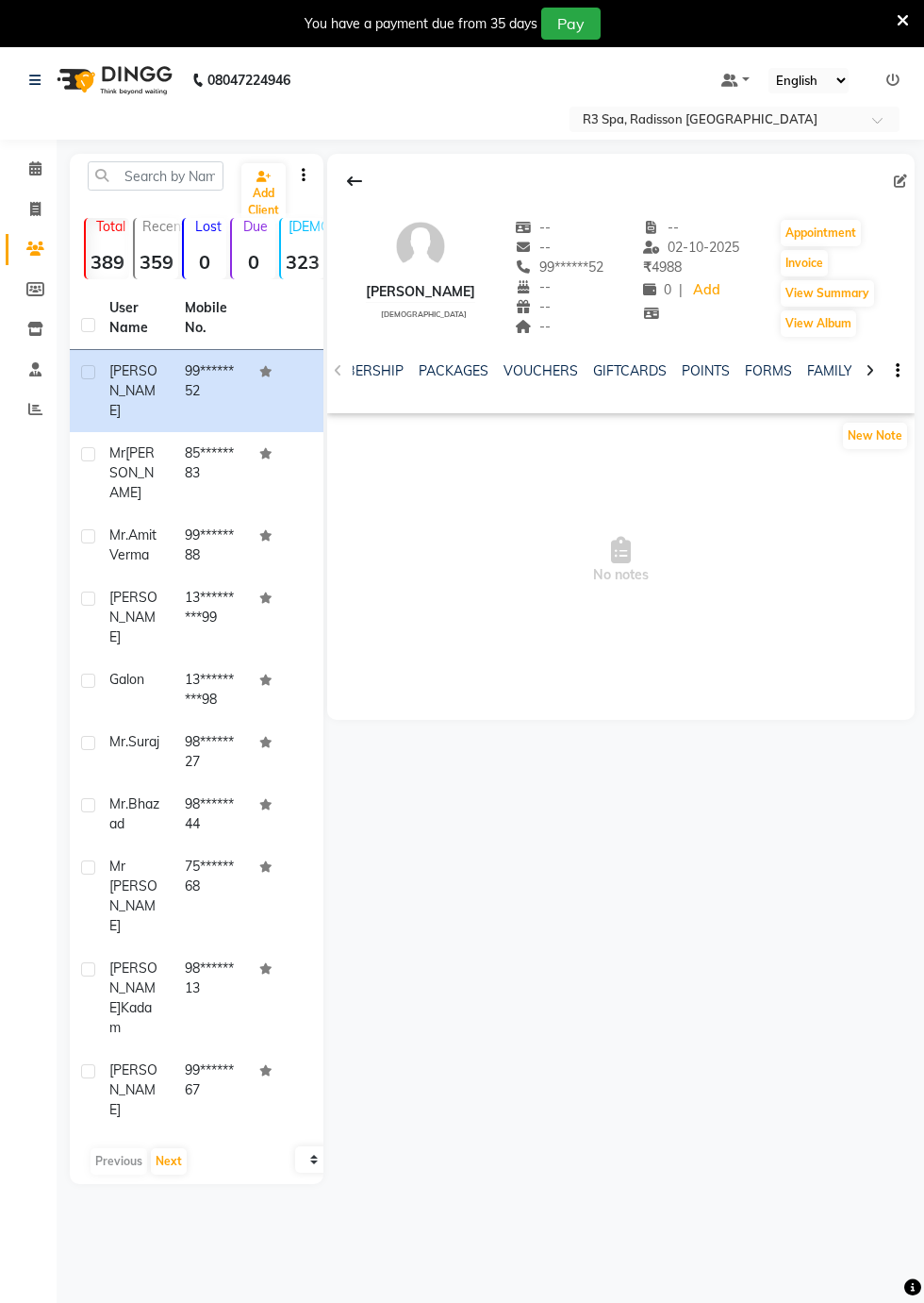
scroll to position [0, 560]
click at [768, 370] on link "FORMS" at bounding box center [769, 371] width 47 height 17
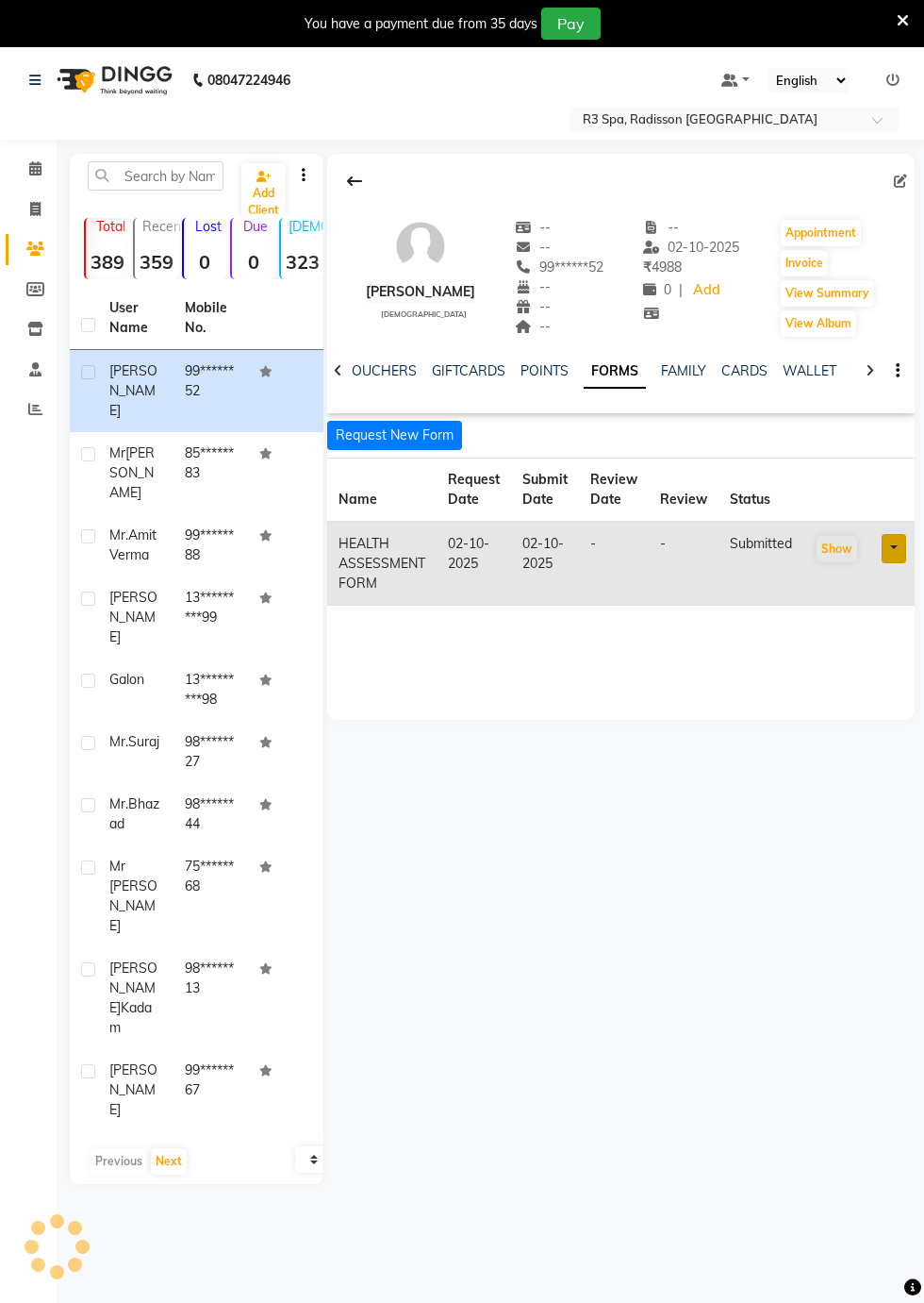
scroll to position [0, 538]
click at [805, 263] on button "Invoice" at bounding box center [804, 263] width 47 height 26
select select "service"
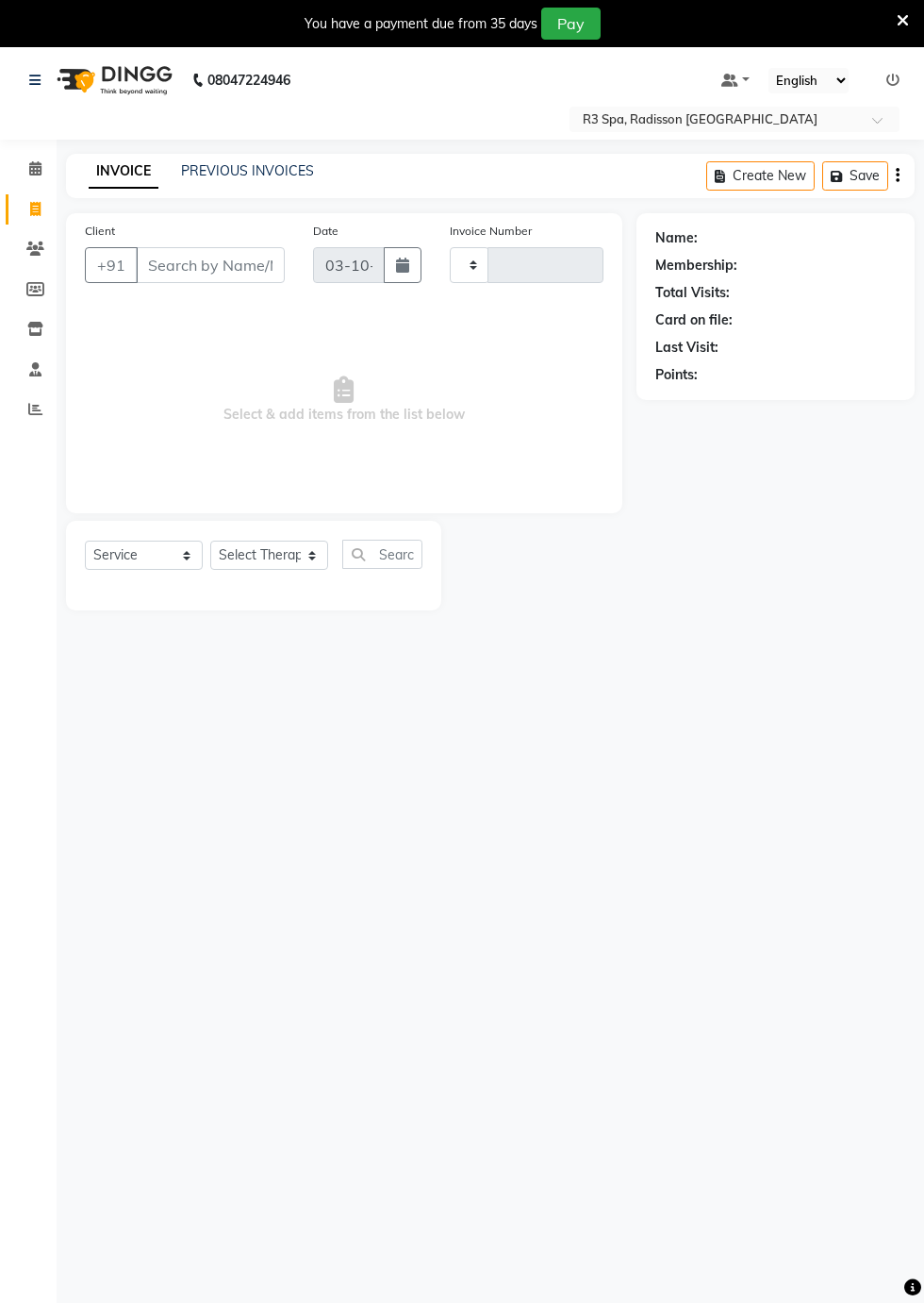
type input "0544"
select select "8678"
type input "99******52"
click at [34, 249] on icon at bounding box center [35, 248] width 18 height 14
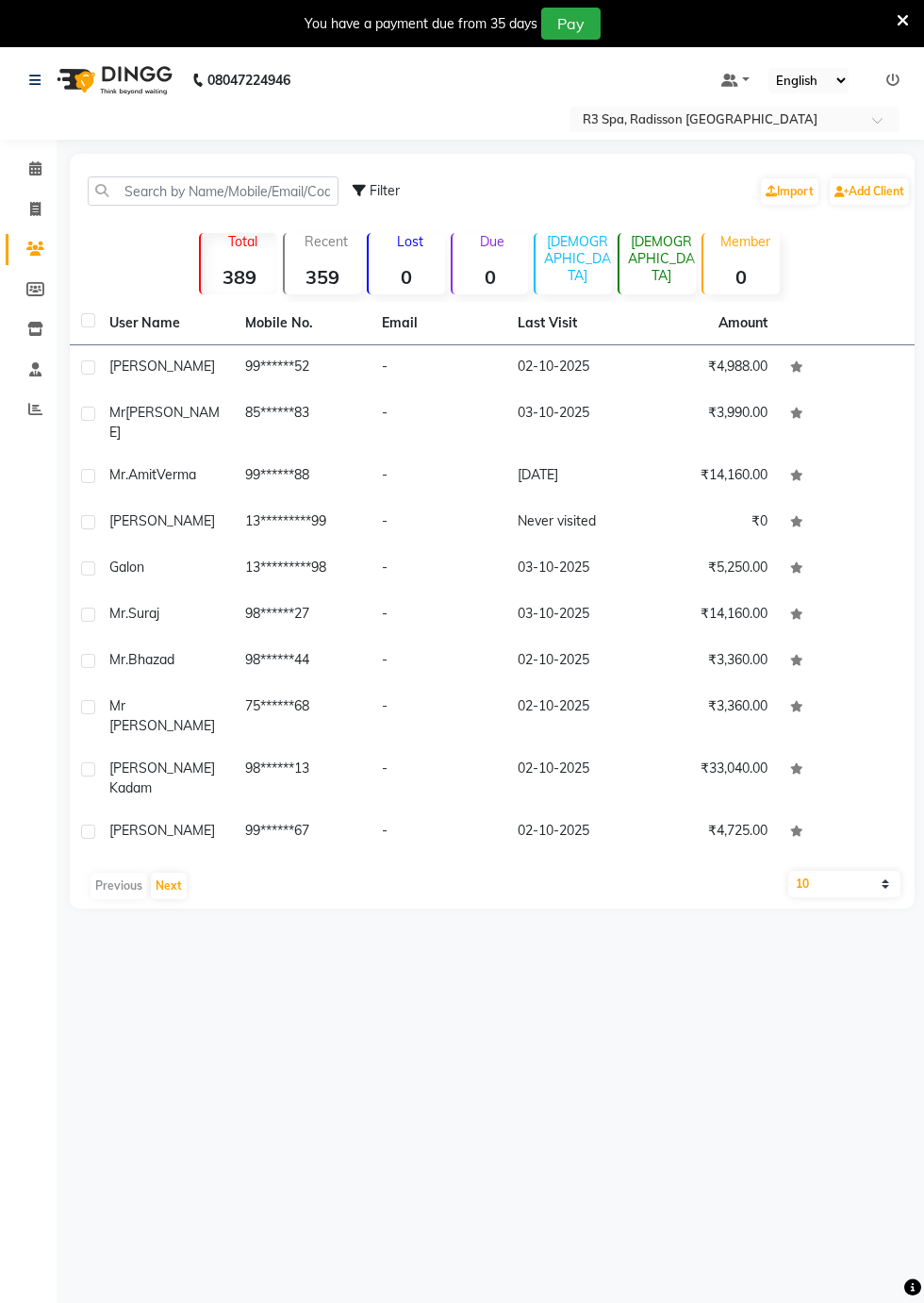
click at [166, 362] on span "[PERSON_NAME]" at bounding box center [161, 366] width 105 height 17
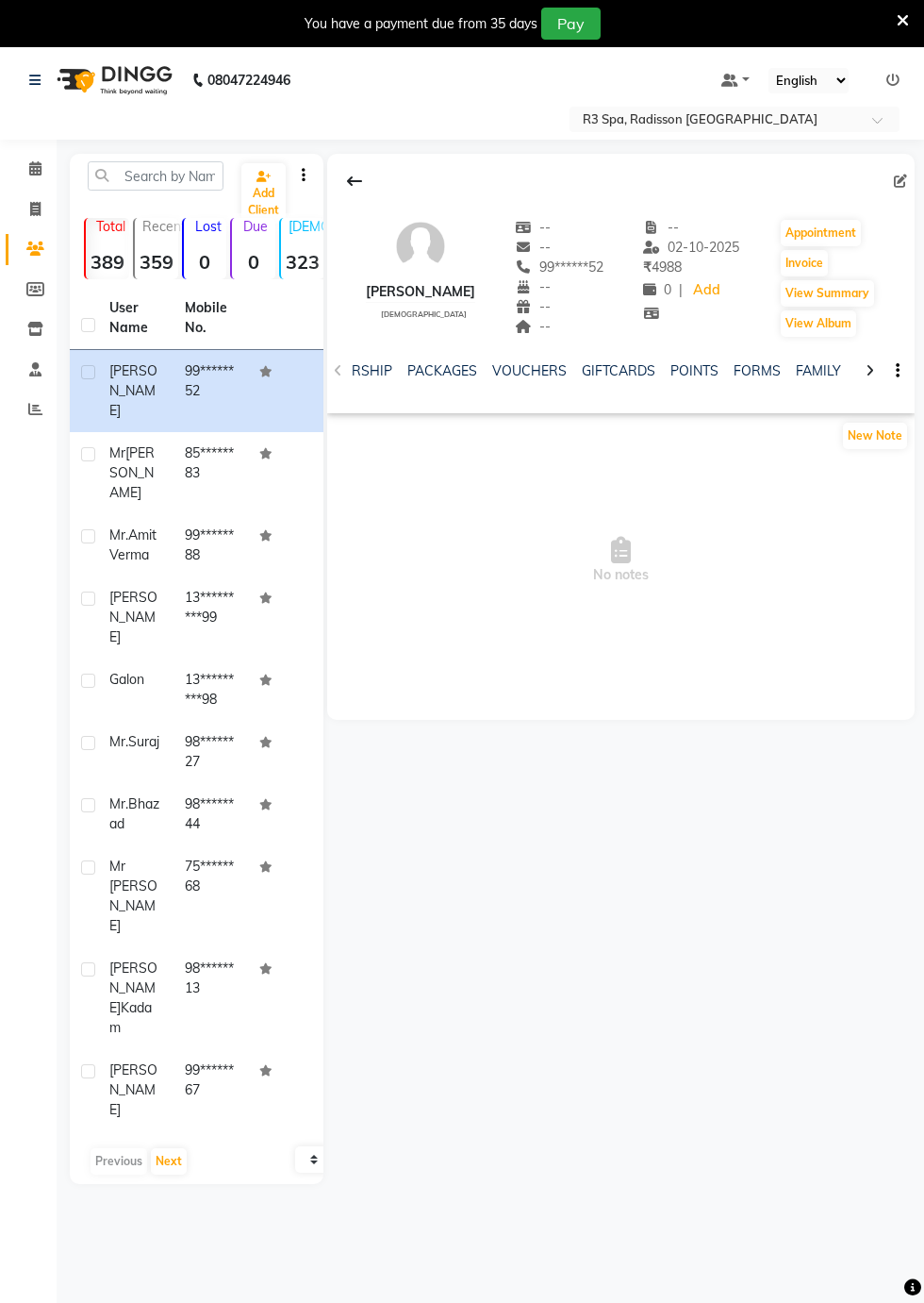
scroll to position [0, 621]
click at [696, 374] on link "FORMS" at bounding box center [708, 371] width 47 height 17
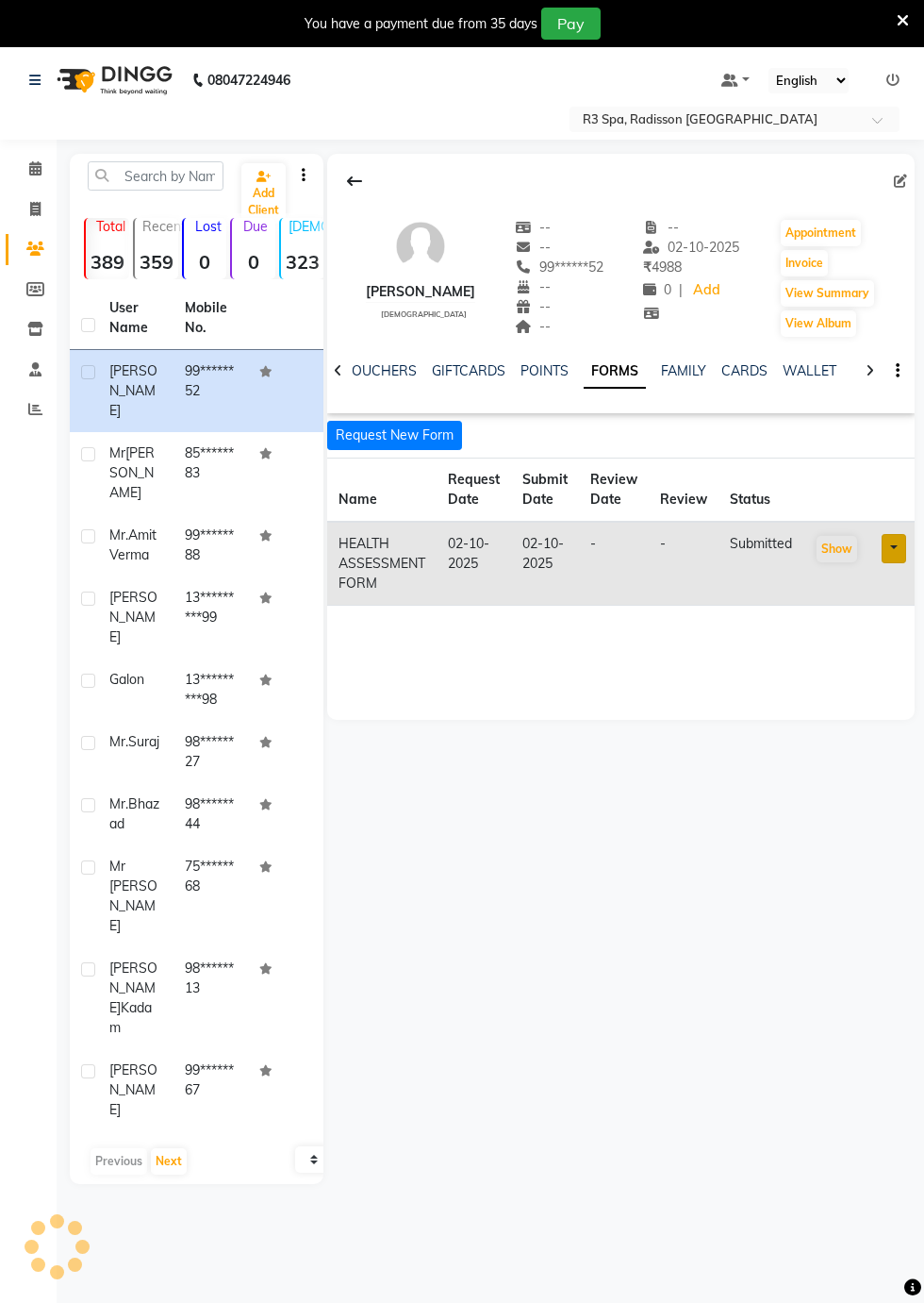
scroll to position [0, 538]
click at [420, 438] on button "Request New Form" at bounding box center [395, 436] width 135 height 29
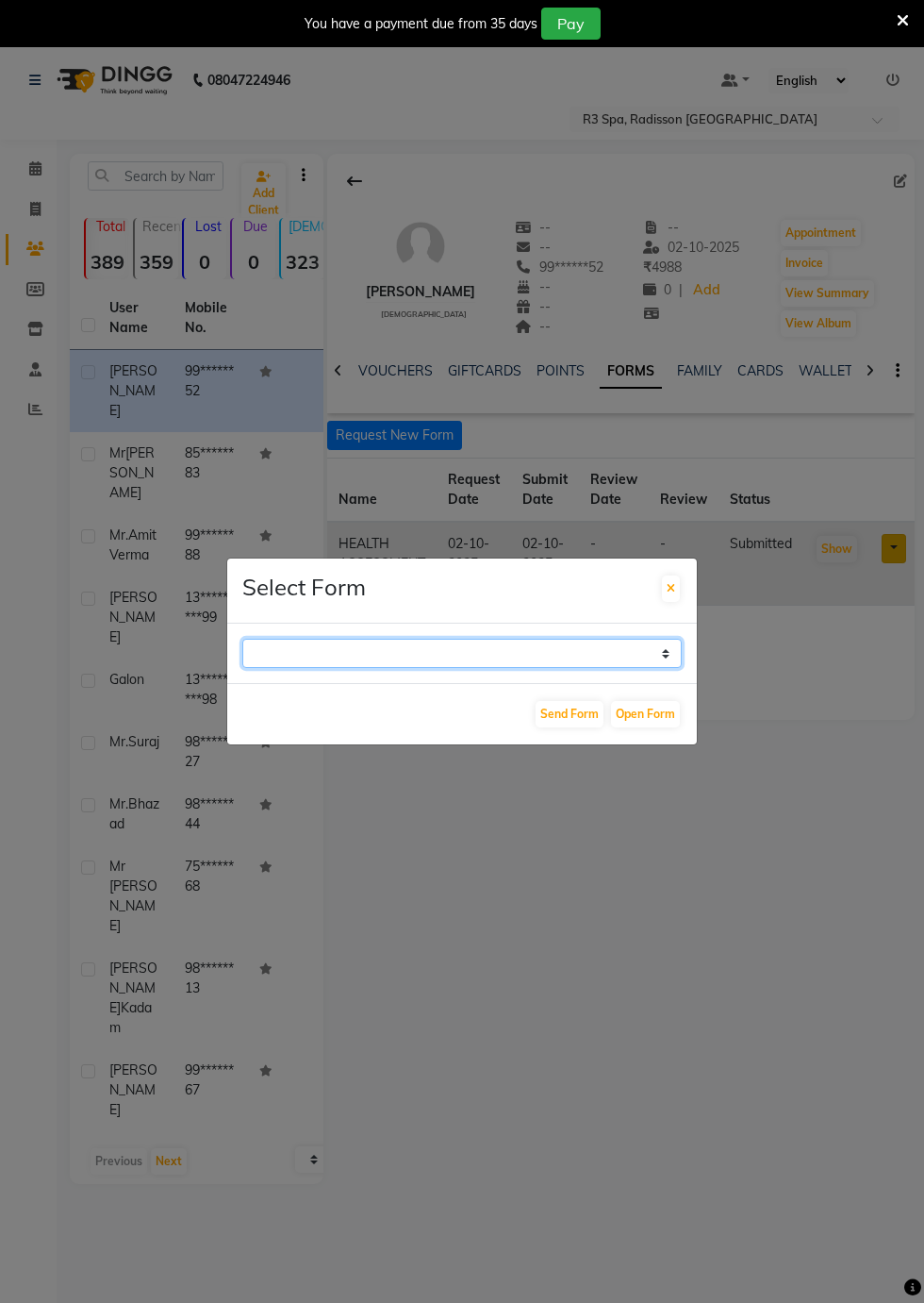
click at [668, 668] on select "GUEST FEEDBACK FORM HEALTH ASSESSMENT FORM" at bounding box center [462, 653] width 439 height 29
select select "204"
click at [242, 668] on select "GUEST FEEDBACK FORM HEALTH ASSESSMENT FORM" at bounding box center [462, 653] width 439 height 29
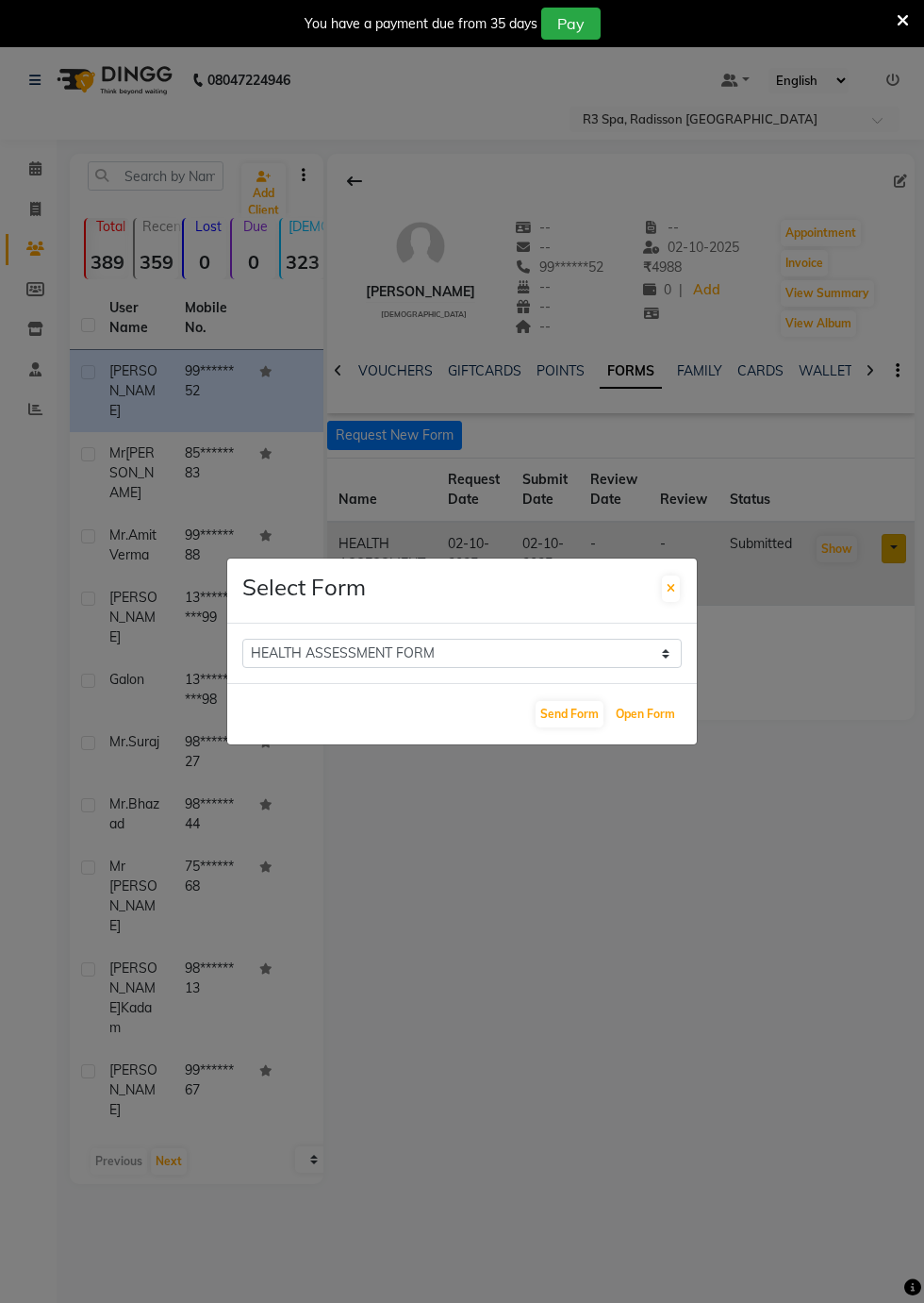
click at [662, 727] on button "Open Form" at bounding box center [645, 714] width 69 height 26
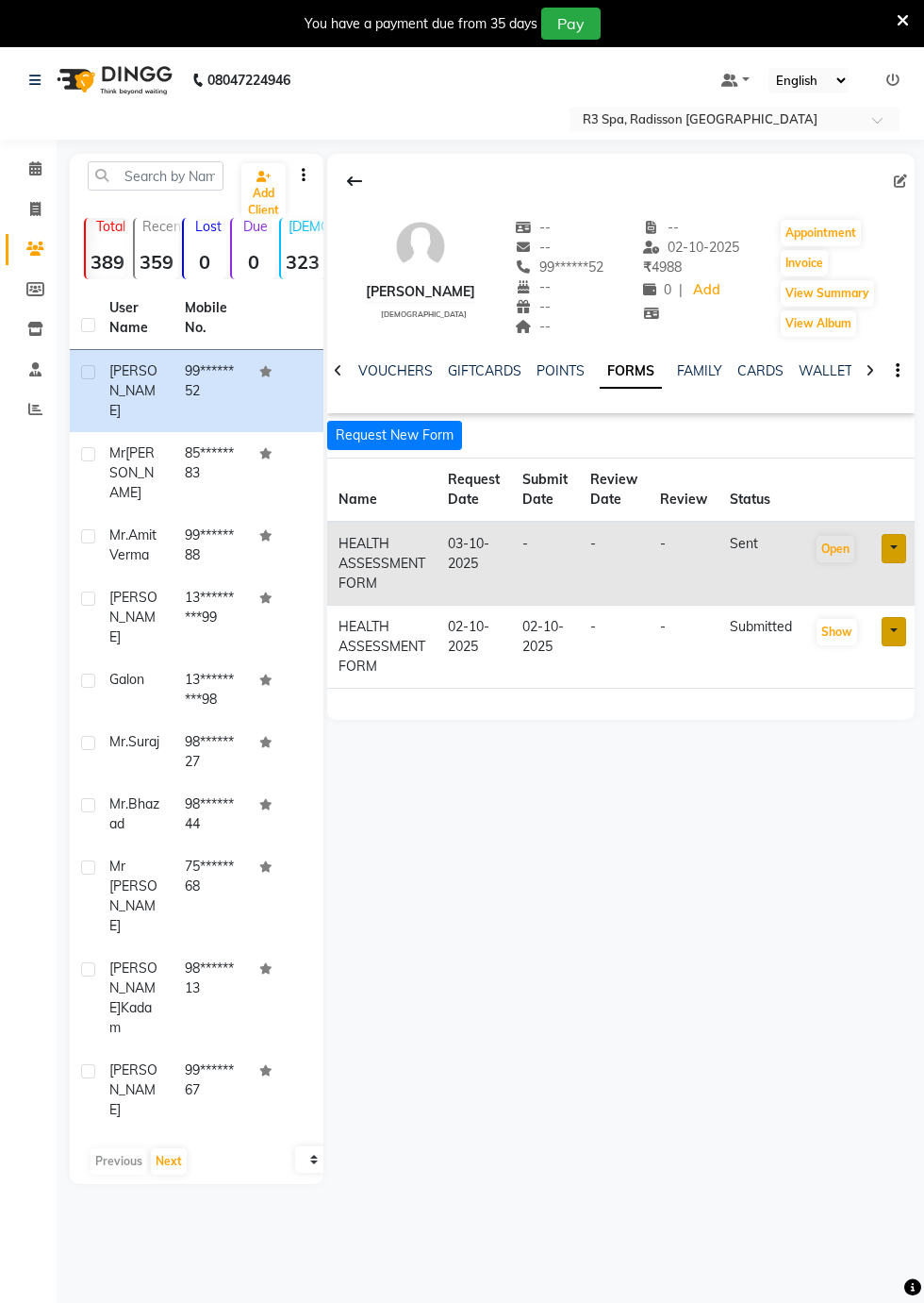
click at [398, 436] on button "Request New Form" at bounding box center [395, 436] width 135 height 29
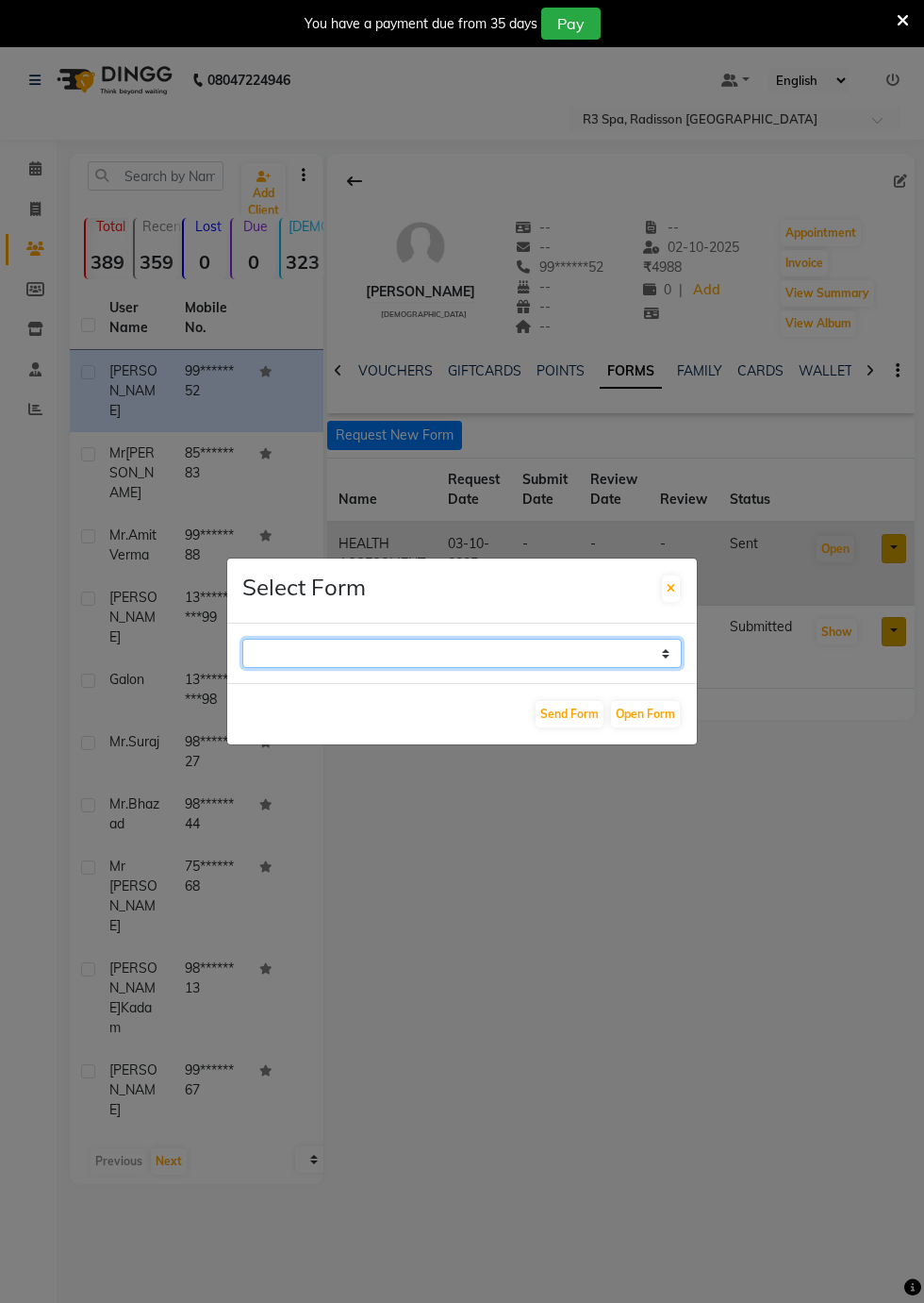
click at [646, 668] on select "GUEST FEEDBACK FORM HEALTH ASSESSMENT FORM" at bounding box center [462, 653] width 439 height 29
select select "204"
click at [242, 668] on select "GUEST FEEDBACK FORM HEALTH ASSESSMENT FORM" at bounding box center [462, 653] width 439 height 29
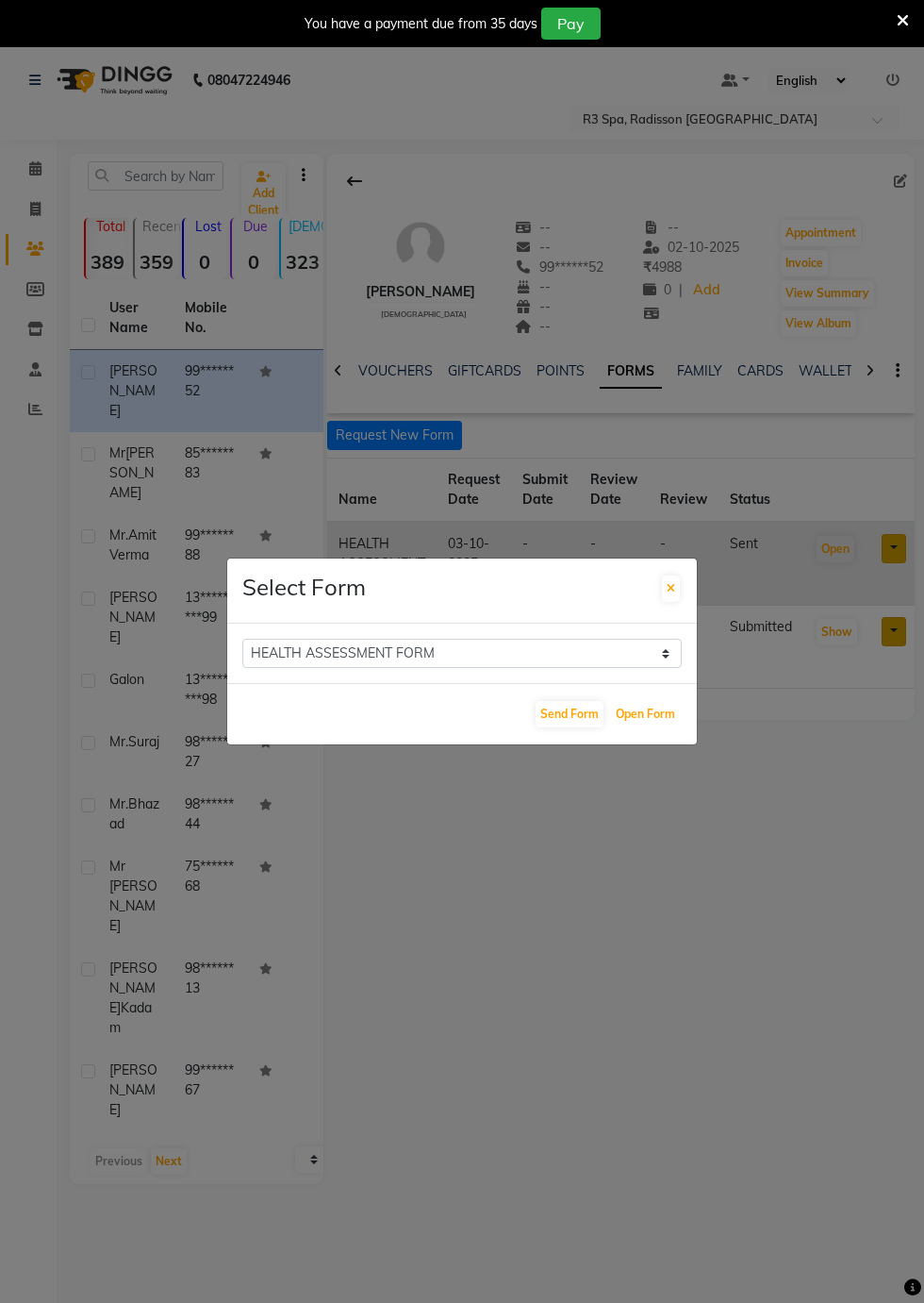
click at [652, 727] on button "Open Form" at bounding box center [645, 714] width 69 height 26
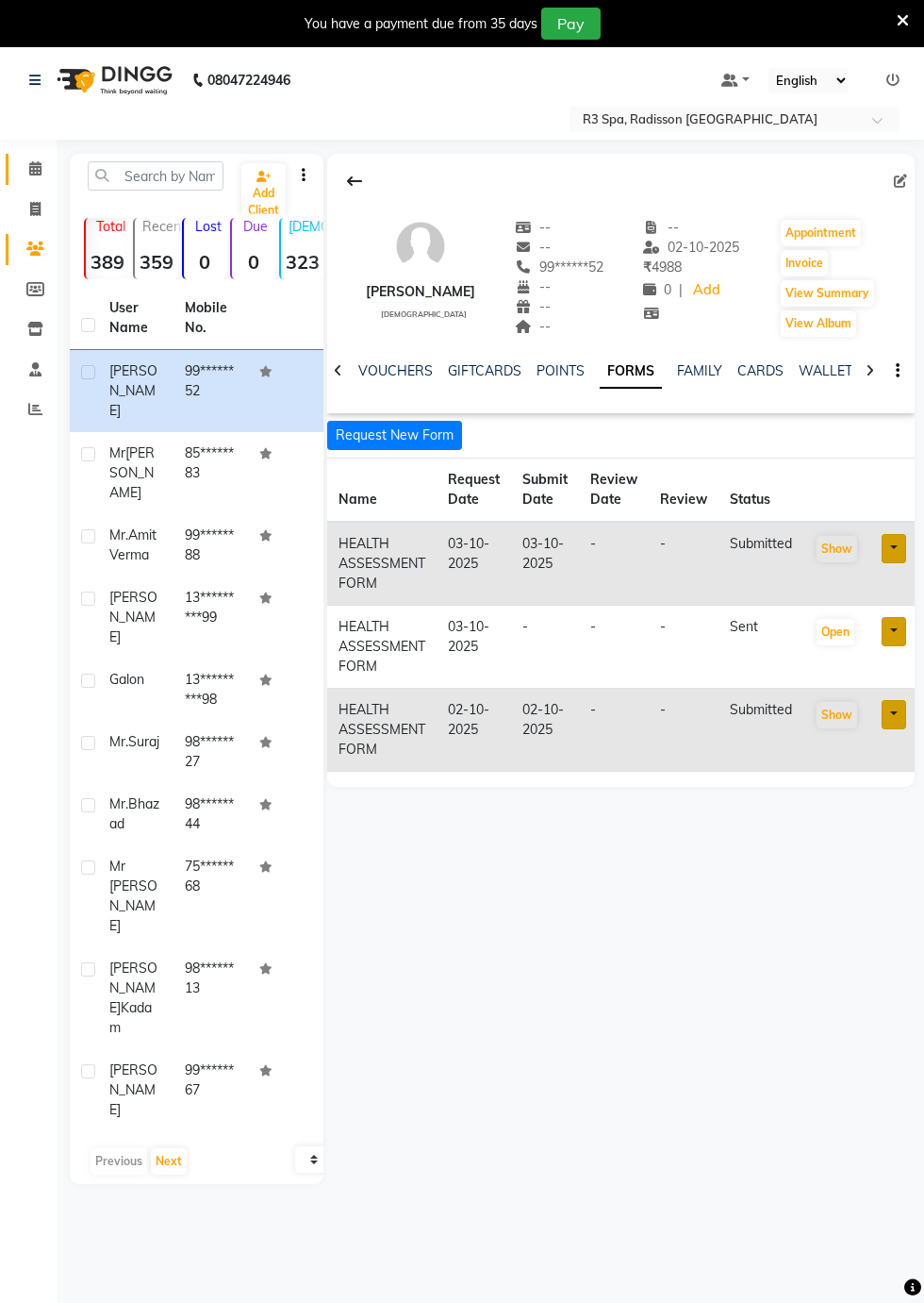
click at [34, 172] on icon at bounding box center [35, 168] width 13 height 14
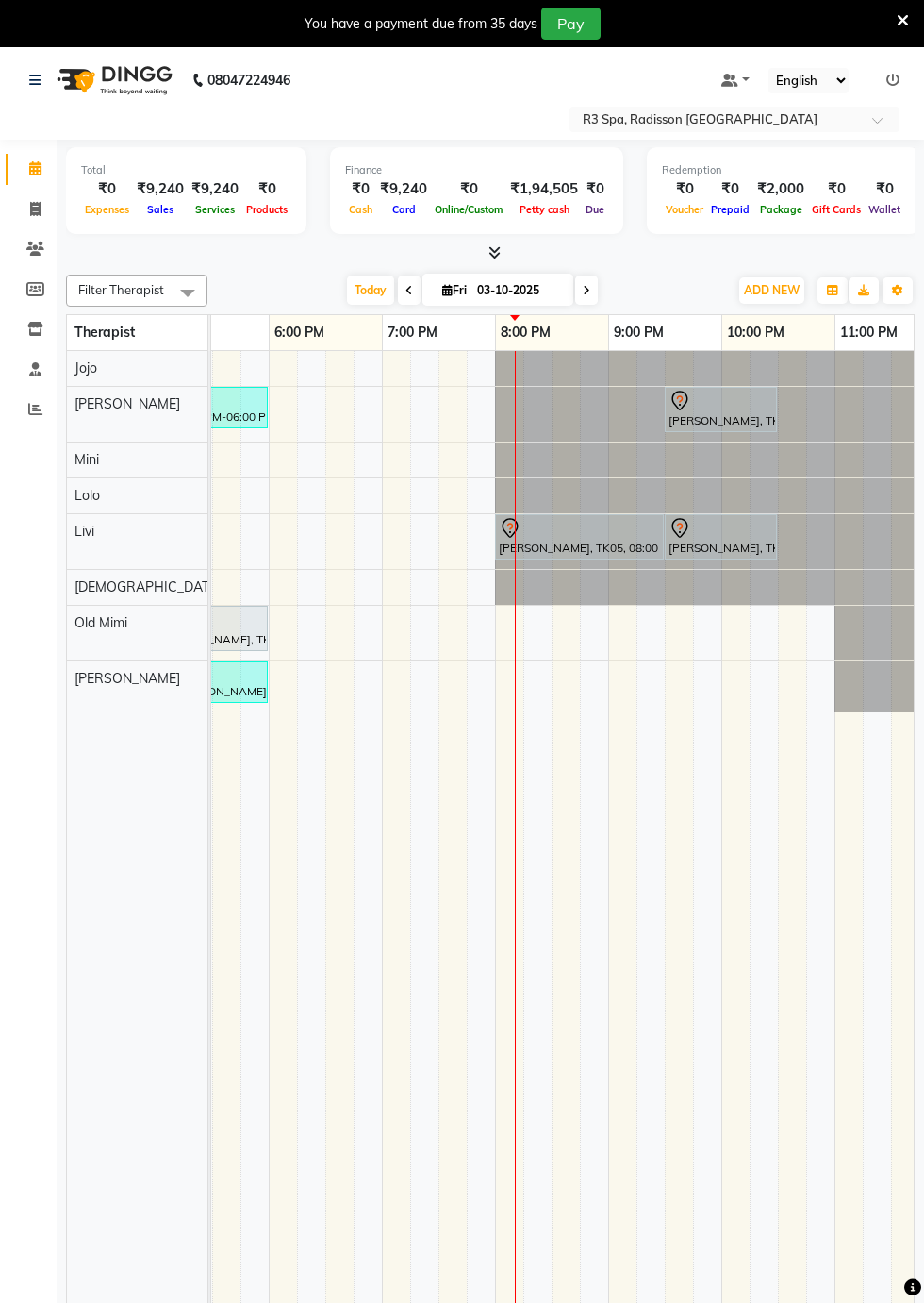
scroll to position [0, 1192]
